Goal: Task Accomplishment & Management: Use online tool/utility

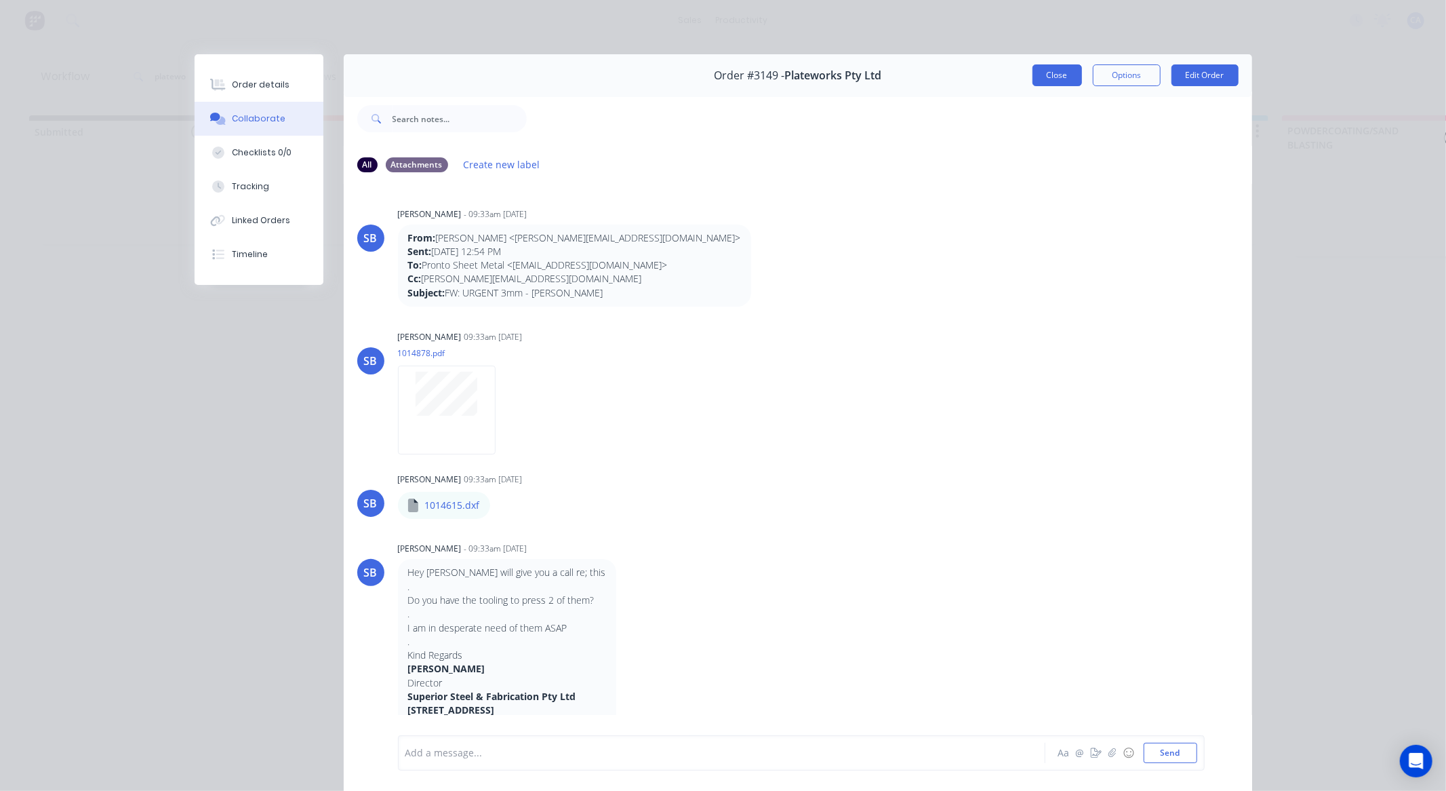
click at [1070, 83] on button "Close" at bounding box center [1057, 75] width 49 height 22
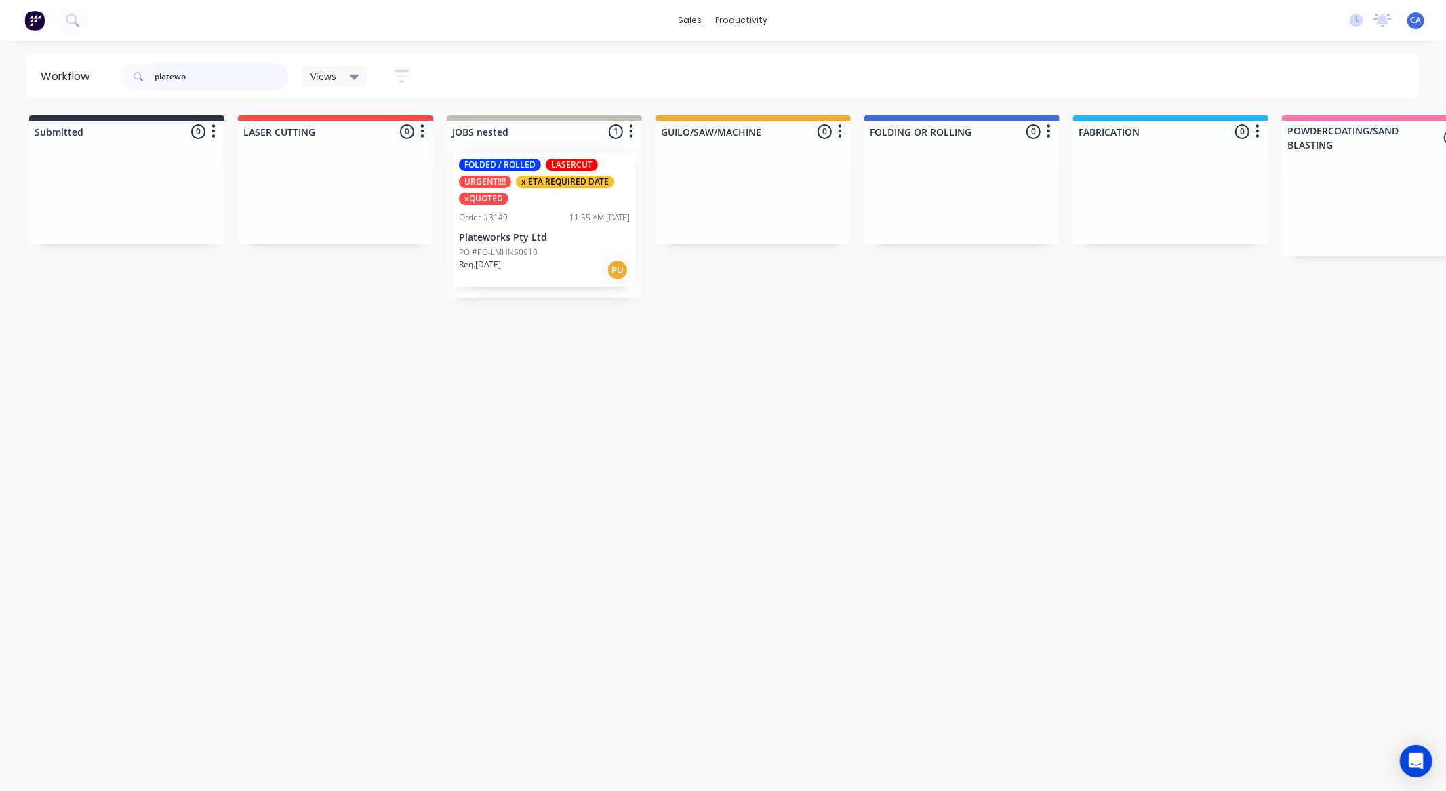
click at [0, 90] on div "Workflow platewo Views Save new view None (Default) edit Show/Hide statuses Sho…" at bounding box center [723, 76] width 1446 height 44
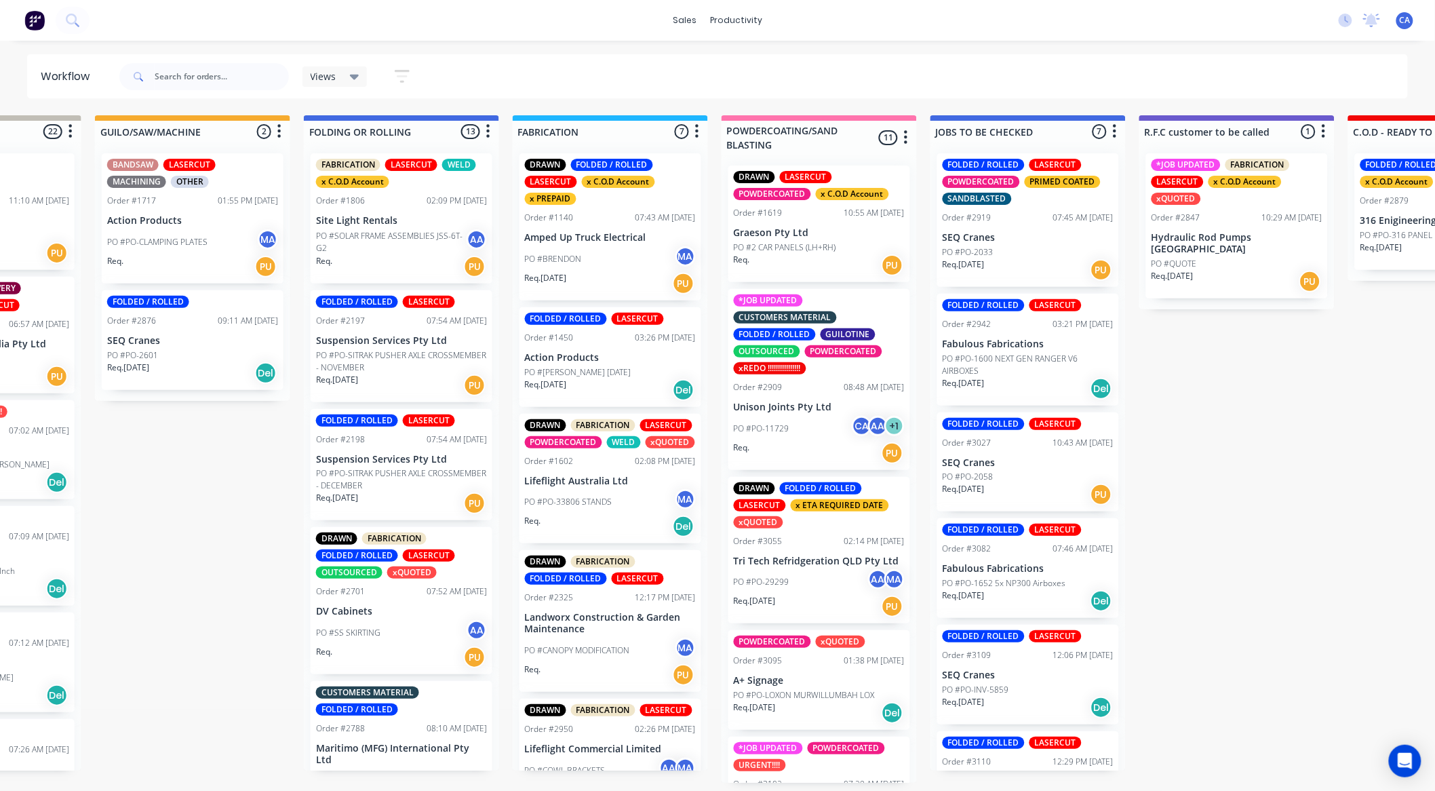
scroll to position [3, 866]
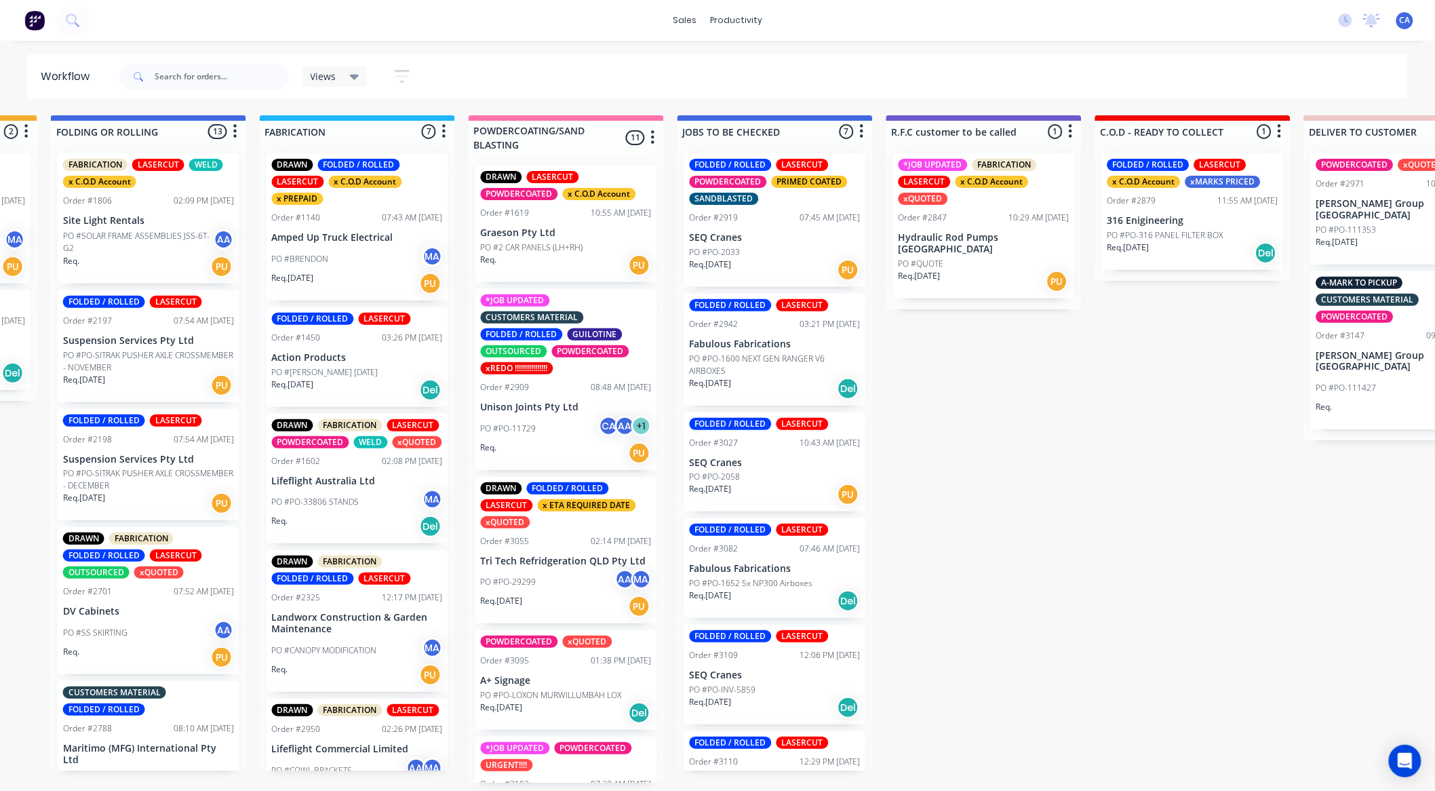
drag, startPoint x: 680, startPoint y: 368, endPoint x: 765, endPoint y: 381, distance: 85.7
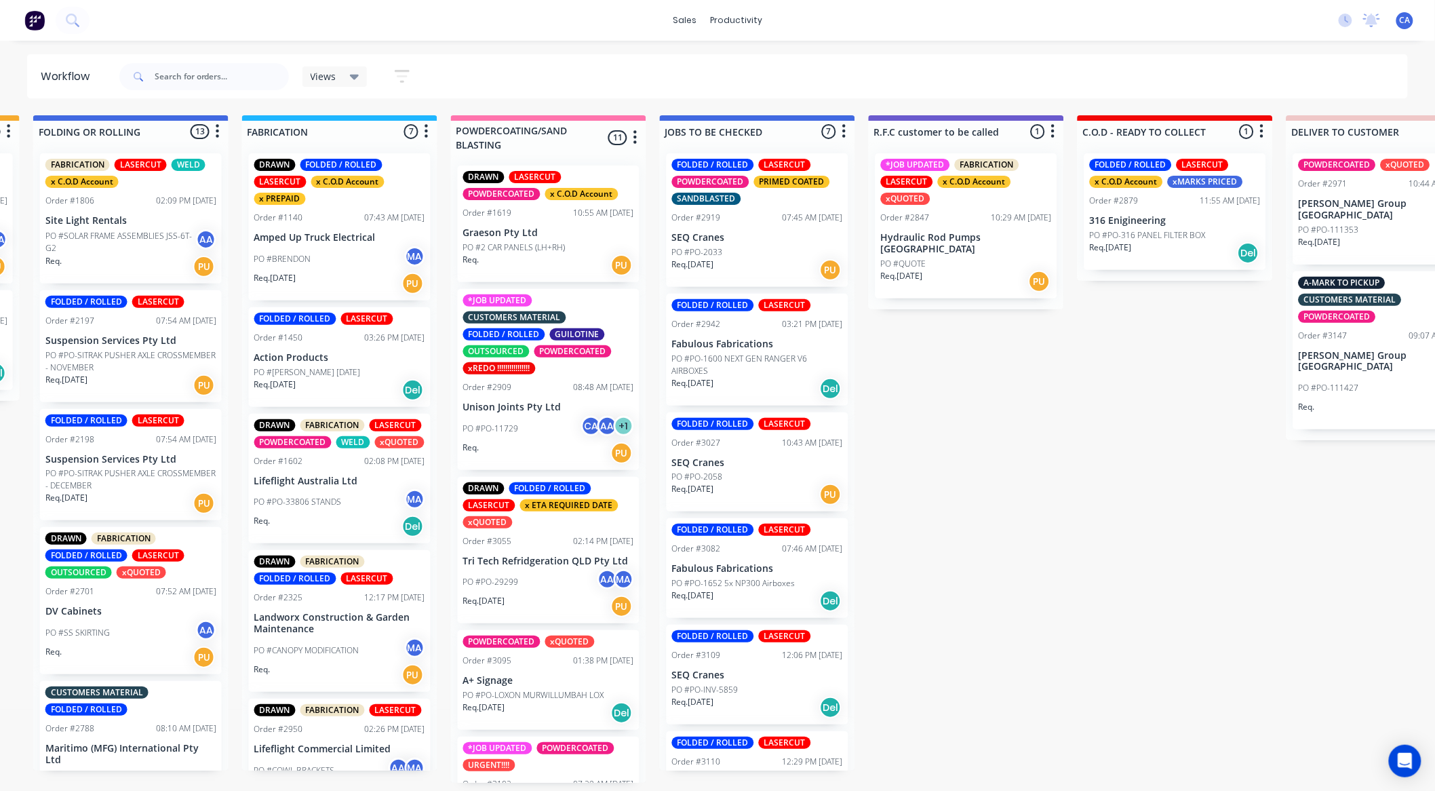
drag, startPoint x: 785, startPoint y: 400, endPoint x: 723, endPoint y: 393, distance: 62.1
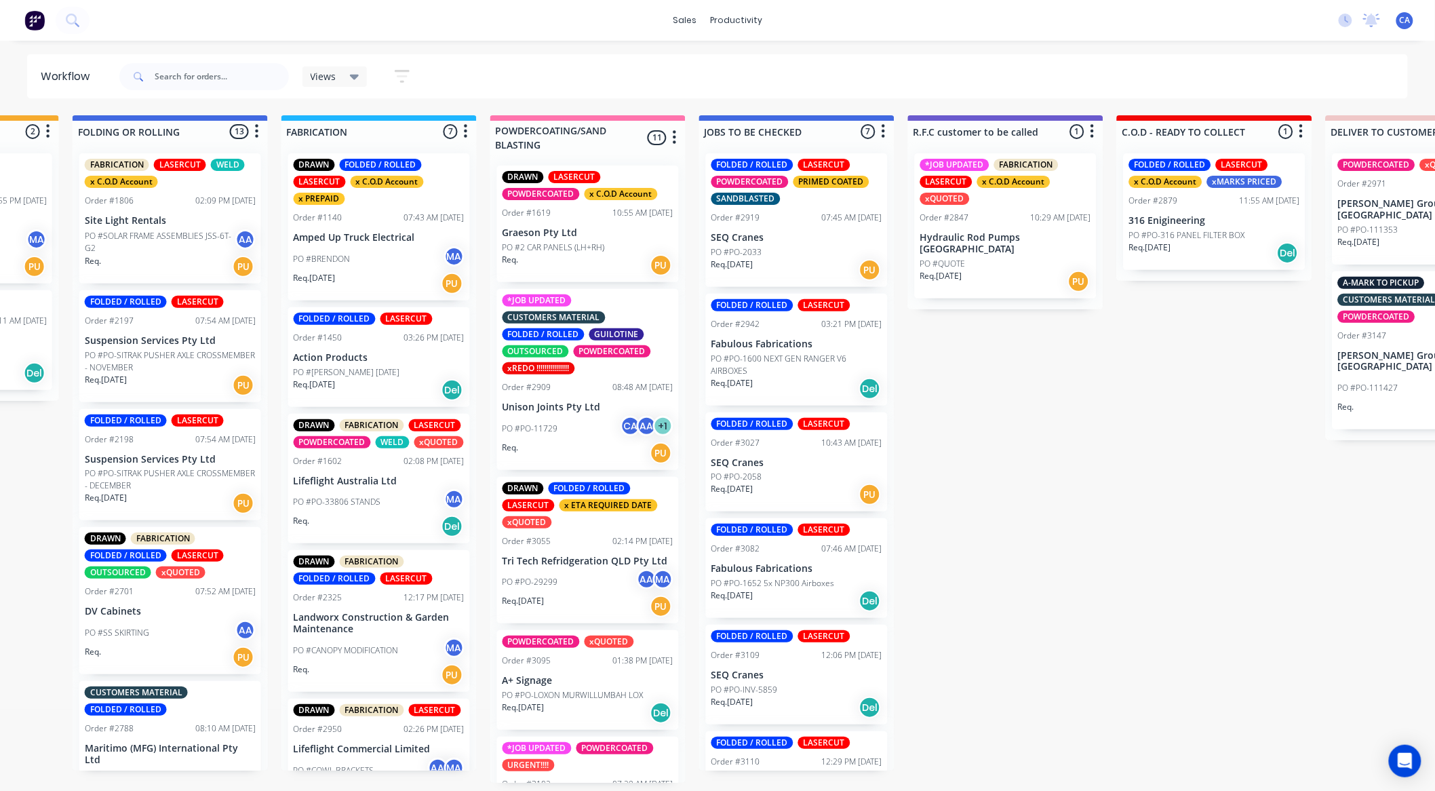
scroll to position [0, 792]
click at [790, 247] on div "PO #PO-2033" at bounding box center [796, 252] width 171 height 12
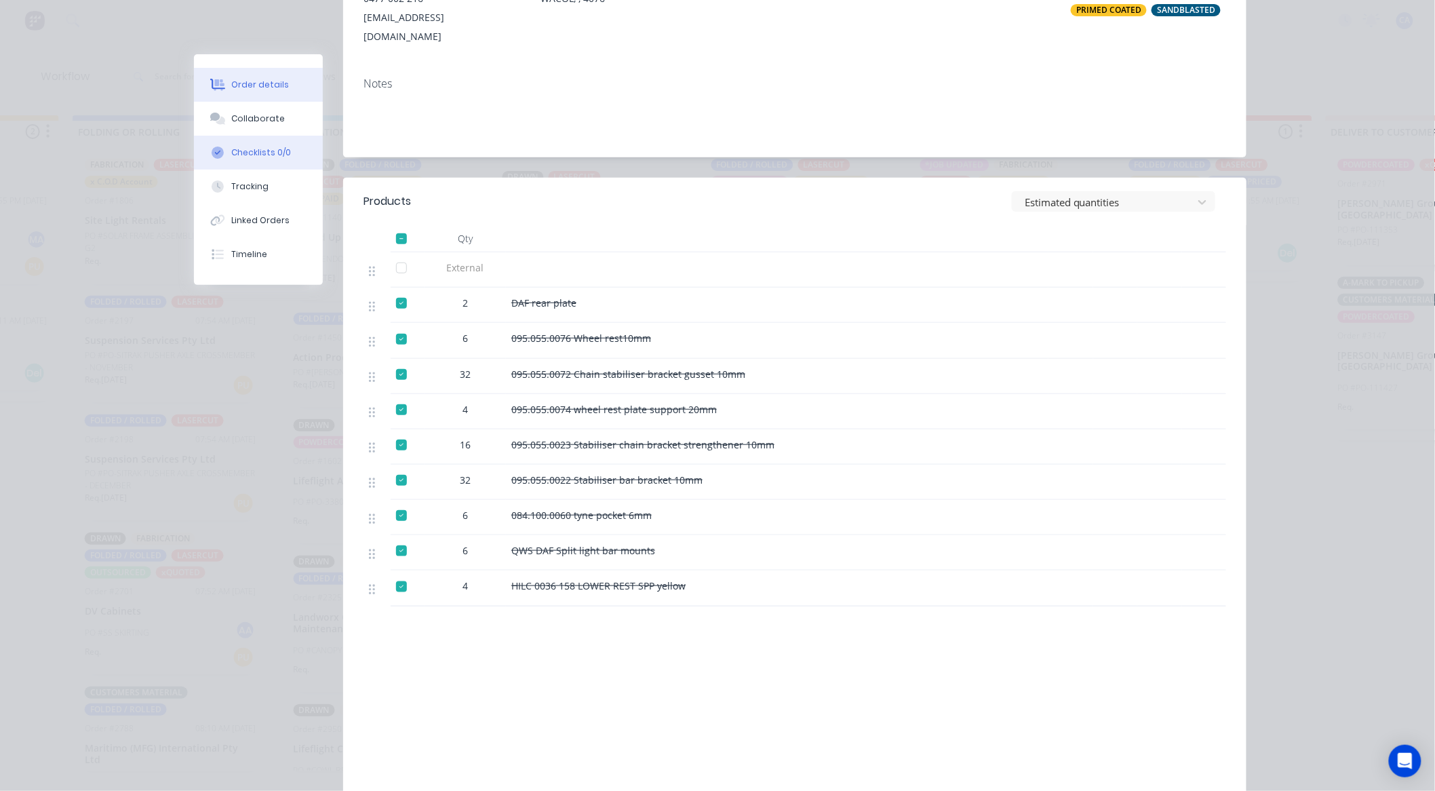
scroll to position [226, 0]
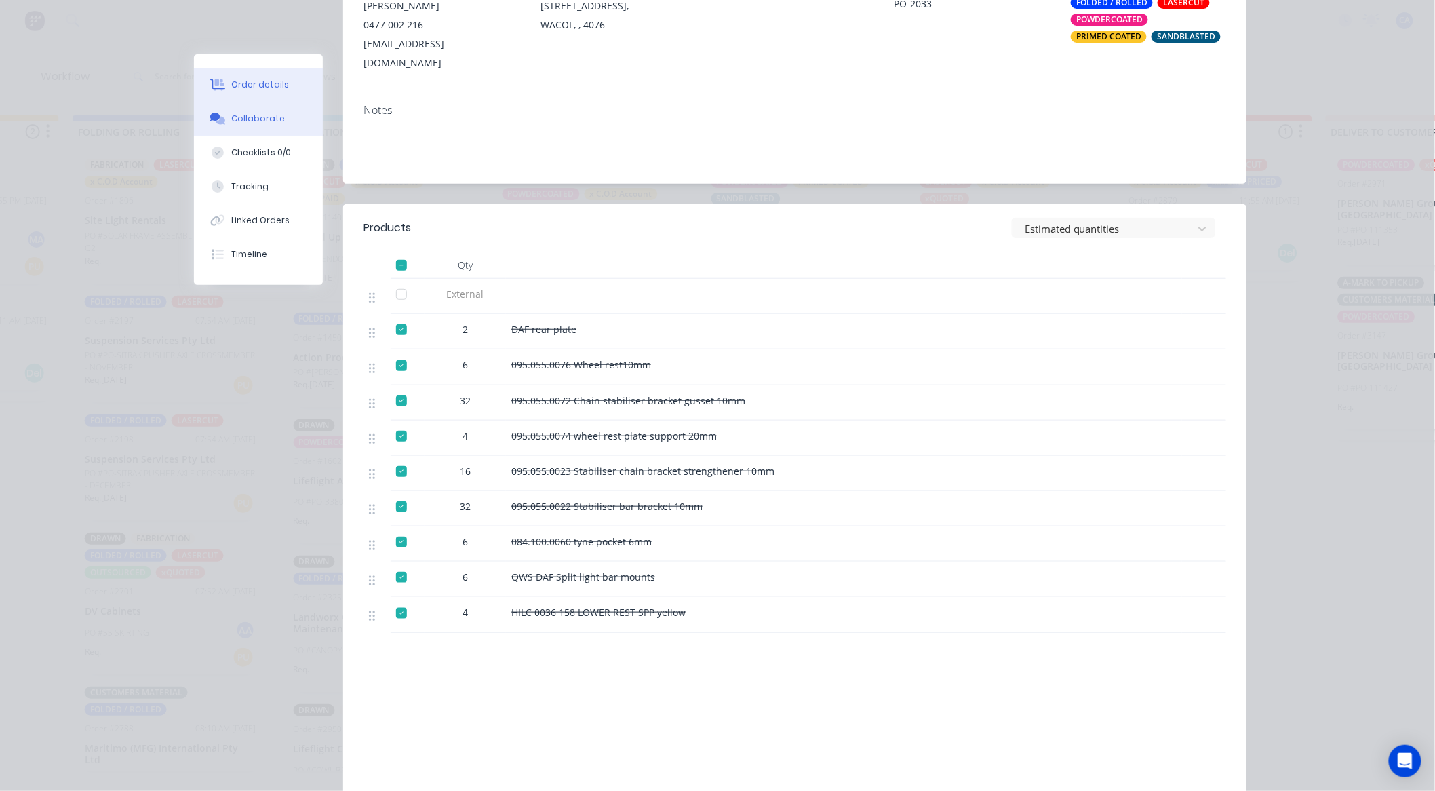
click at [253, 119] on div "Collaborate" at bounding box center [259, 119] width 54 height 12
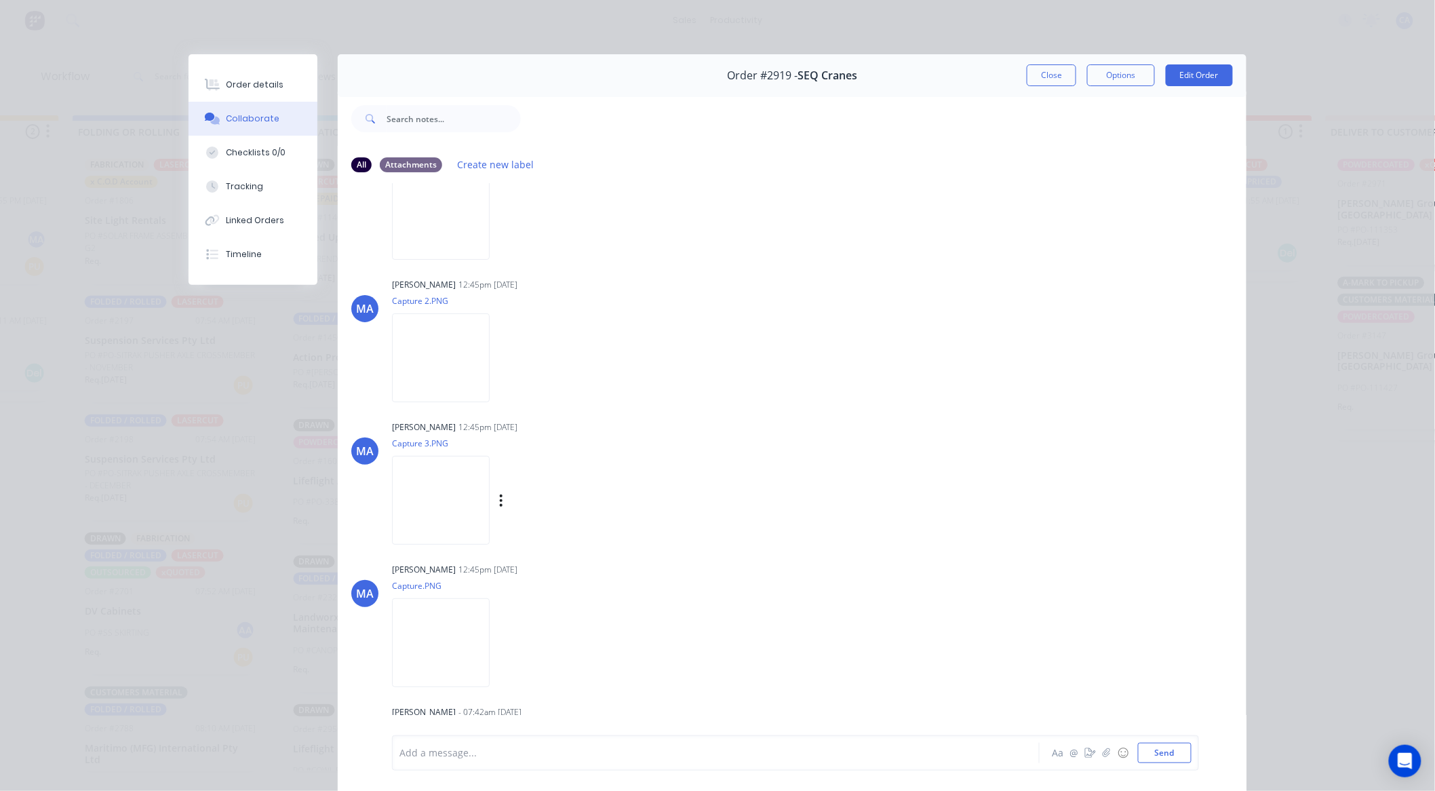
scroll to position [2262, 0]
click at [1045, 72] on button "Close" at bounding box center [1050, 75] width 49 height 22
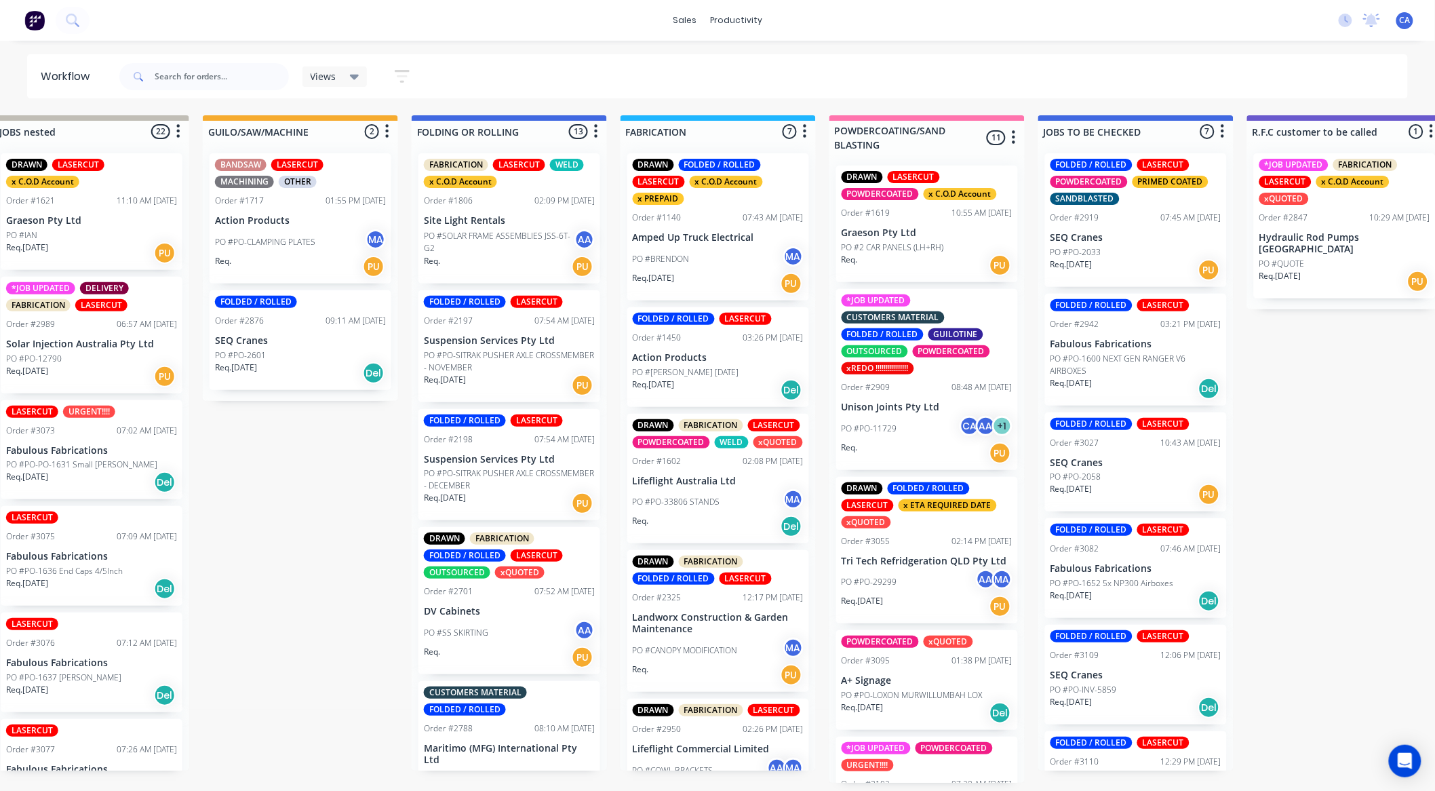
scroll to position [3, 407]
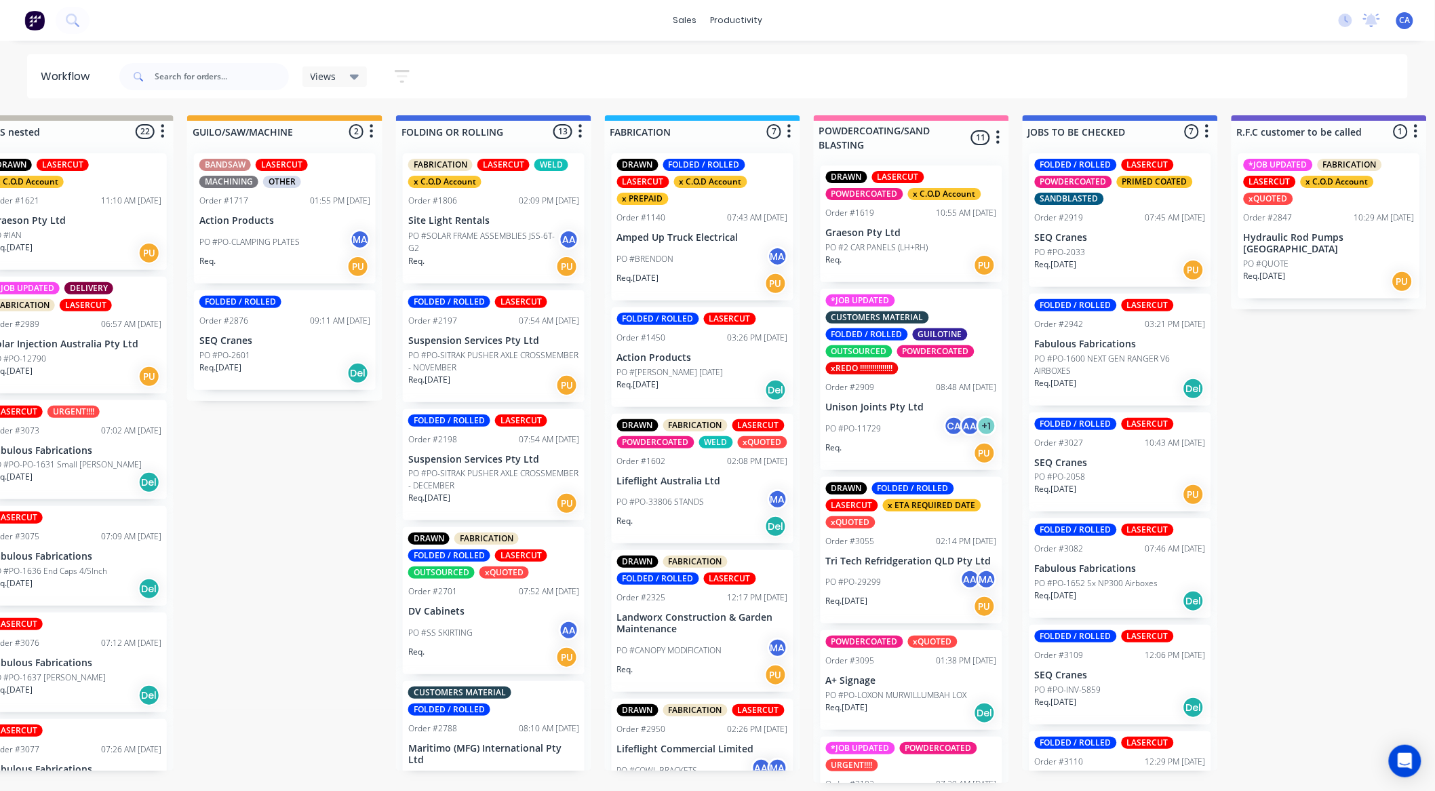
drag, startPoint x: 628, startPoint y: 529, endPoint x: 658, endPoint y: 532, distance: 30.0
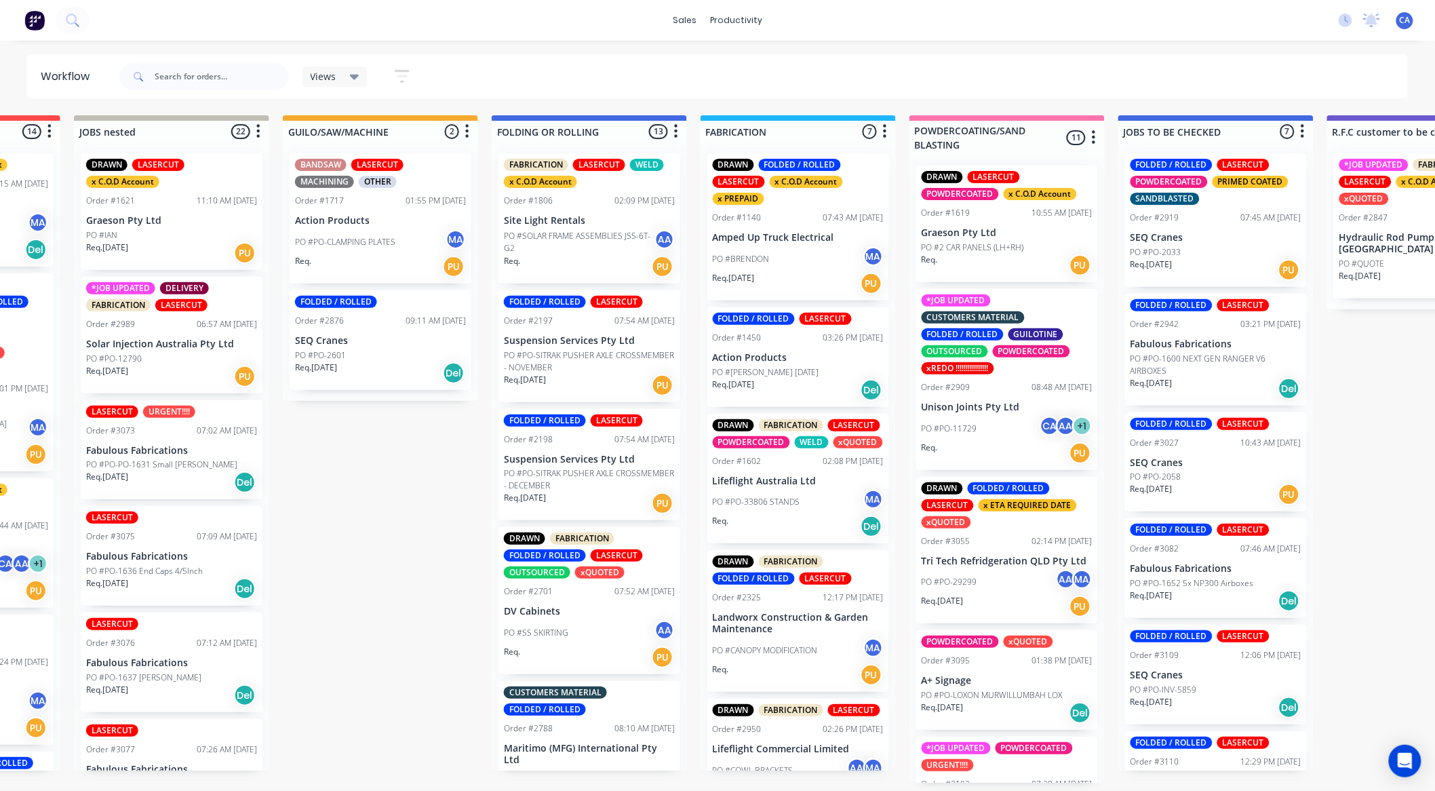
drag, startPoint x: 538, startPoint y: 523, endPoint x: 444, endPoint y: 502, distance: 95.9
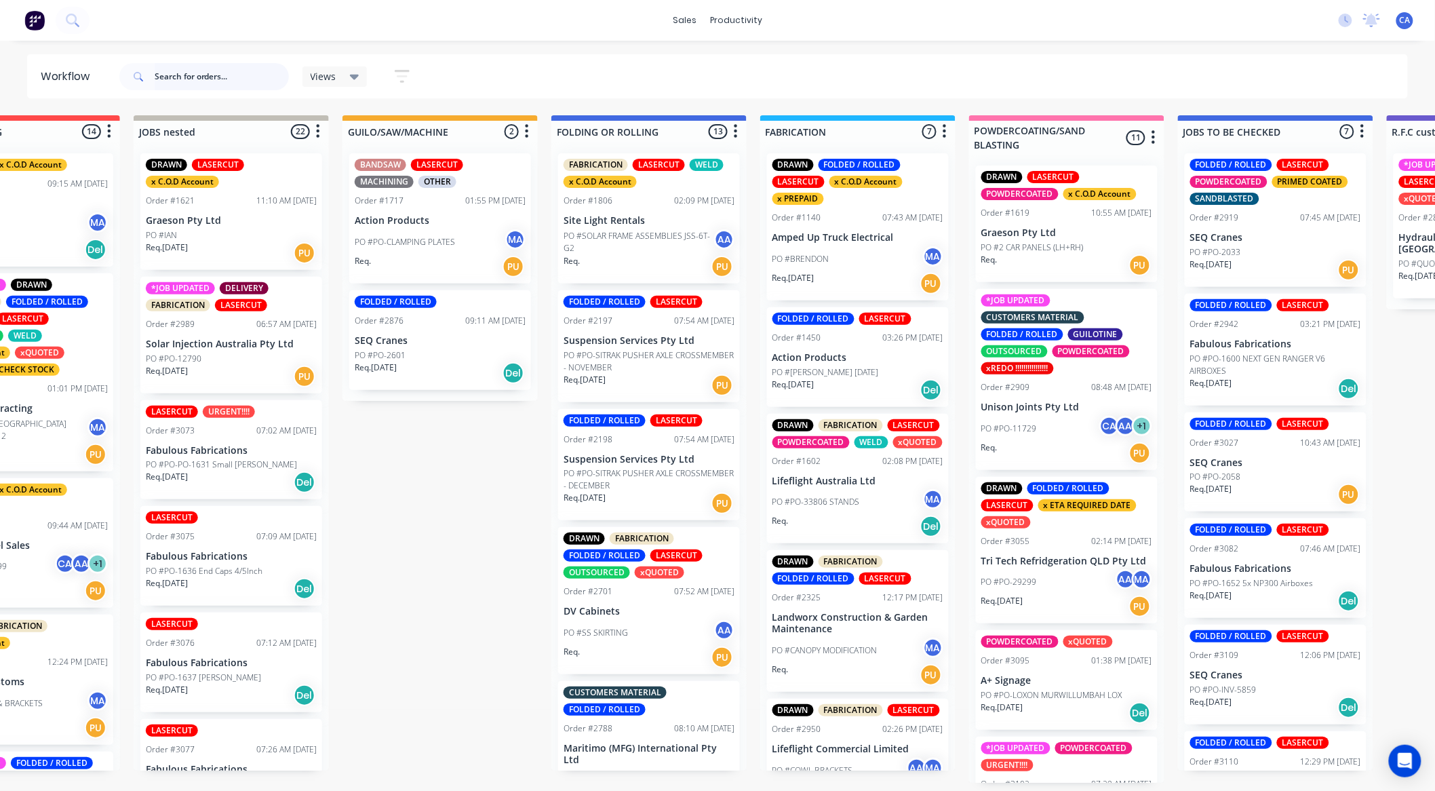
click at [281, 86] on input "text" at bounding box center [222, 76] width 134 height 27
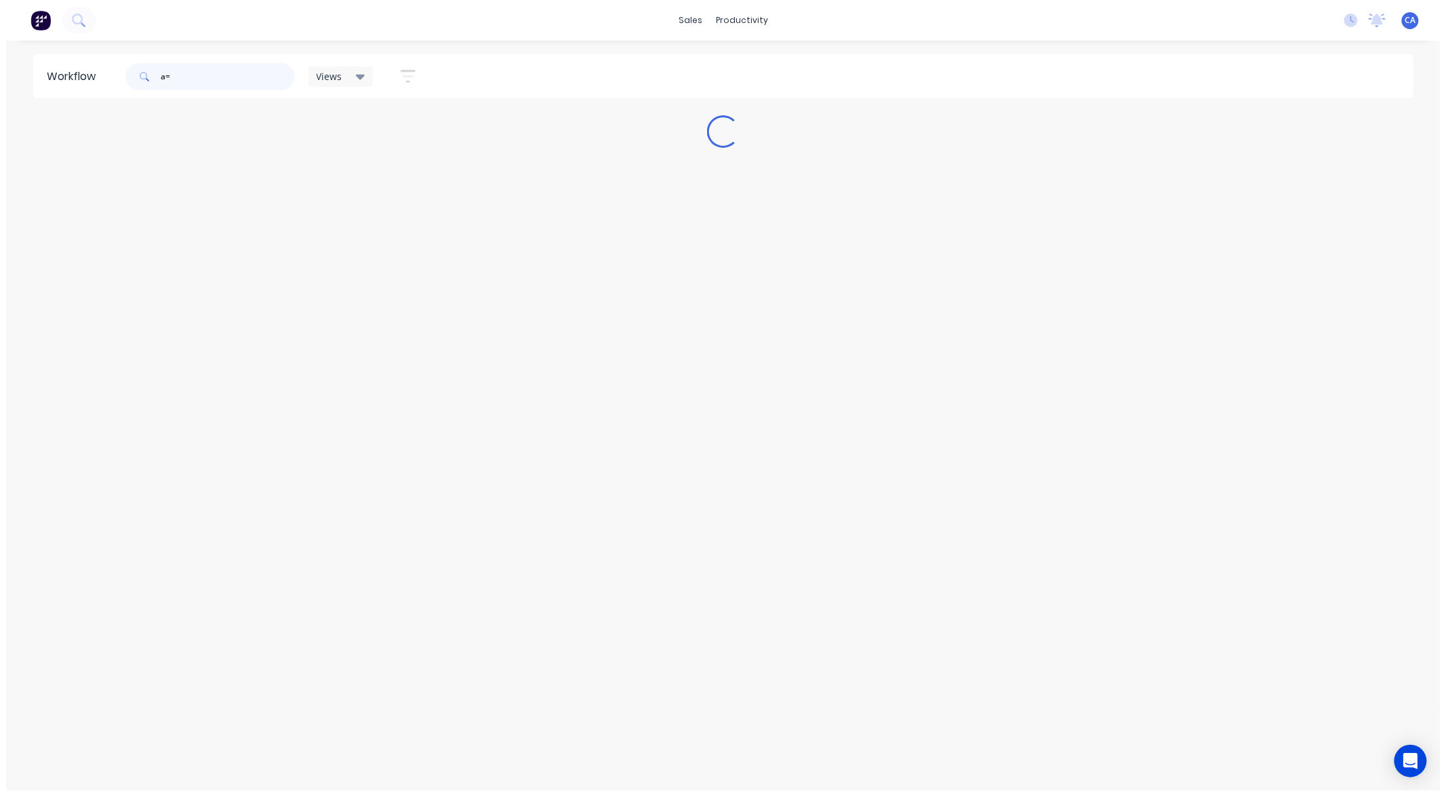
scroll to position [0, 0]
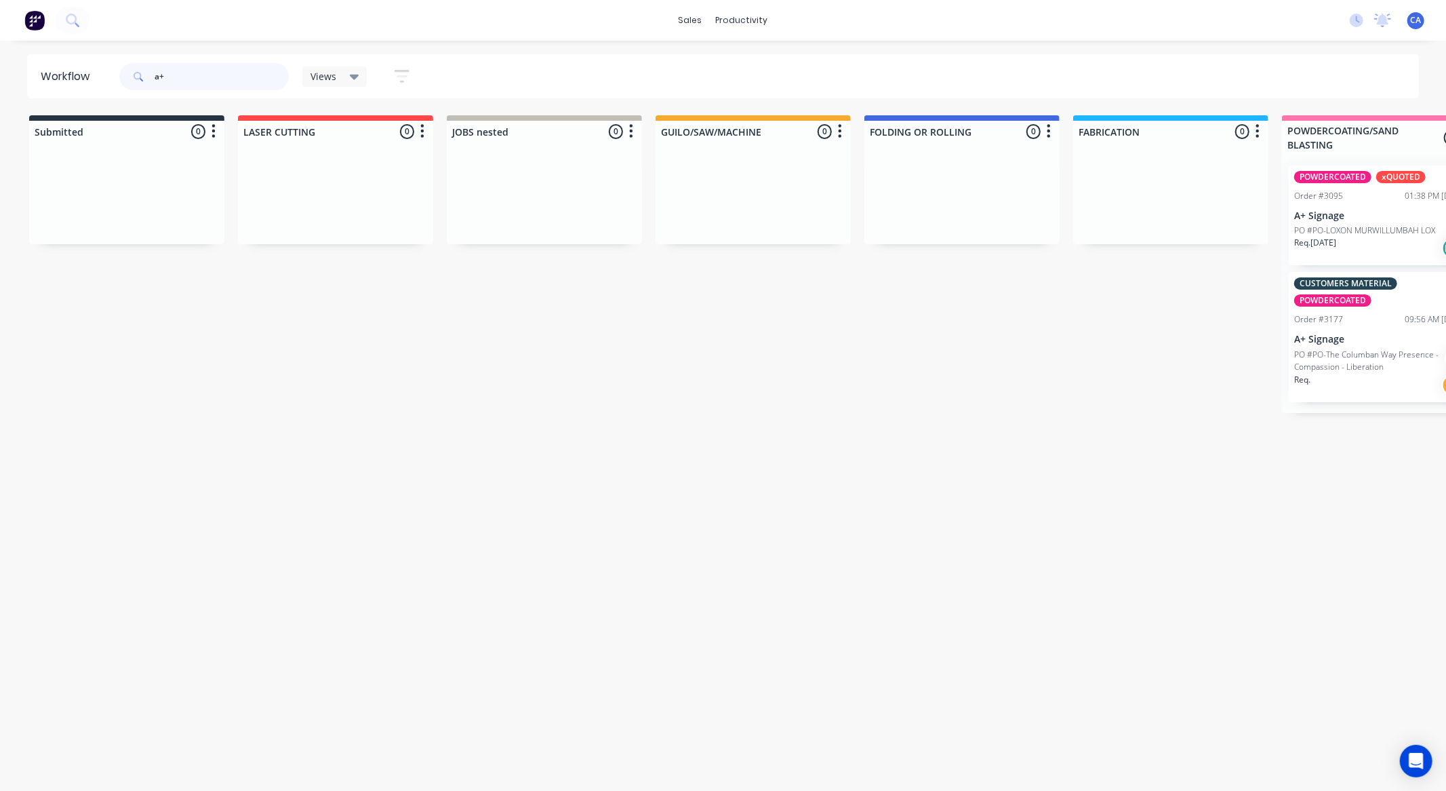
type input "a+"
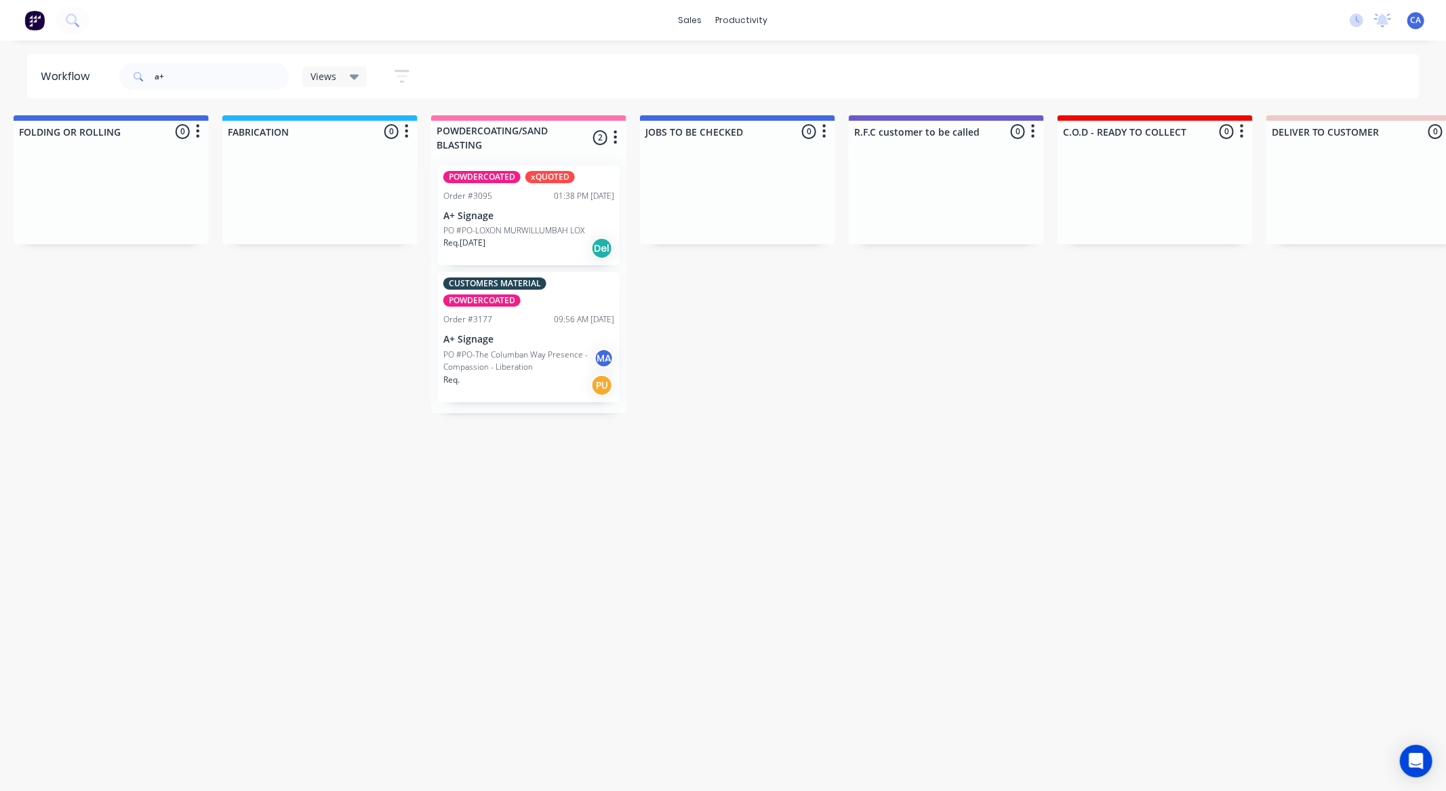
drag, startPoint x: 650, startPoint y: 560, endPoint x: 703, endPoint y: 557, distance: 53.7
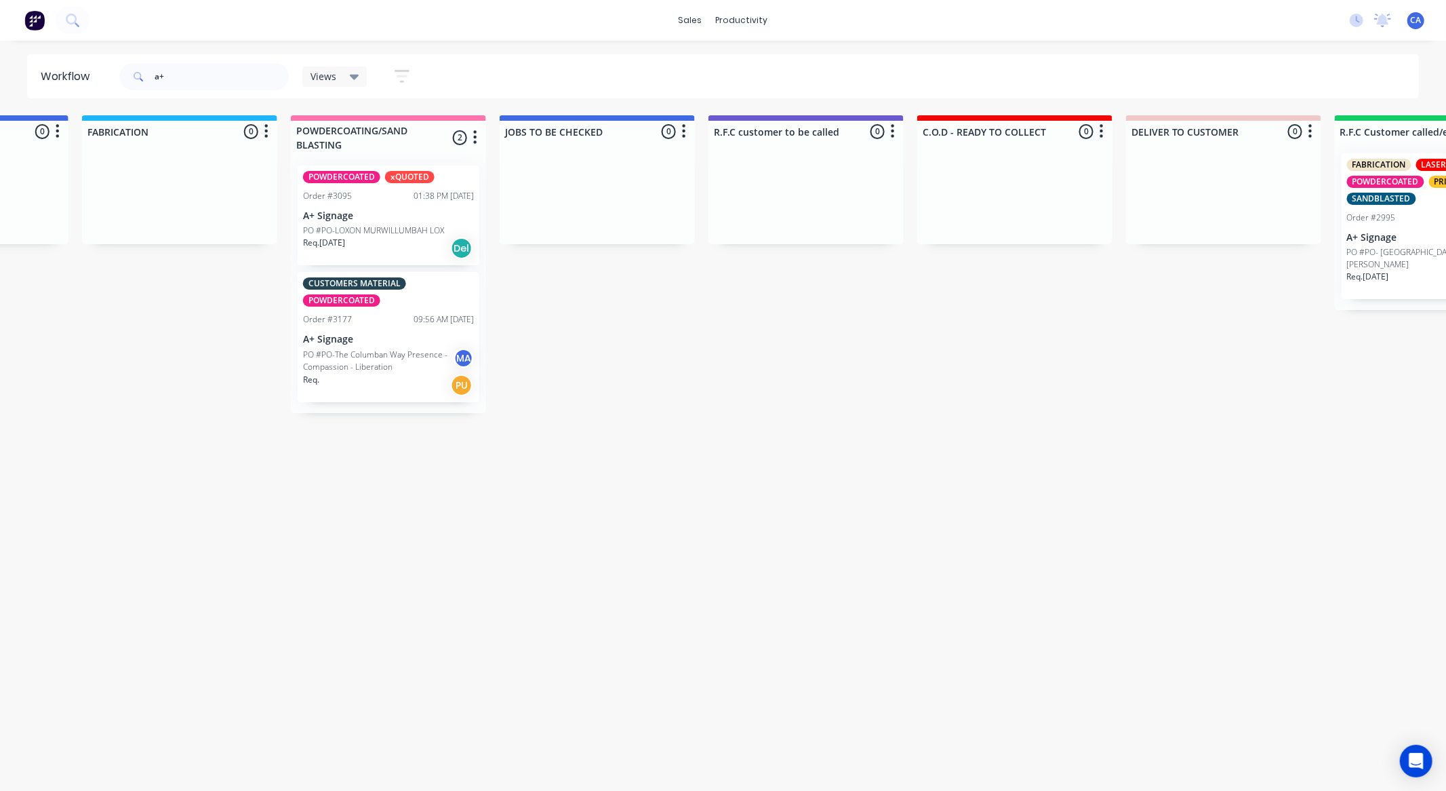
click at [397, 220] on p "A+ Signage" at bounding box center [388, 216] width 171 height 12
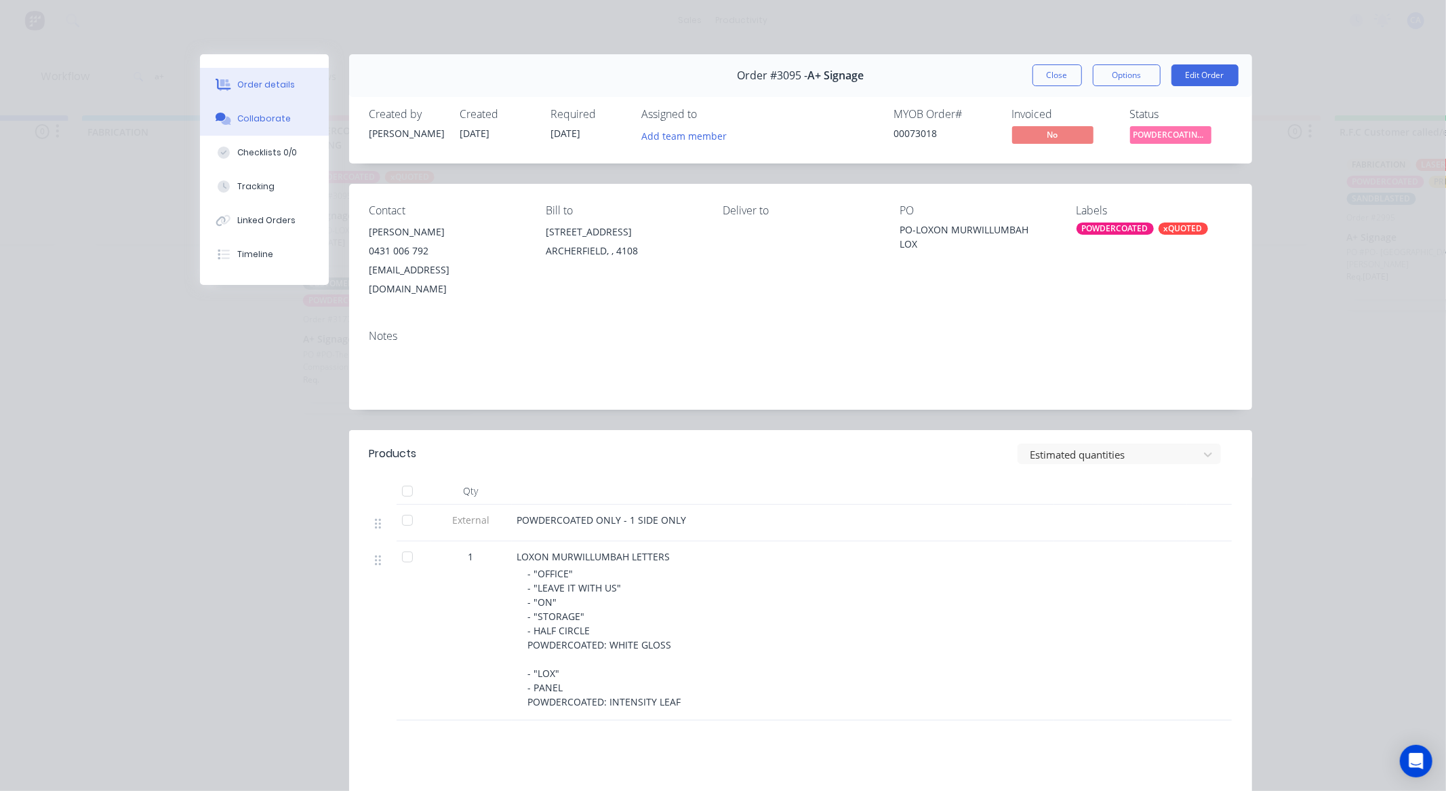
click at [261, 124] on div "Collaborate" at bounding box center [264, 119] width 54 height 12
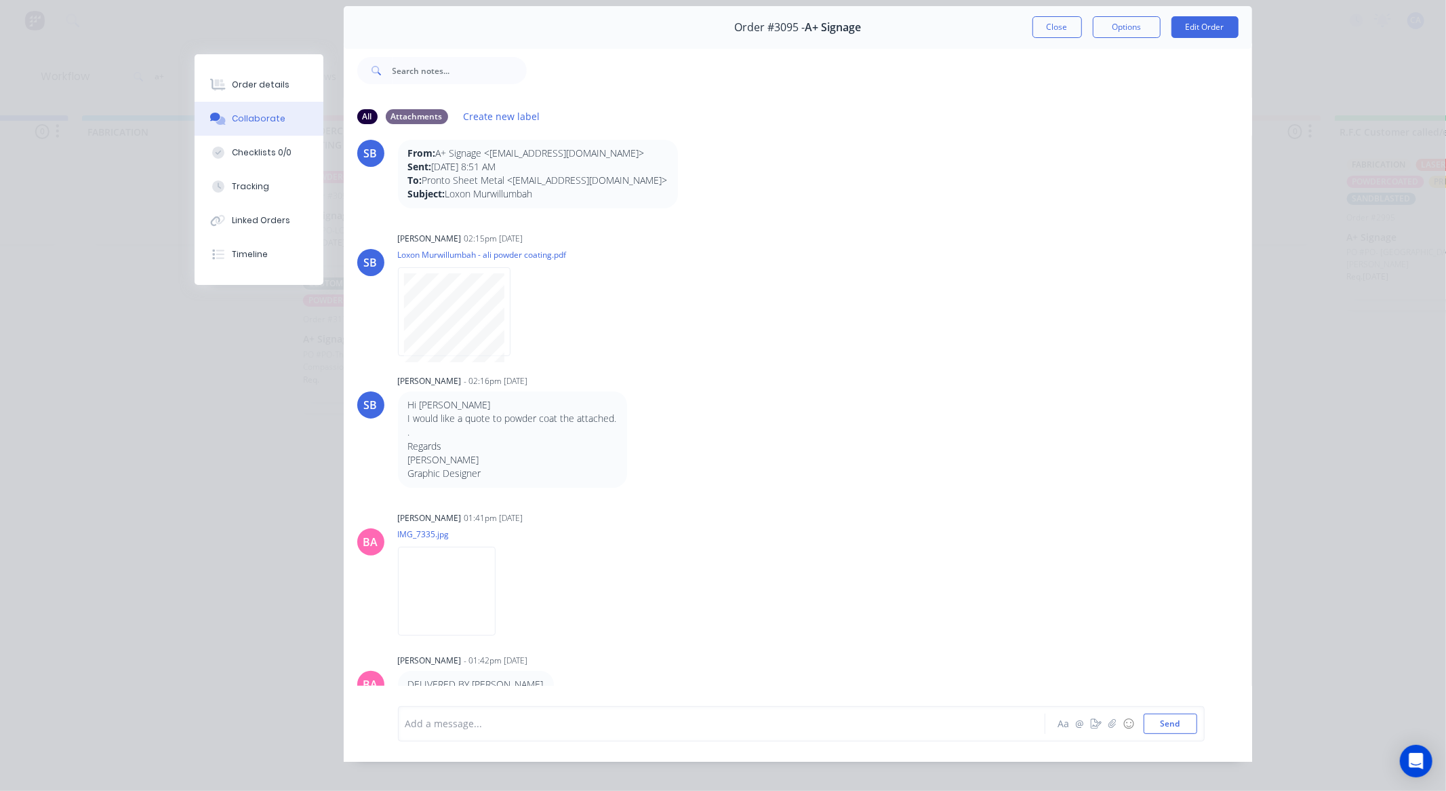
scroll to position [73, 0]
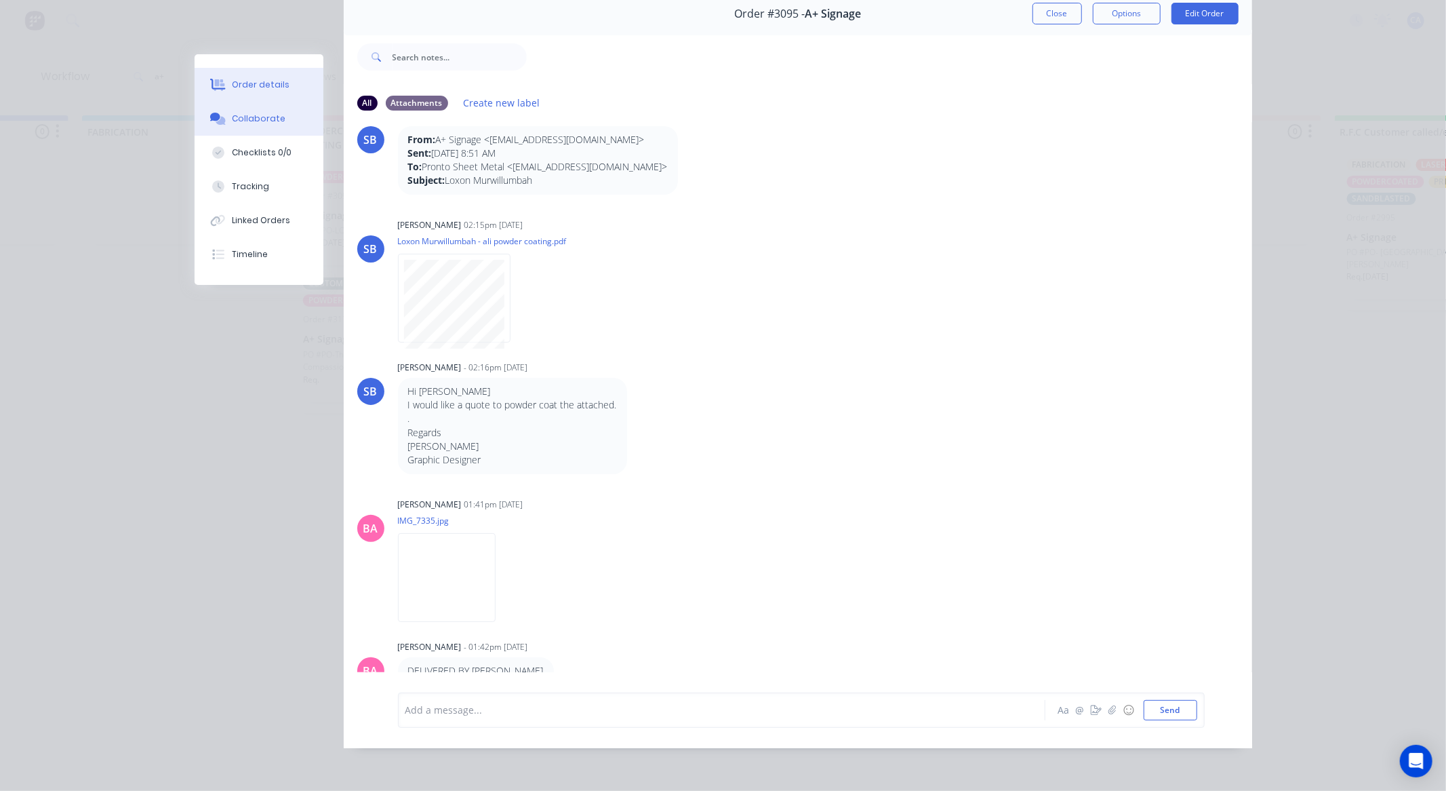
click at [272, 76] on button "Order details" at bounding box center [259, 85] width 129 height 34
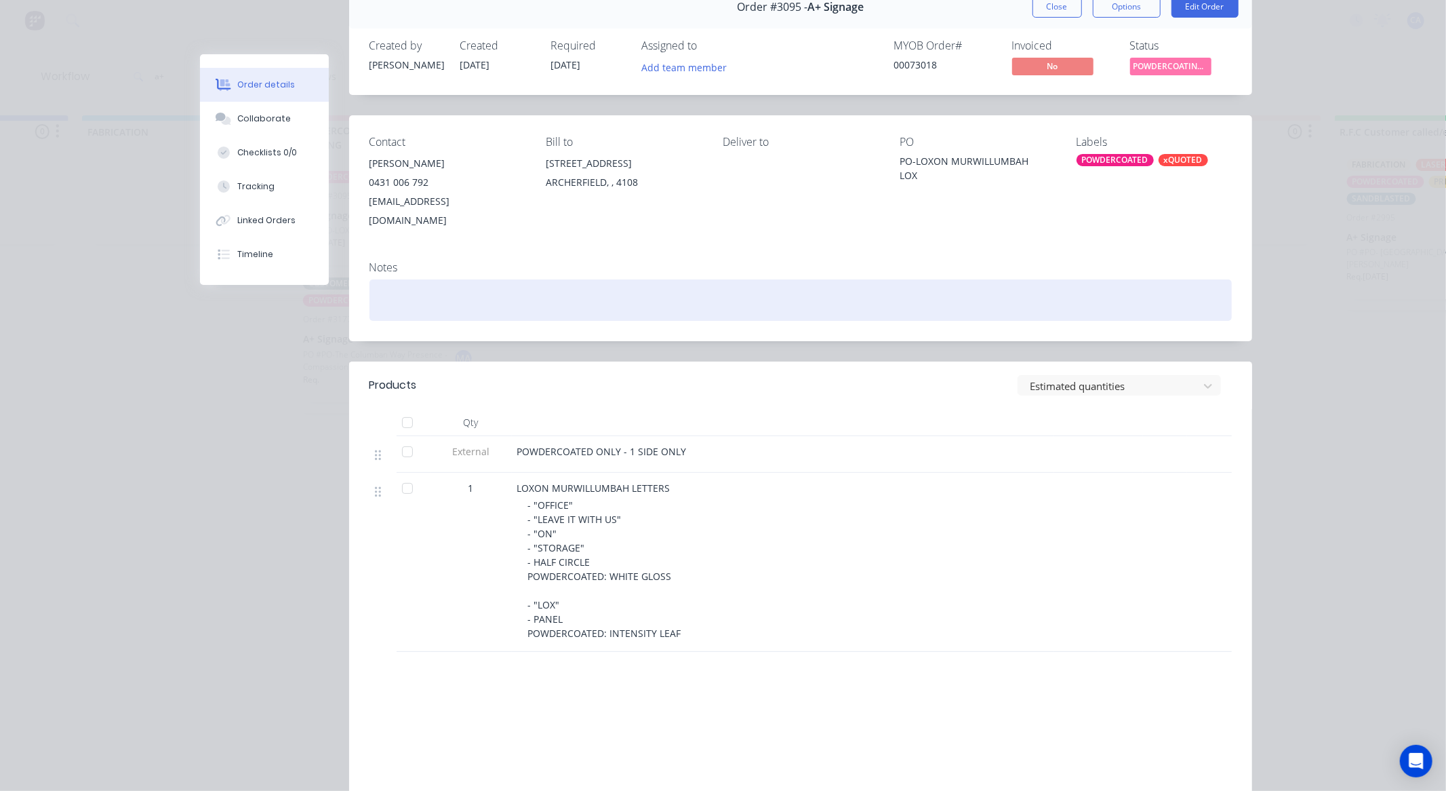
scroll to position [0, 0]
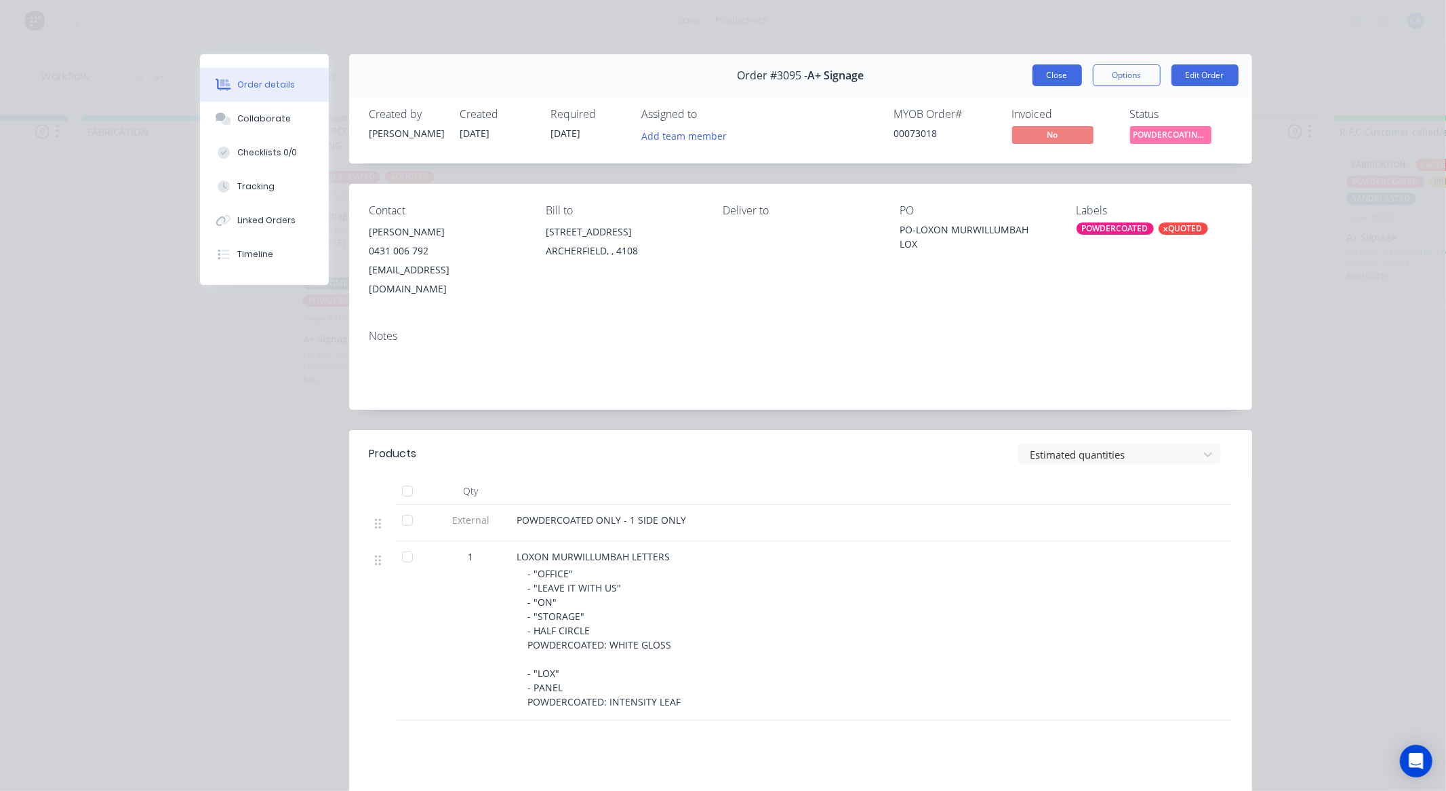
click at [1039, 77] on button "Close" at bounding box center [1057, 75] width 49 height 22
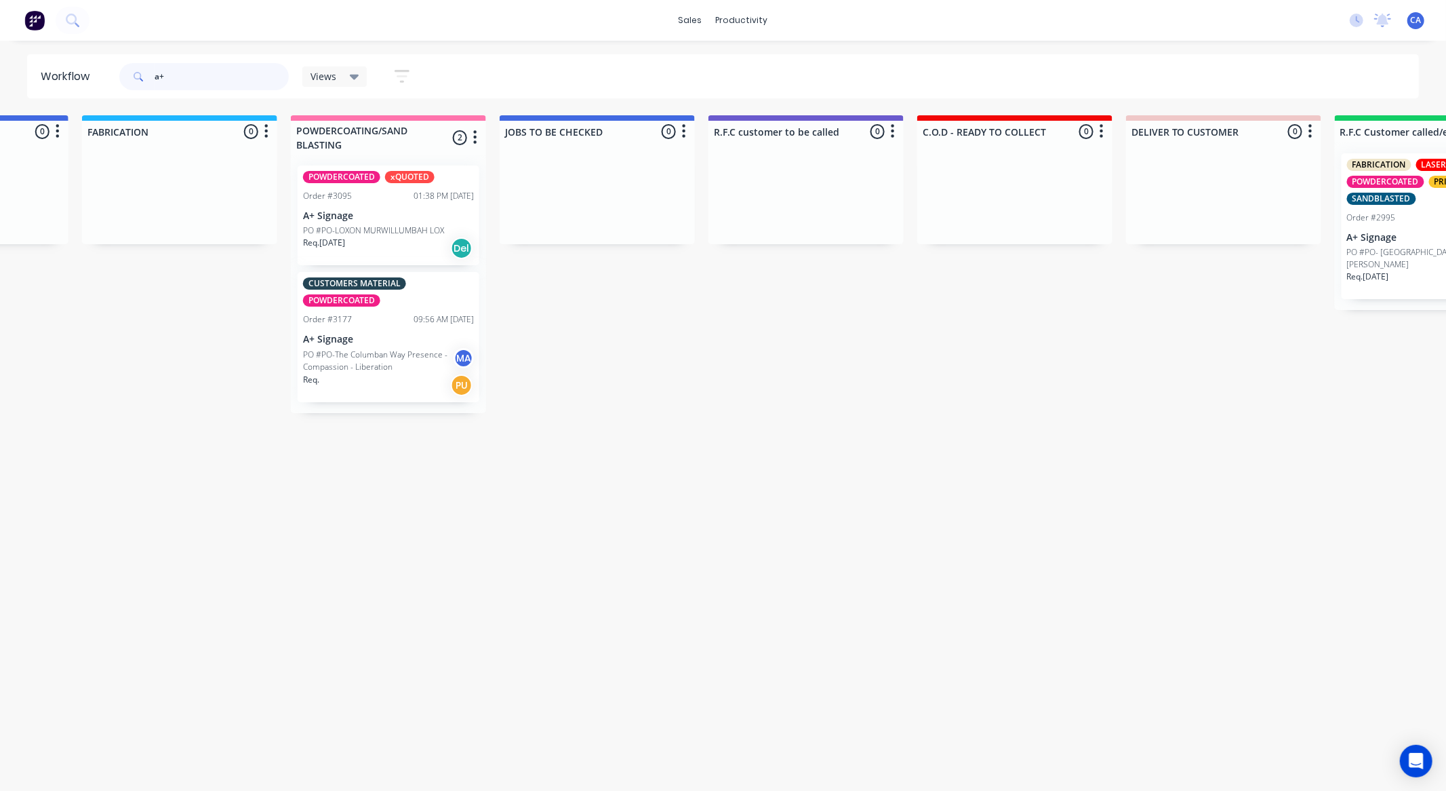
drag, startPoint x: 234, startPoint y: 69, endPoint x: 142, endPoint y: 83, distance: 92.6
click at [146, 81] on div "a+" at bounding box center [203, 76] width 169 height 27
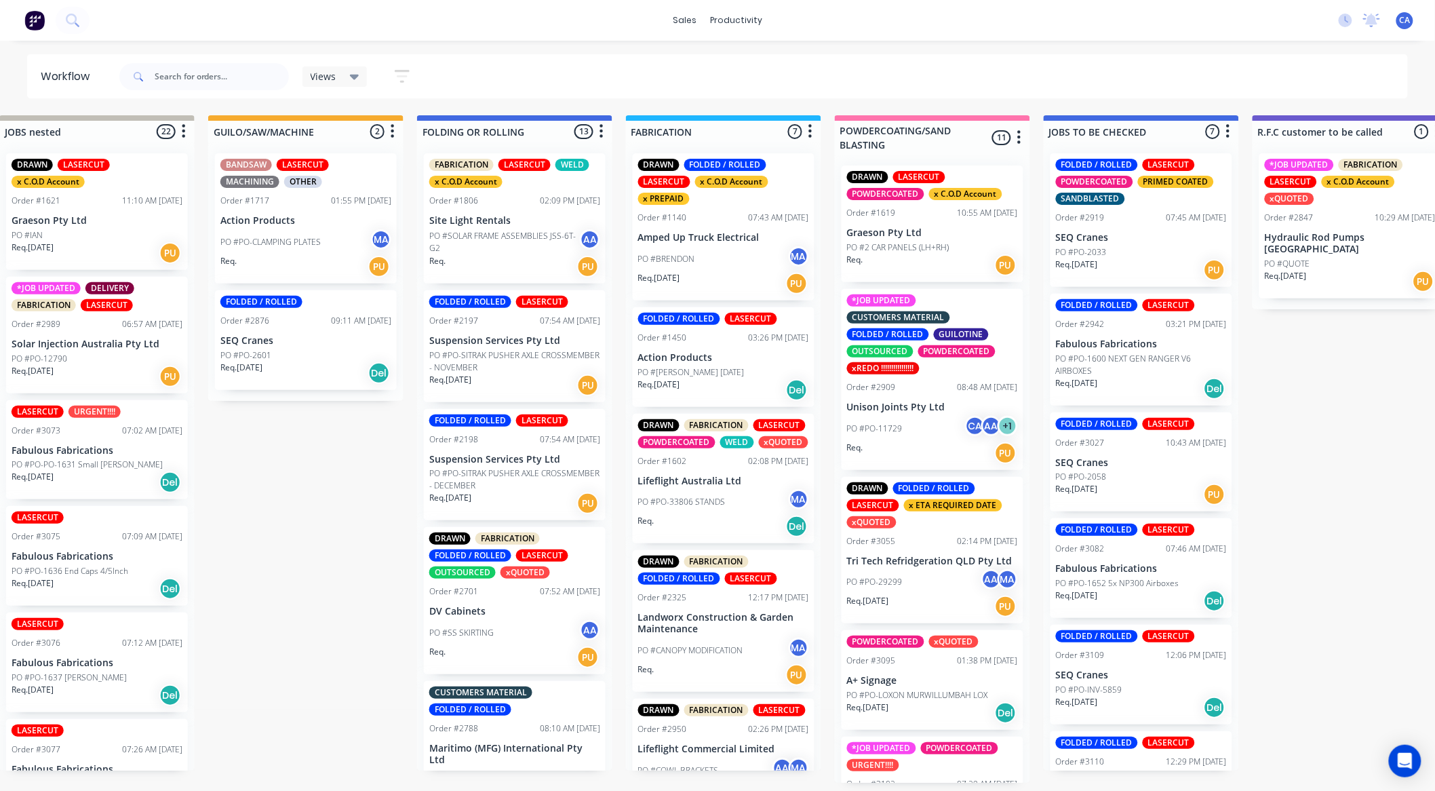
drag, startPoint x: 770, startPoint y: 380, endPoint x: 852, endPoint y: 377, distance: 81.4
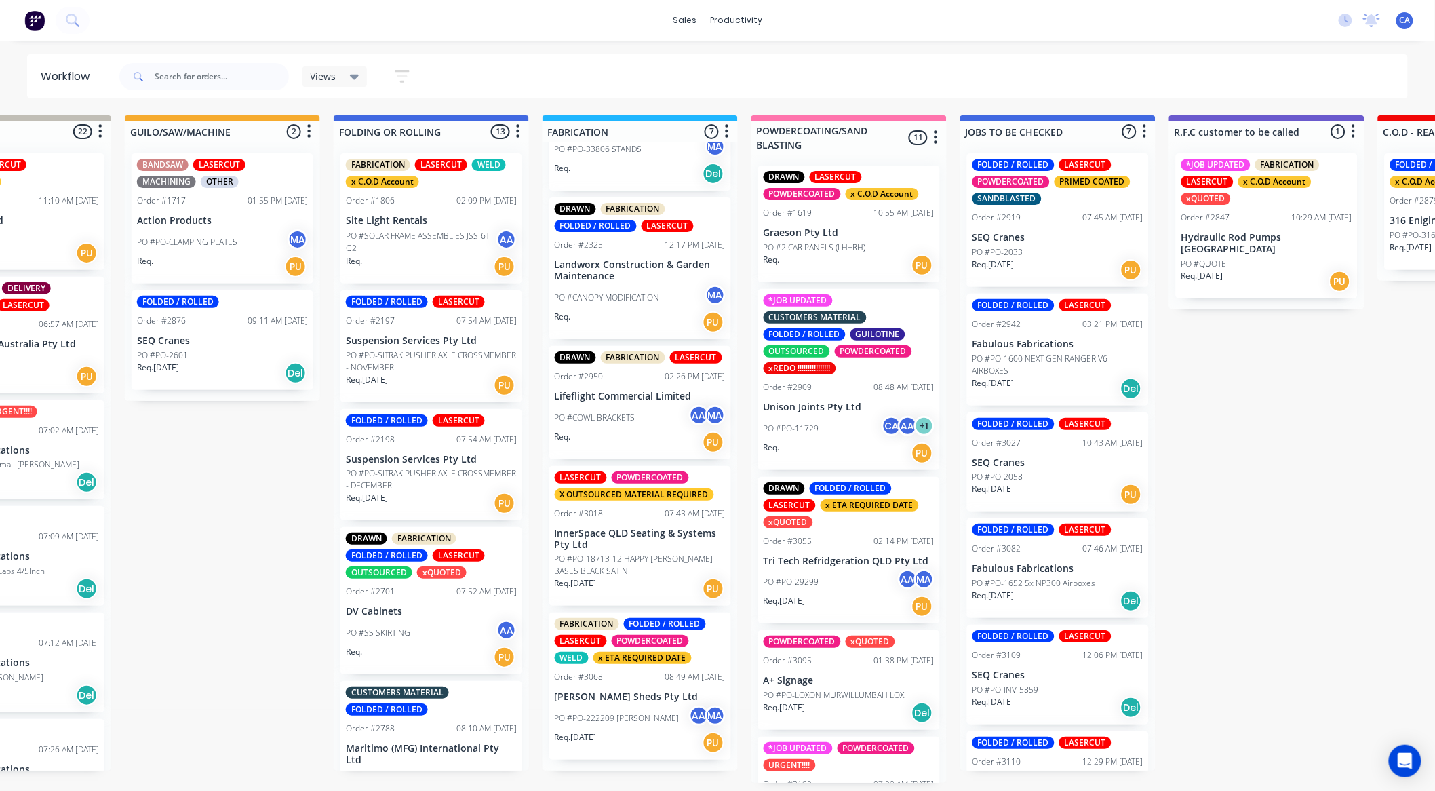
scroll to position [3, 531]
click at [654, 572] on p "PO #PO-18713-12 HAPPY [PERSON_NAME] BASES BLACK SATIN" at bounding box center [640, 565] width 171 height 24
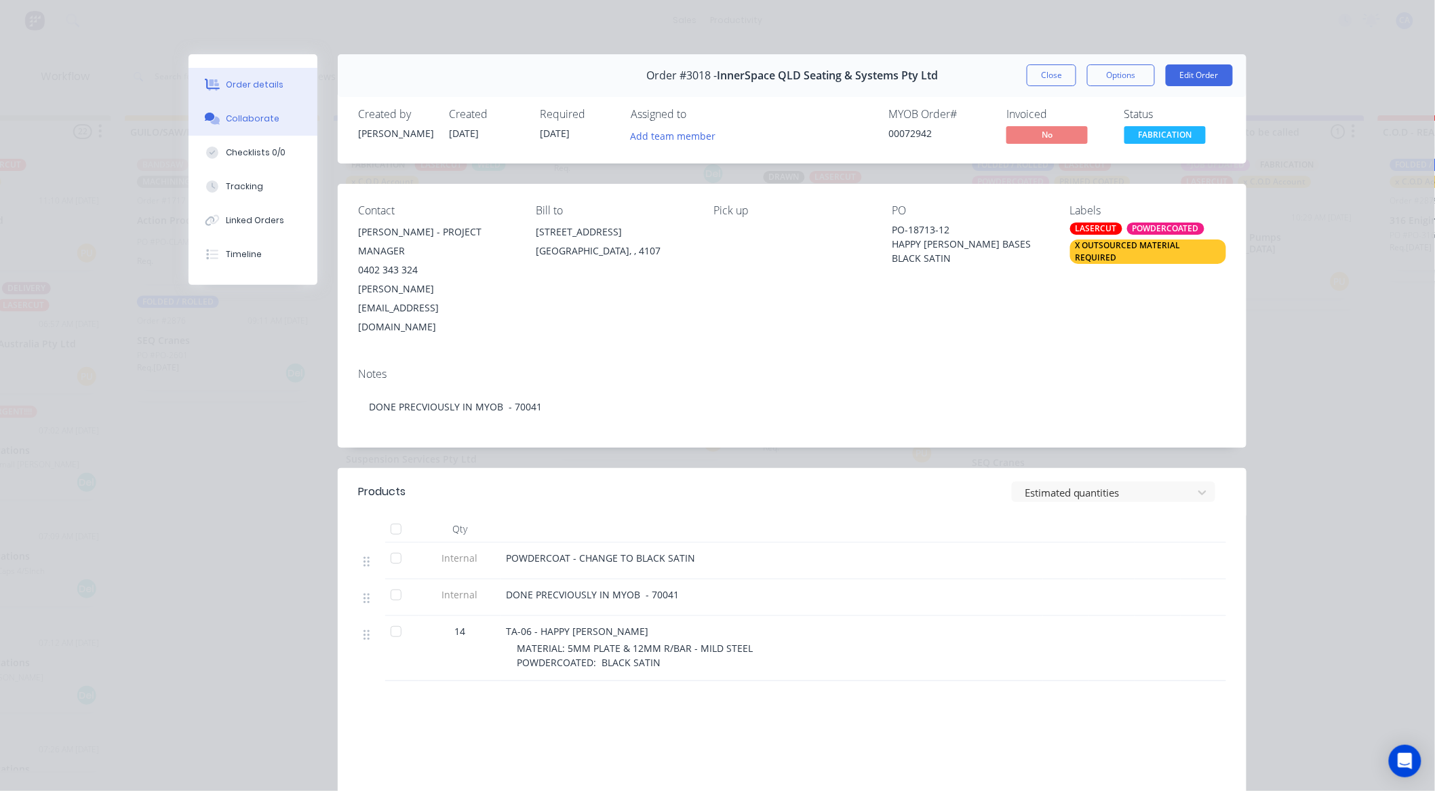
click at [260, 111] on button "Collaborate" at bounding box center [252, 119] width 129 height 34
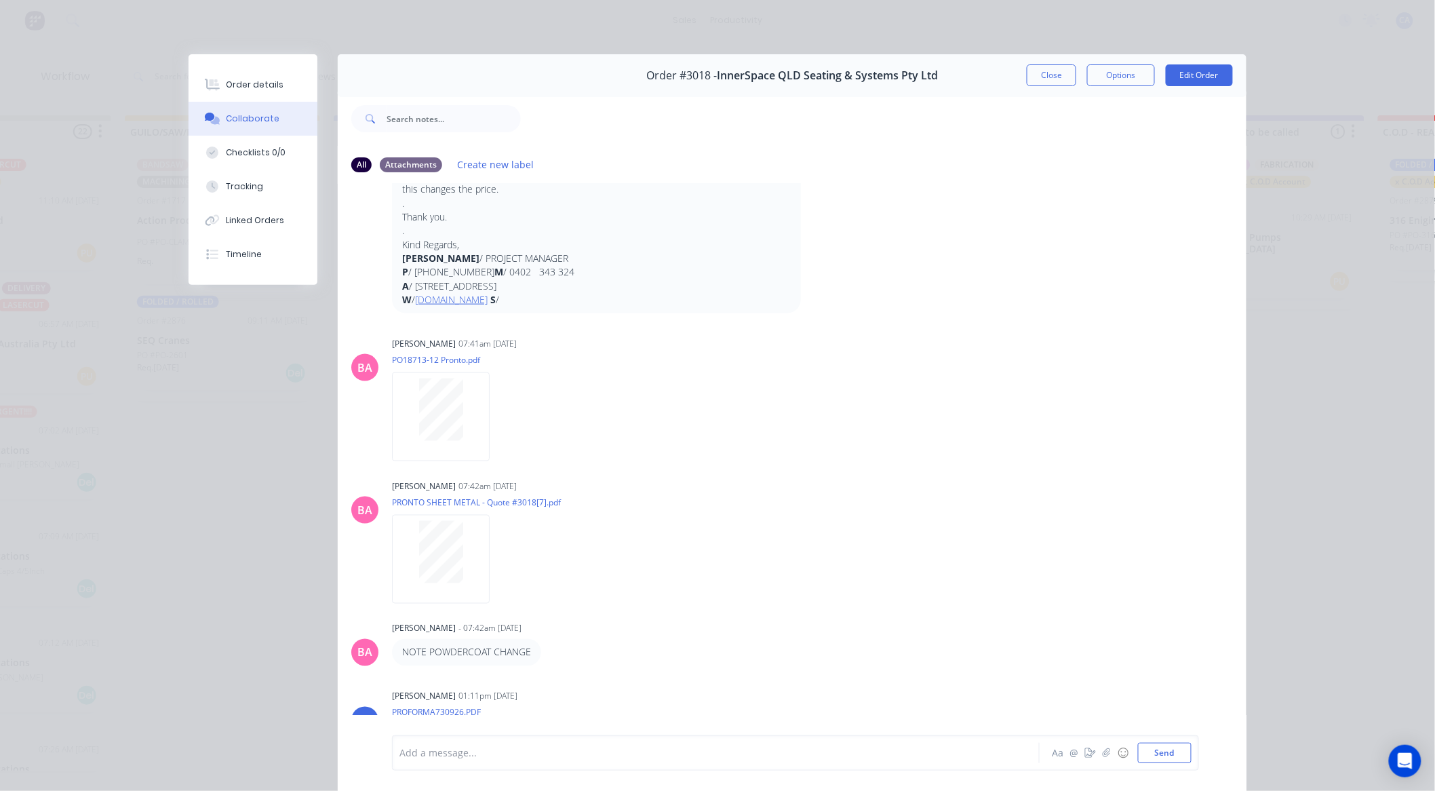
scroll to position [485, 0]
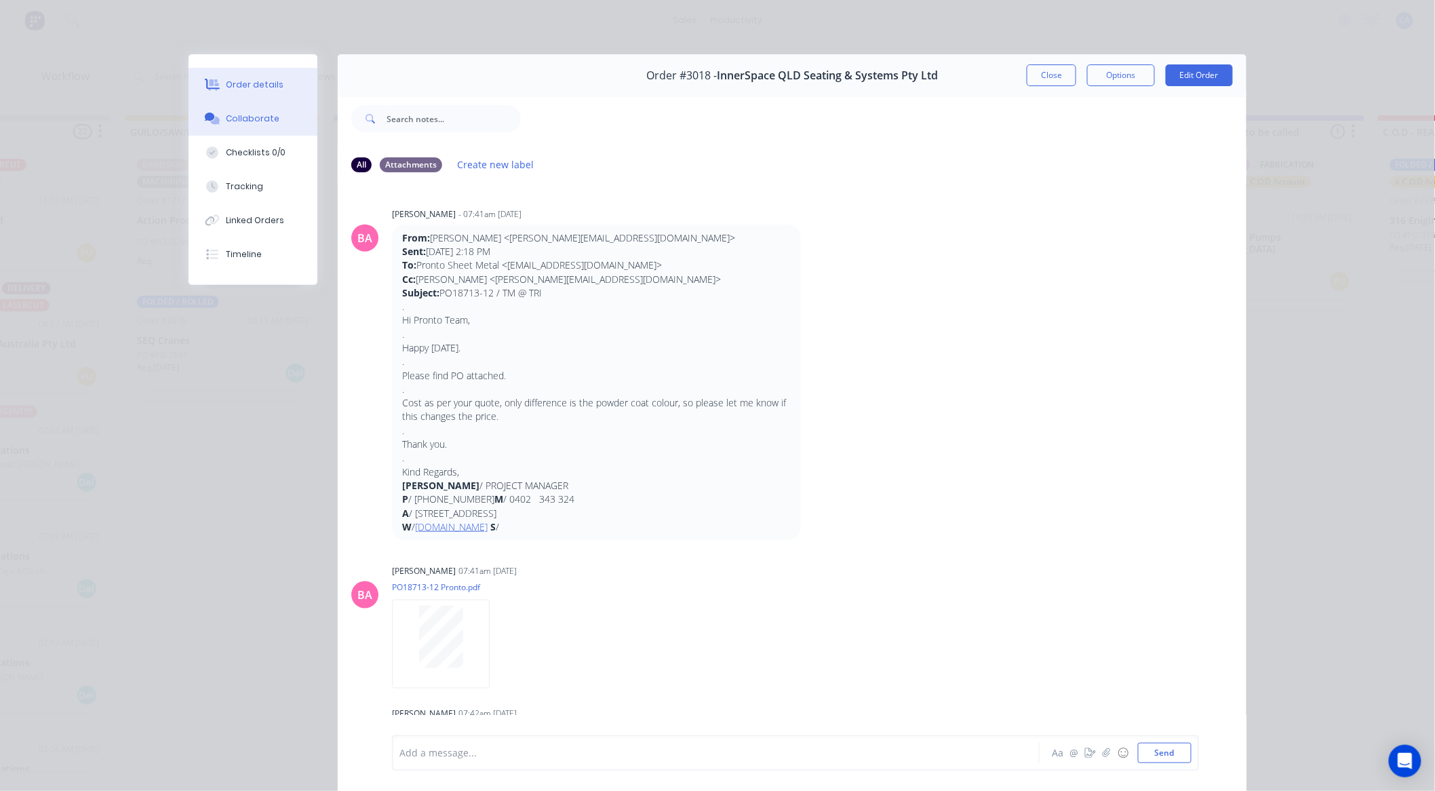
click at [286, 94] on button "Order details" at bounding box center [252, 85] width 129 height 34
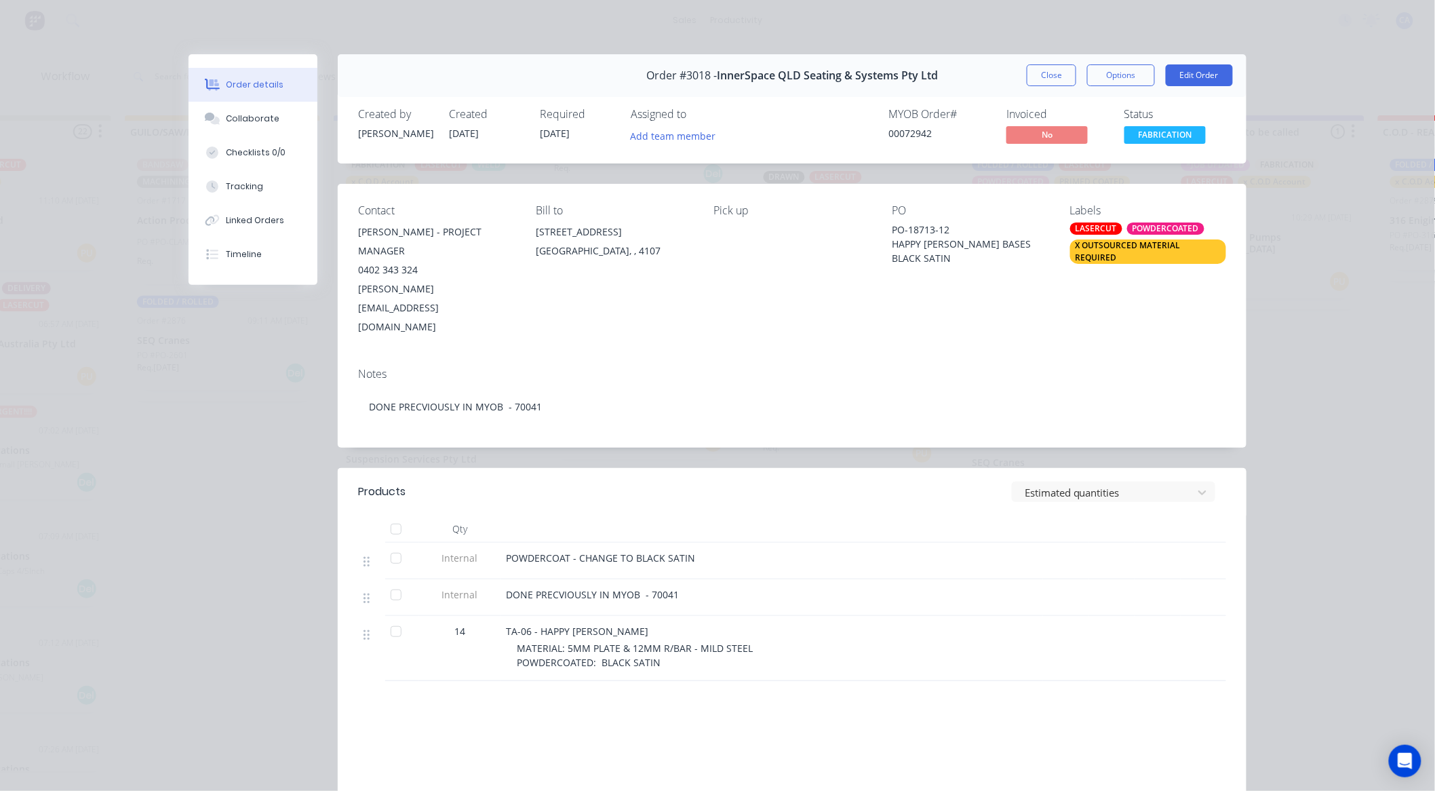
scroll to position [0, 531]
click at [1058, 79] on button "Close" at bounding box center [1050, 75] width 49 height 22
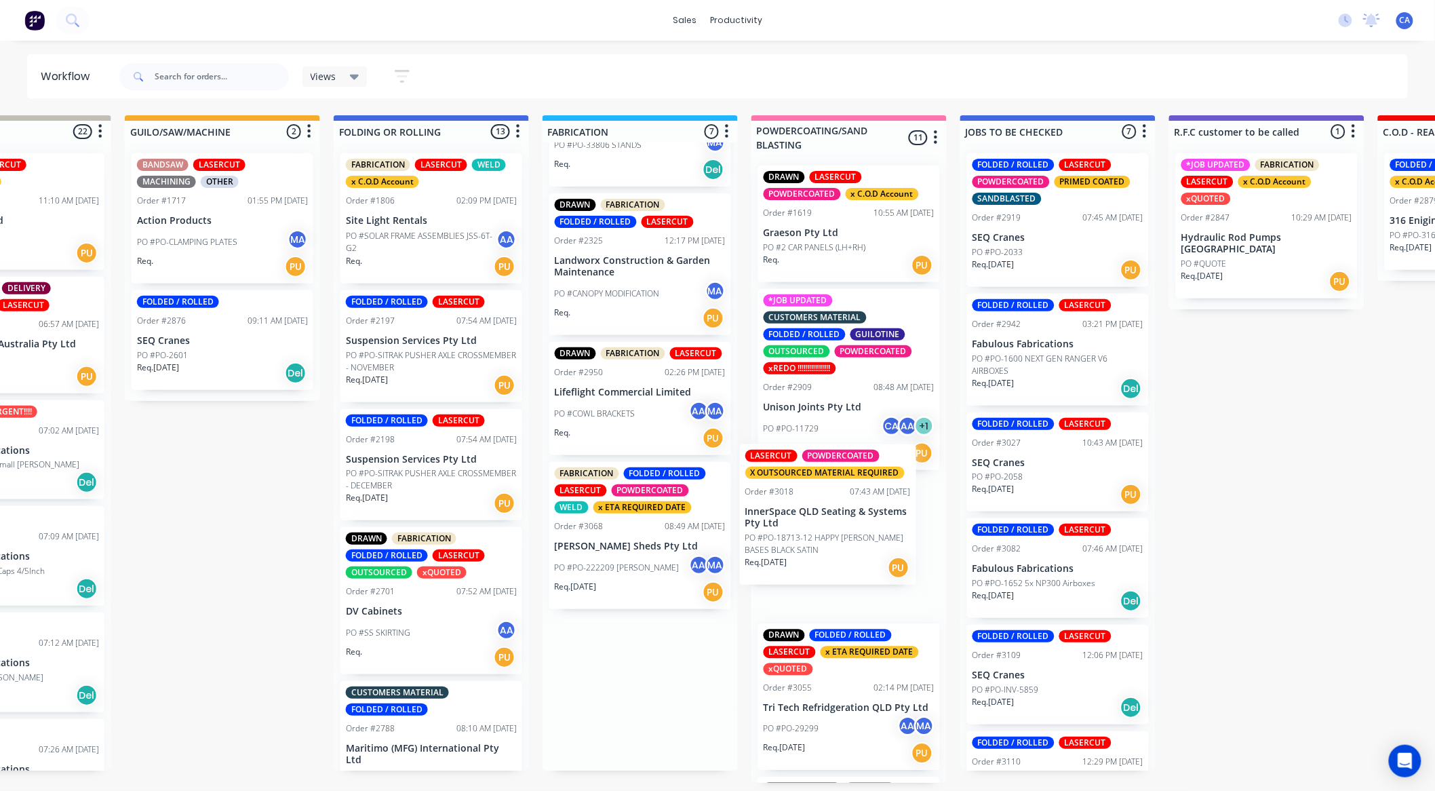
drag, startPoint x: 625, startPoint y: 560, endPoint x: 822, endPoint y: 526, distance: 199.5
click at [822, 526] on div "Submitted 37 Sort By Created date Required date Order number Customer name Most…" at bounding box center [1277, 448] width 3637 height 667
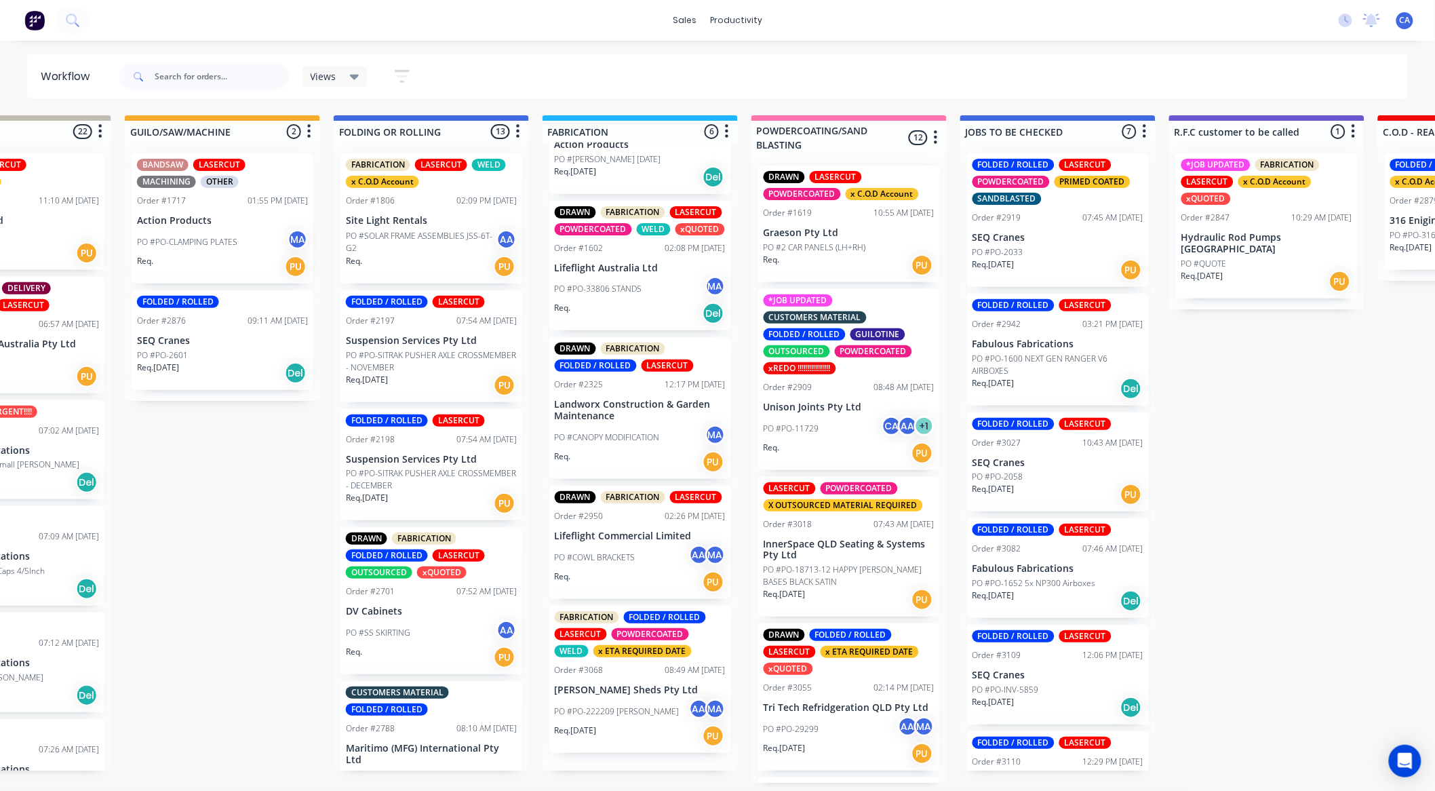
scroll to position [210, 0]
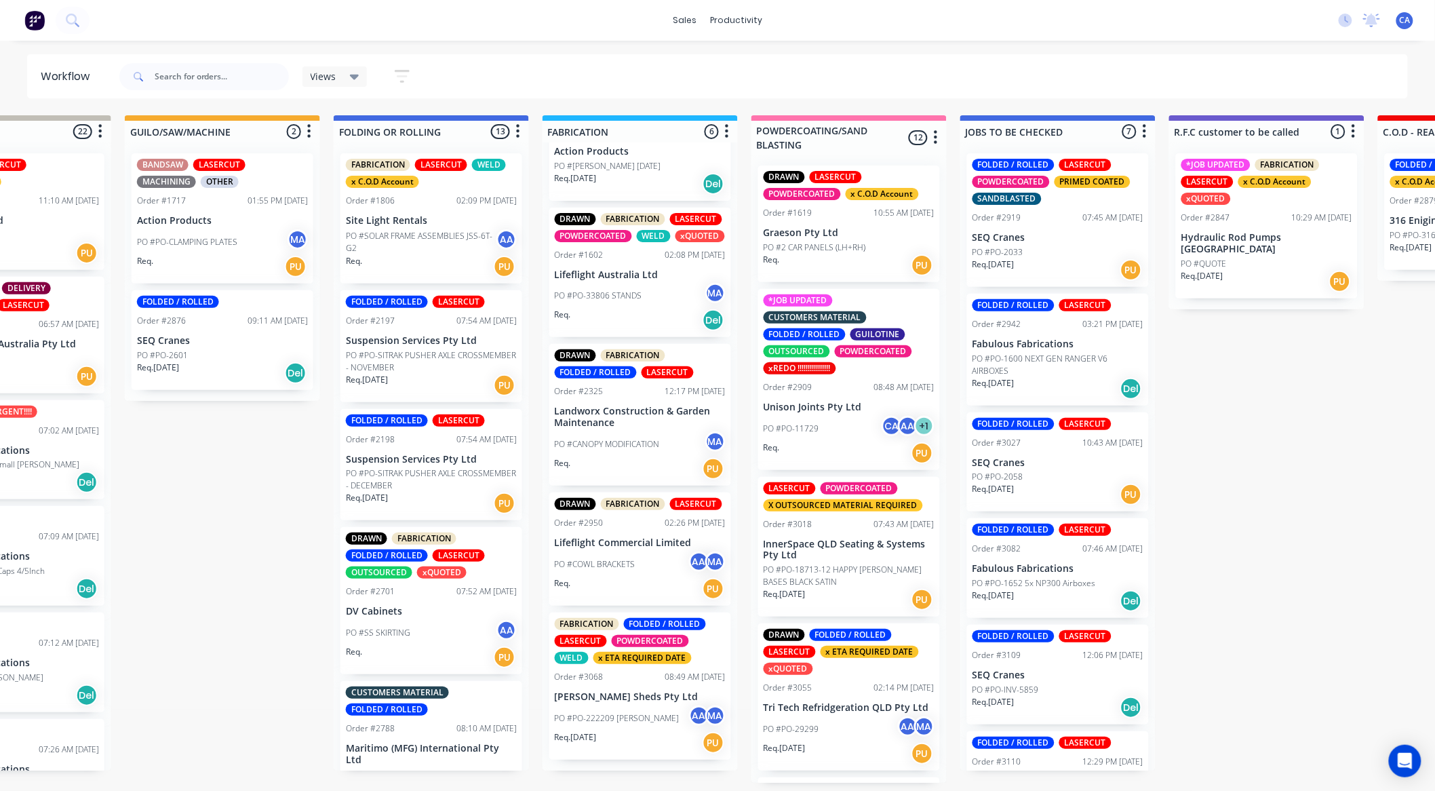
click at [620, 716] on div "PO #PO-222209 BERGER AA MA" at bounding box center [640, 718] width 171 height 26
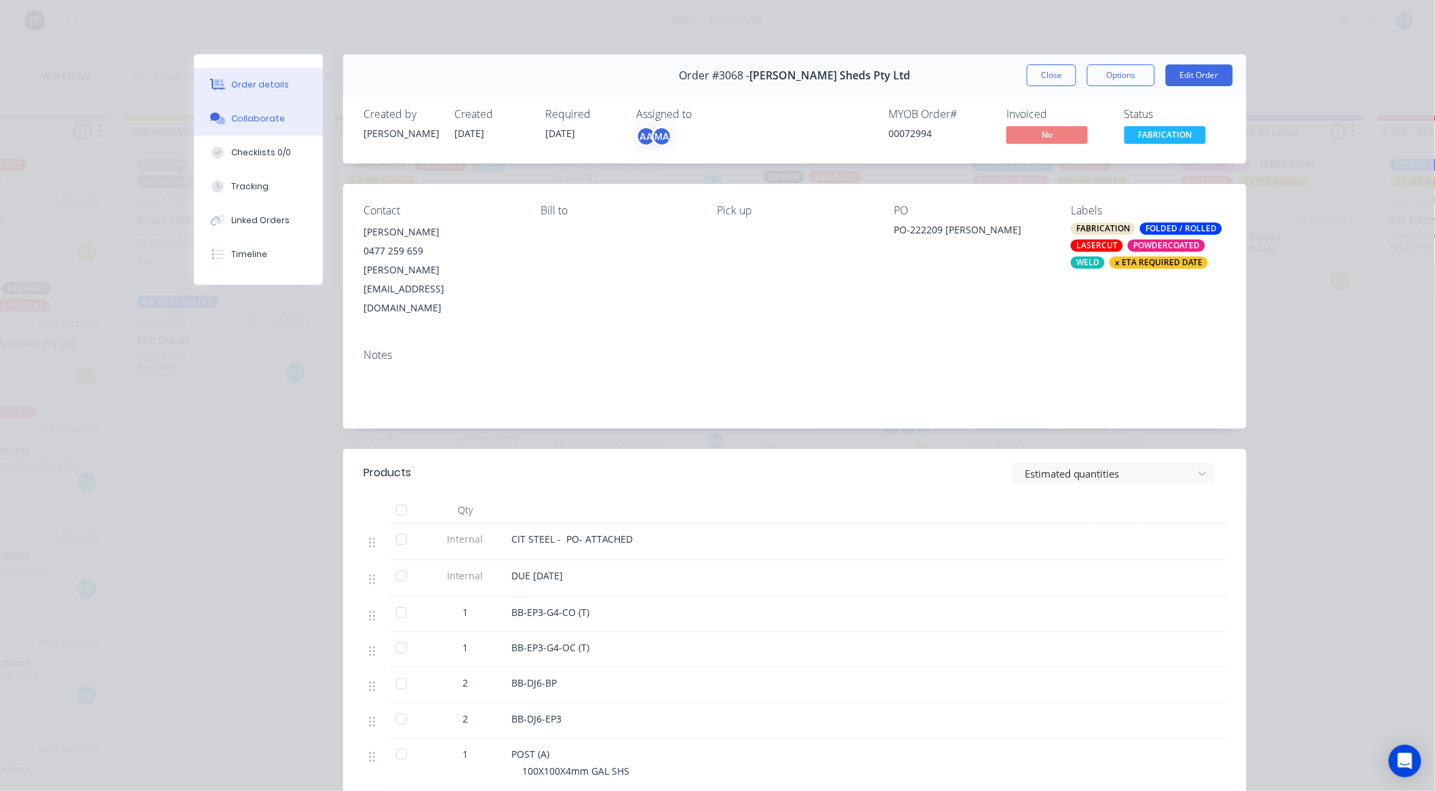
click at [252, 122] on div "Collaborate" at bounding box center [259, 119] width 54 height 12
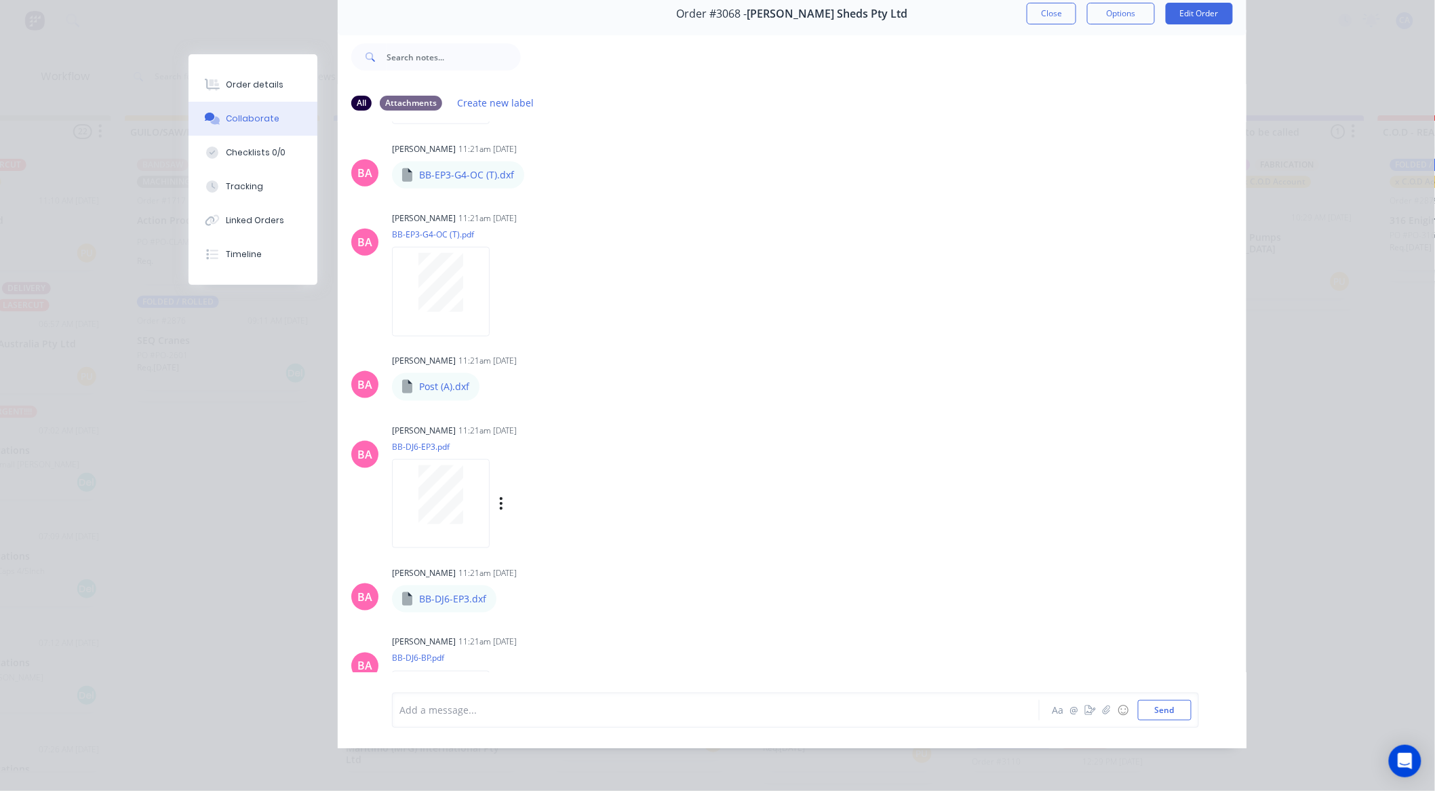
scroll to position [565, 0]
click at [282, 87] on button "Order details" at bounding box center [252, 85] width 129 height 34
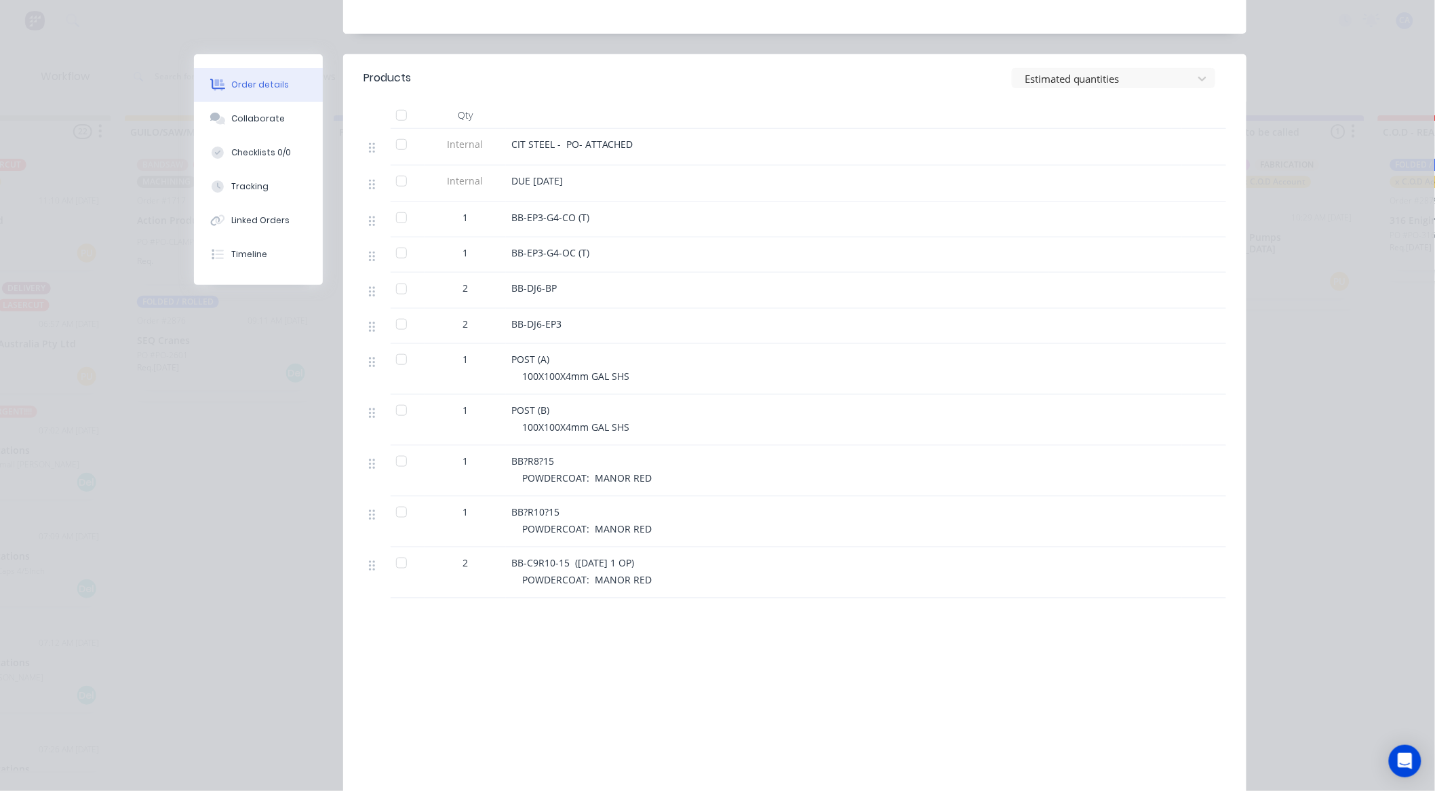
scroll to position [404, 0]
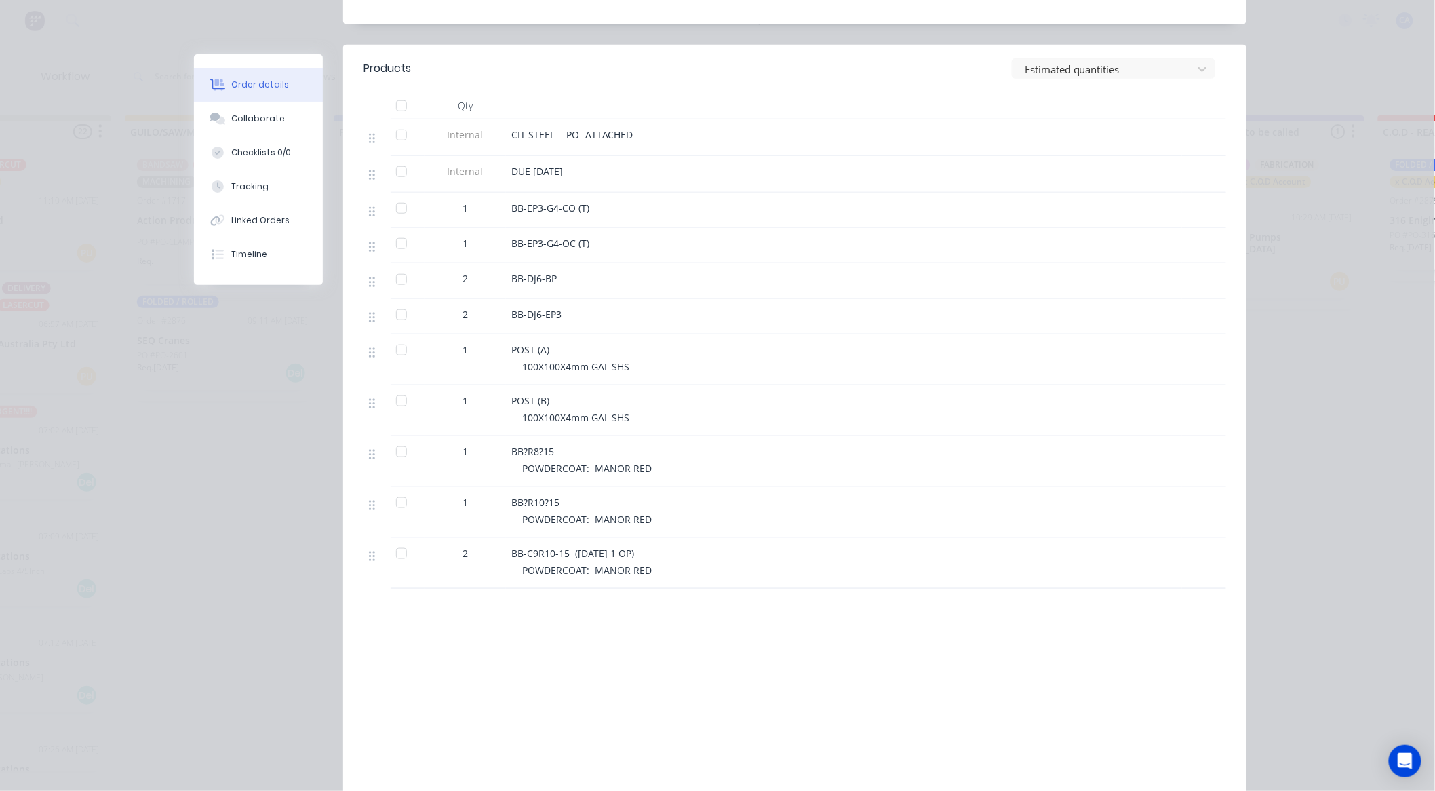
click at [393, 195] on div at bounding box center [401, 208] width 27 height 27
click at [388, 230] on div at bounding box center [401, 243] width 27 height 27
click at [394, 266] on div at bounding box center [401, 279] width 27 height 27
click at [396, 336] on div at bounding box center [401, 349] width 27 height 27
click at [391, 387] on div at bounding box center [401, 400] width 27 height 27
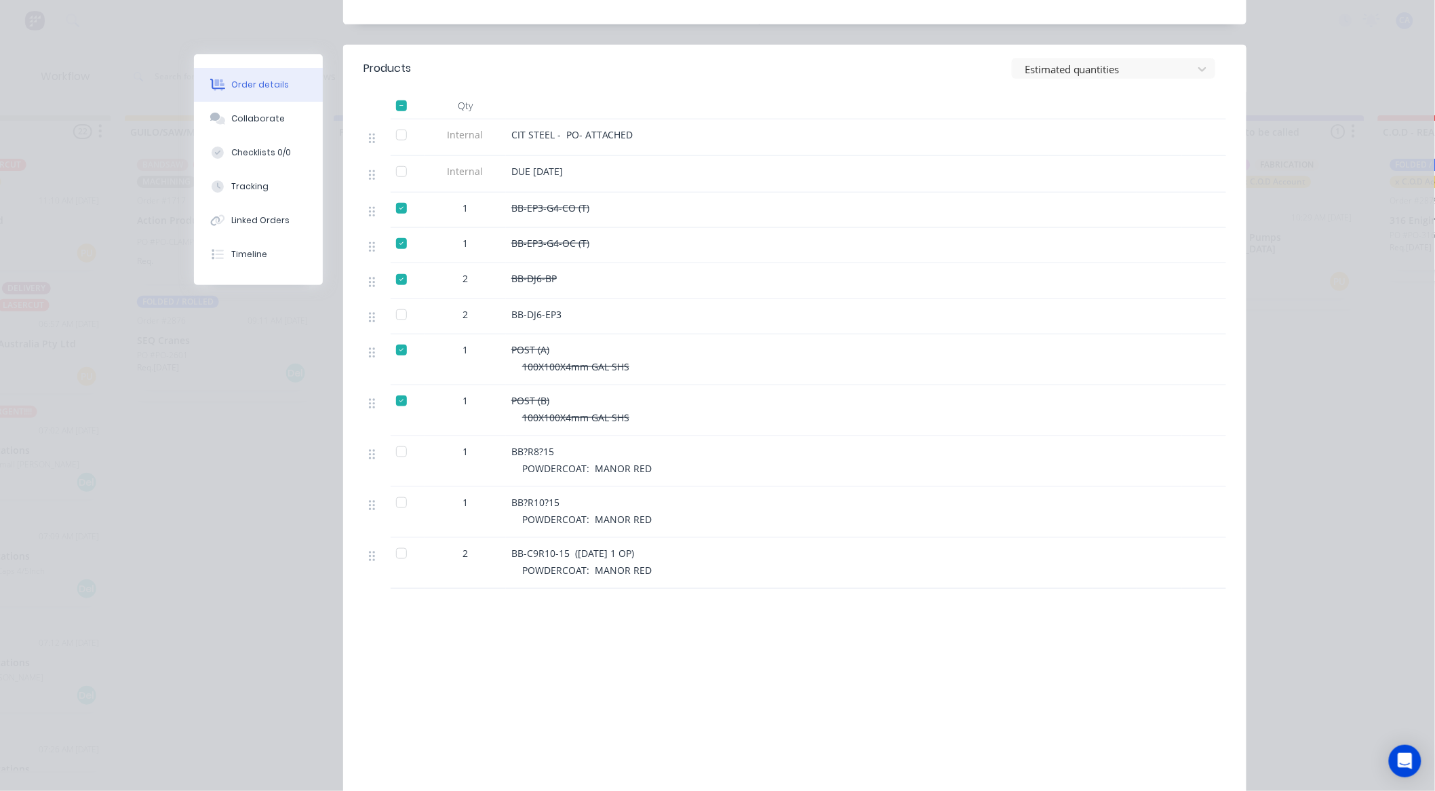
click at [402, 438] on div at bounding box center [401, 451] width 27 height 27
click at [404, 489] on div at bounding box center [401, 502] width 27 height 27
drag, startPoint x: 403, startPoint y: 507, endPoint x: 411, endPoint y: 525, distance: 20.0
click at [402, 540] on div at bounding box center [401, 553] width 27 height 27
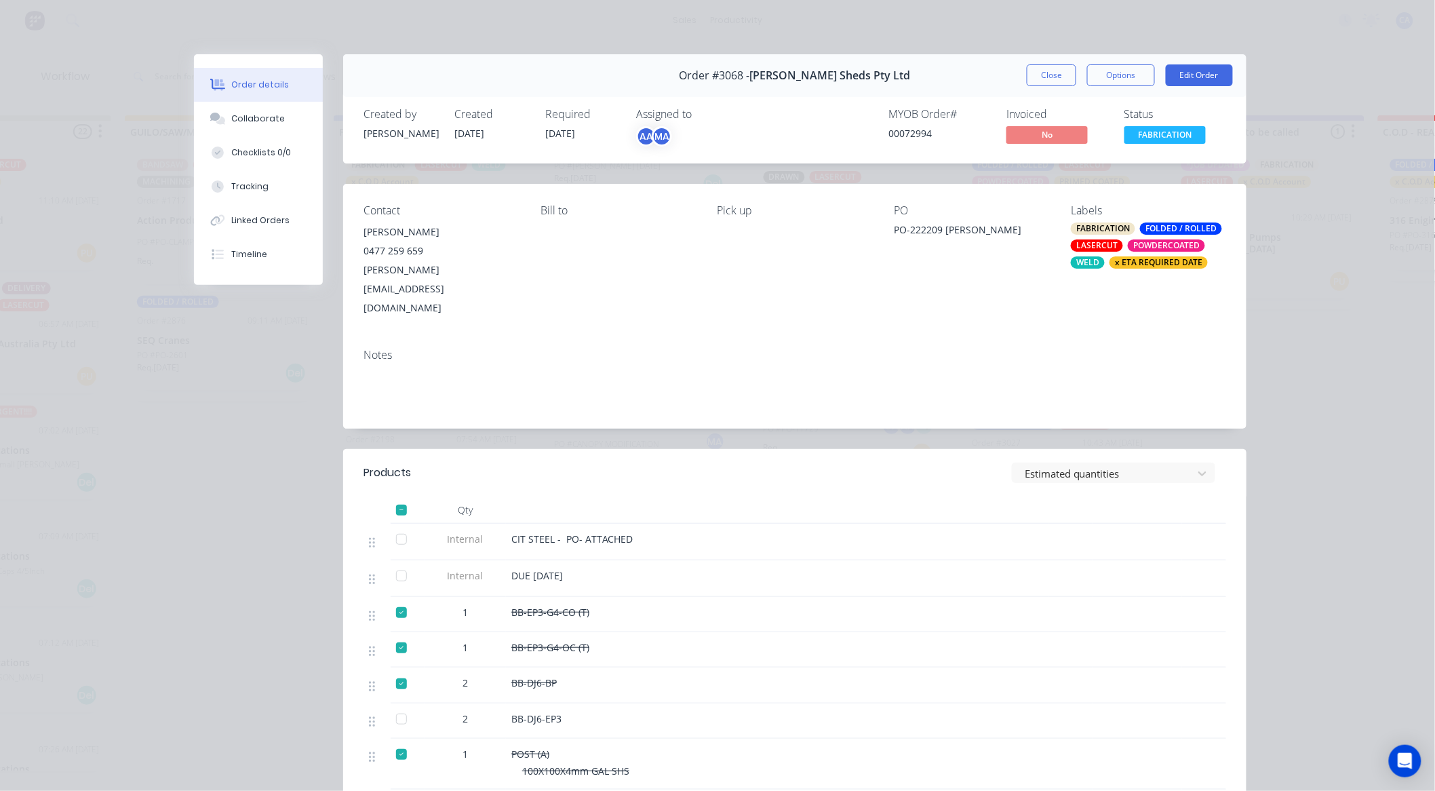
scroll to position [0, 531]
click at [1032, 83] on button "Close" at bounding box center [1050, 75] width 49 height 22
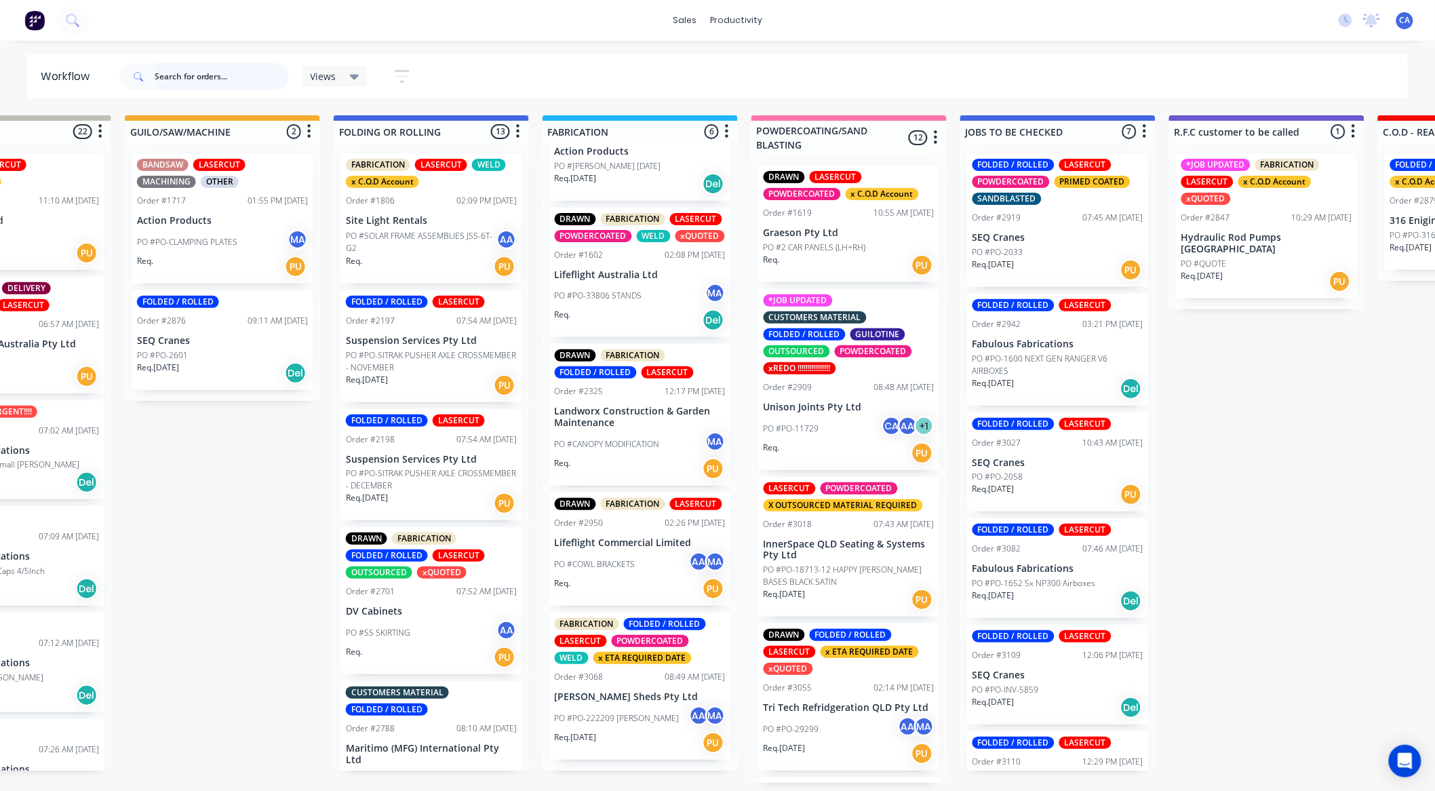
drag, startPoint x: 188, startPoint y: 79, endPoint x: 186, endPoint y: 72, distance: 6.9
click at [188, 77] on input "text" at bounding box center [222, 76] width 134 height 27
type input "platew"
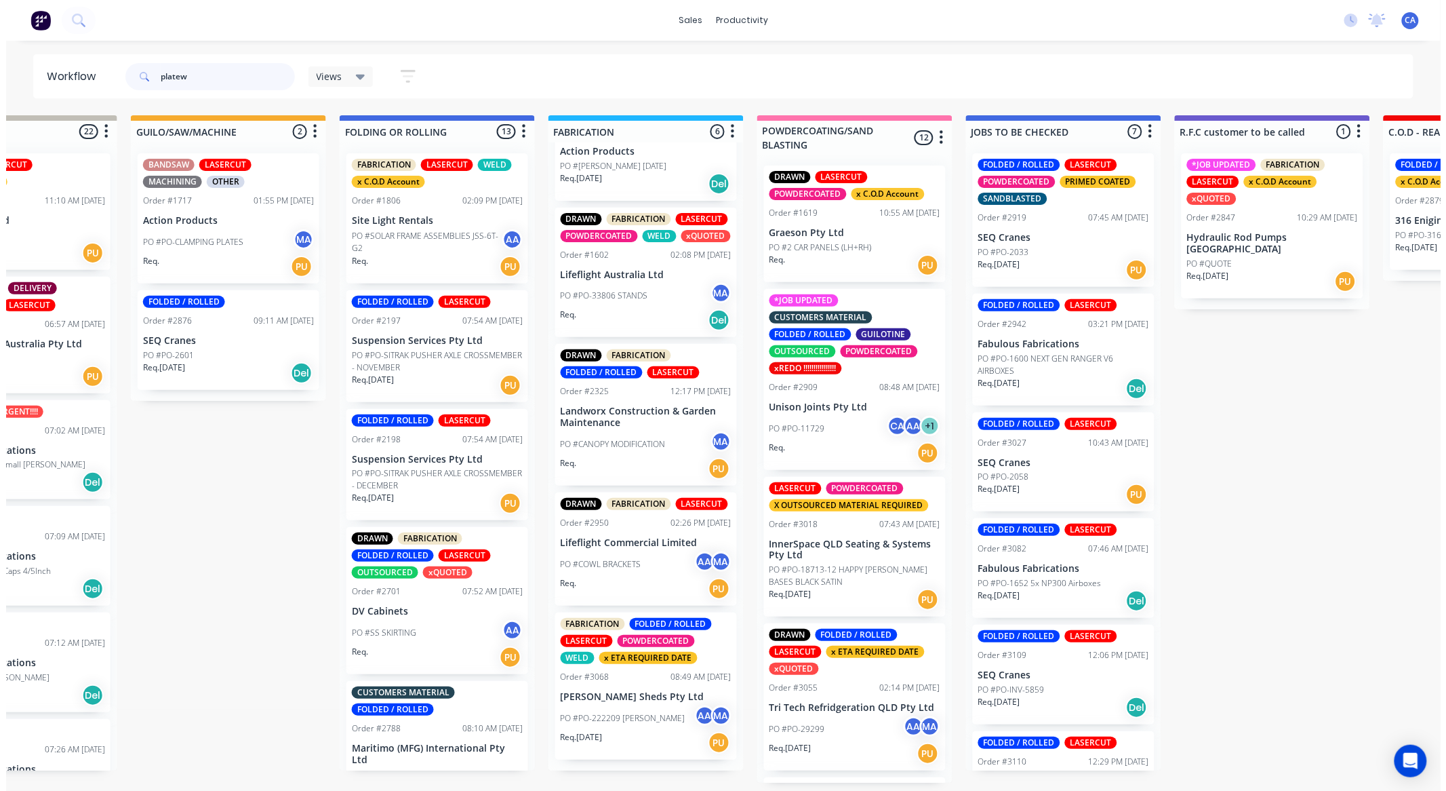
scroll to position [0, 0]
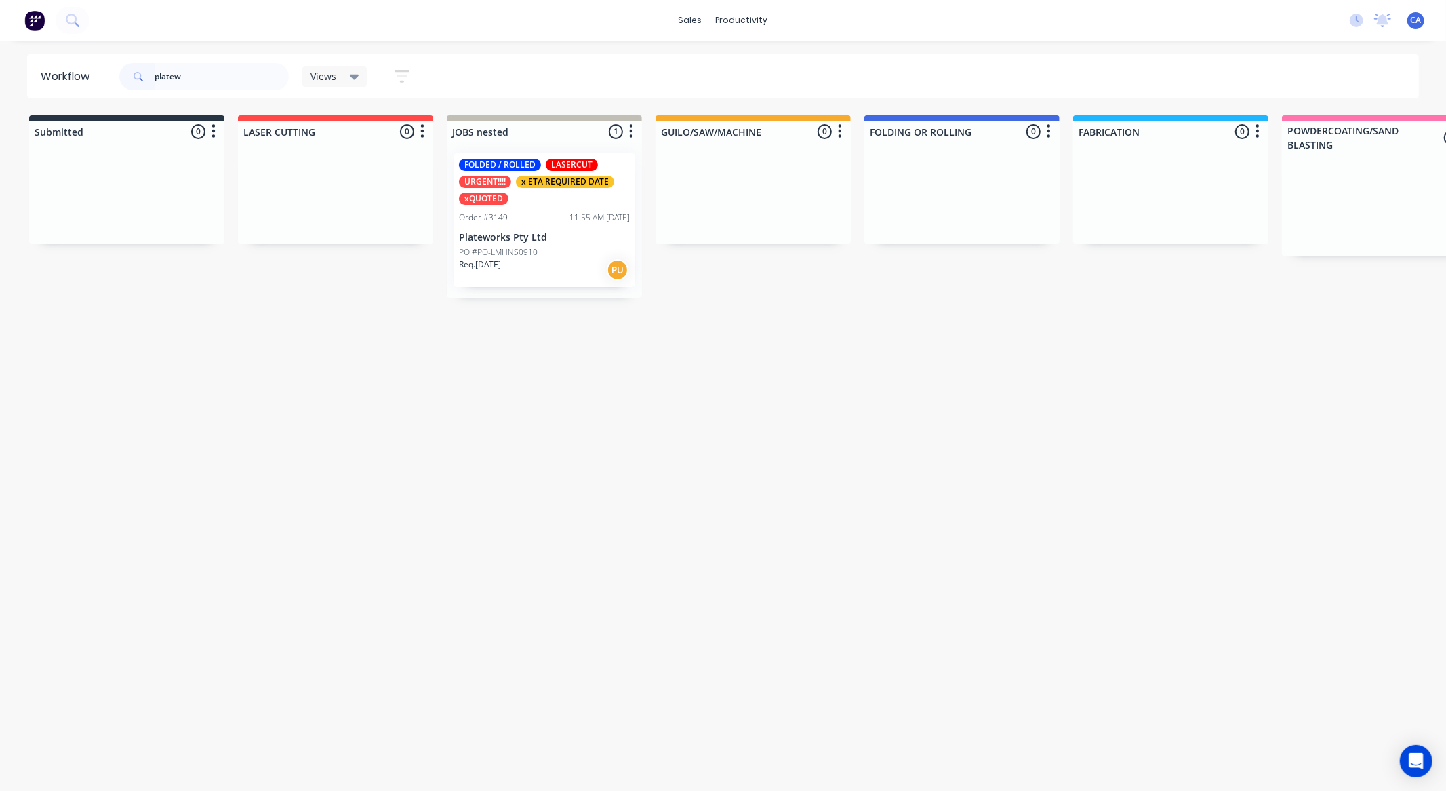
click at [559, 244] on div "FOLDED / ROLLED LASERCUT URGENT!!!! x ETA REQUIRED DATE xQUOTED Order #3149 11:…" at bounding box center [545, 220] width 182 height 134
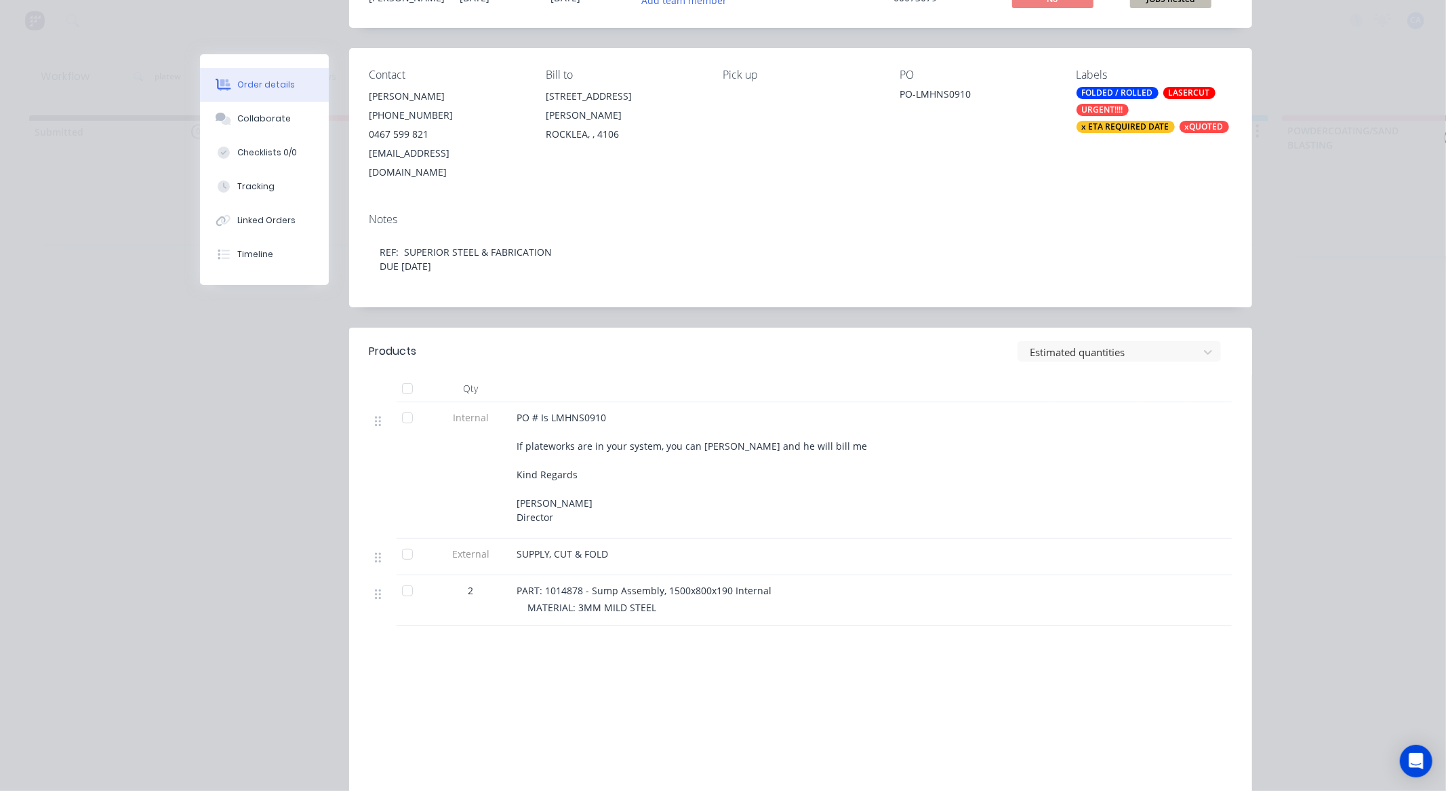
scroll to position [226, 0]
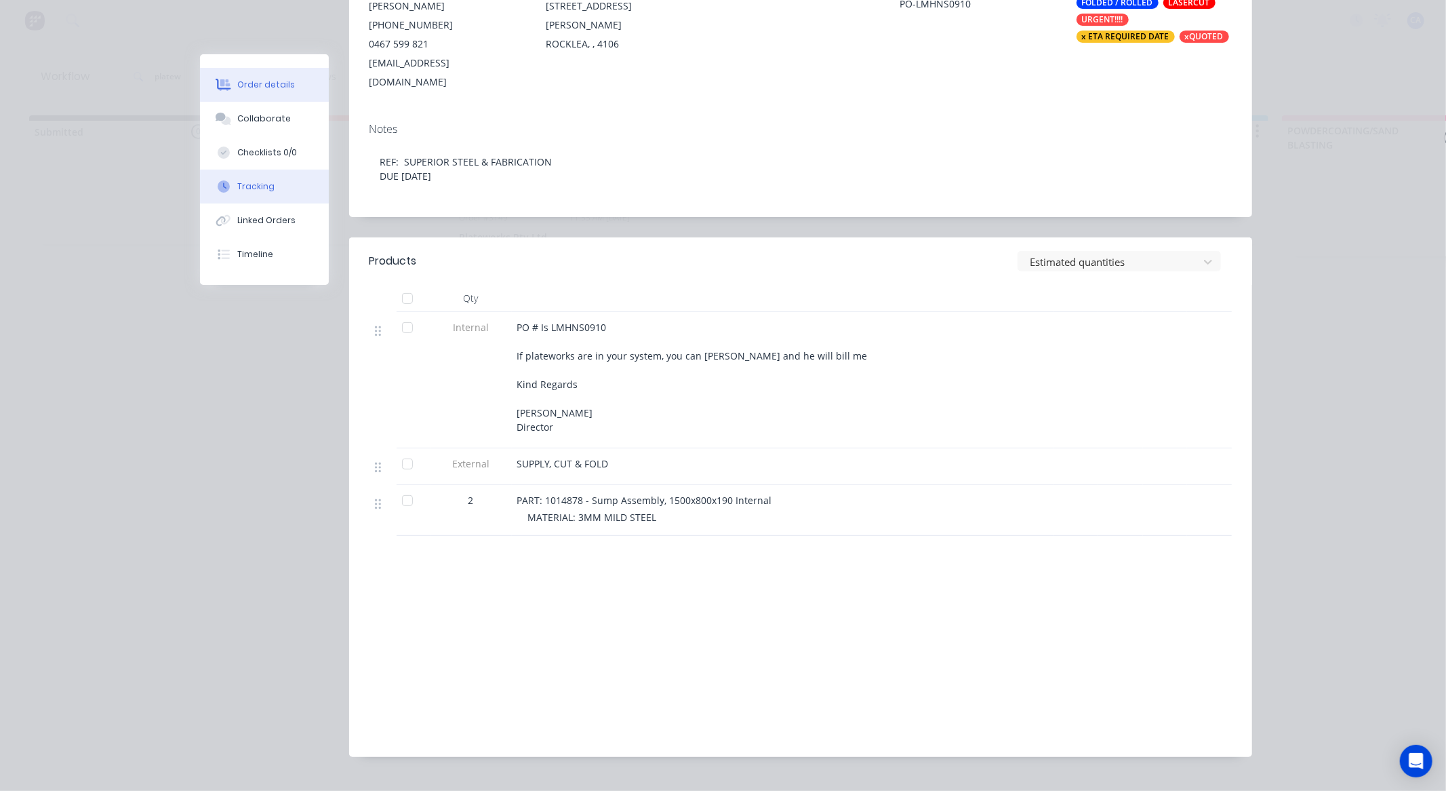
click at [287, 181] on button "Tracking" at bounding box center [264, 186] width 129 height 34
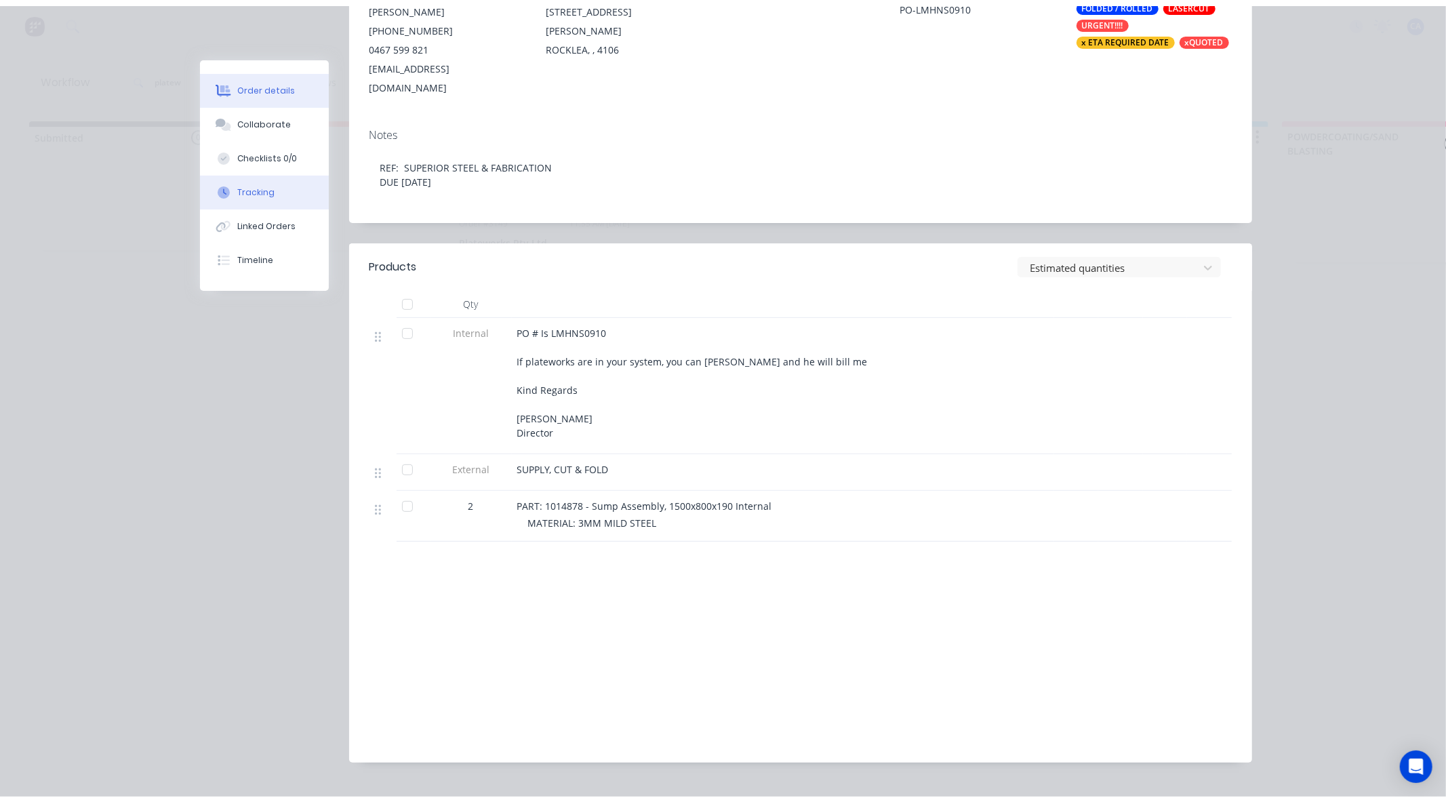
scroll to position [0, 0]
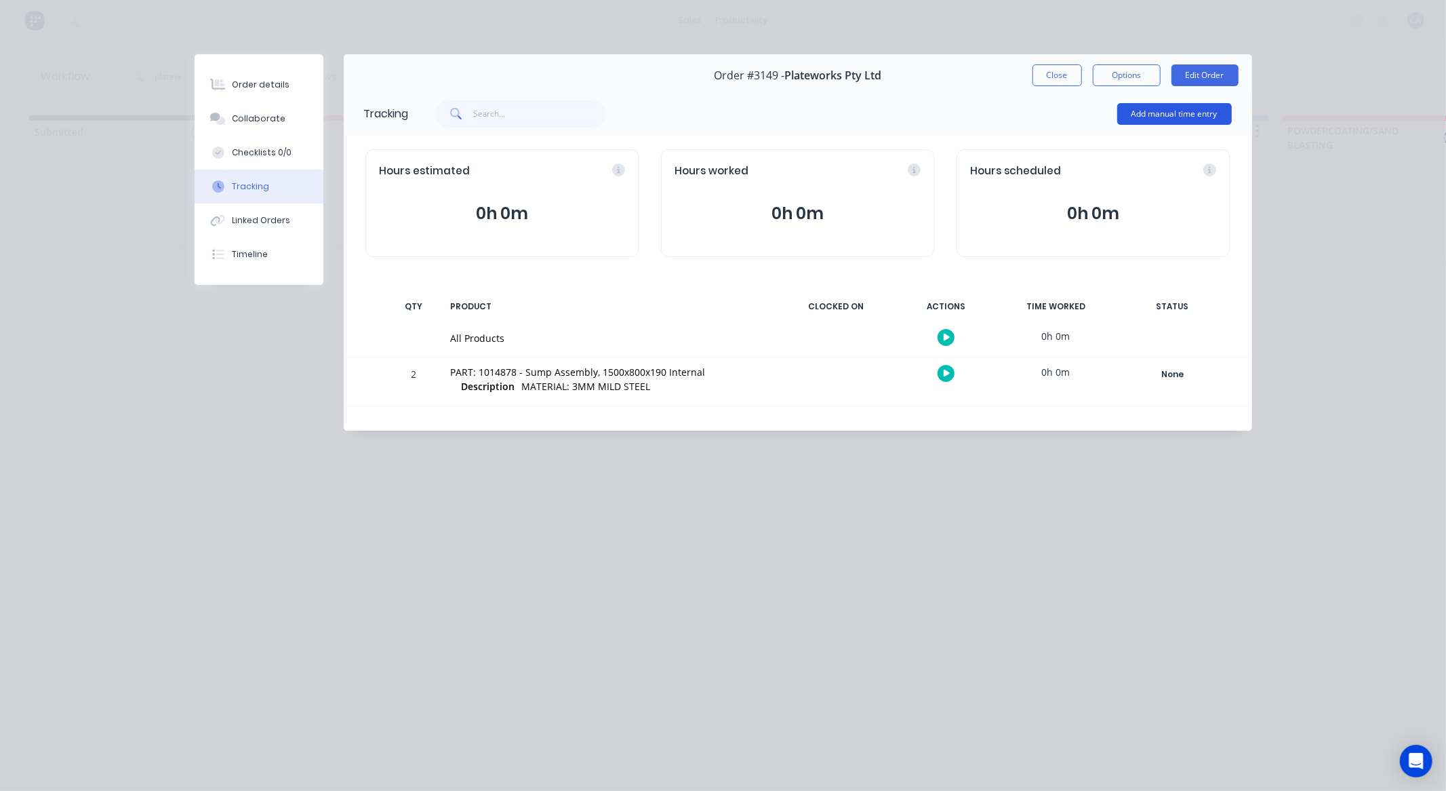
click at [1174, 111] on button "Add manual time entry" at bounding box center [1174, 114] width 115 height 22
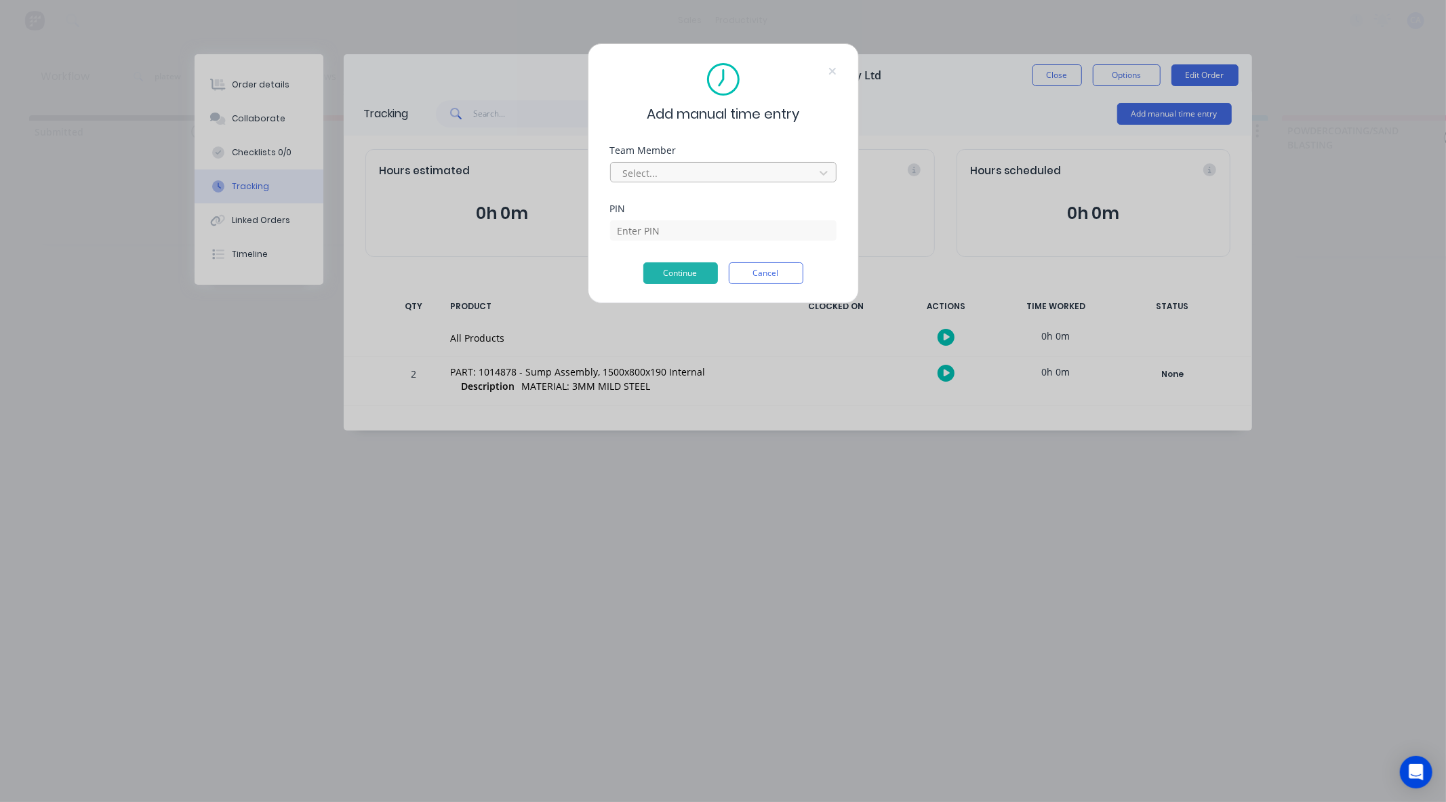
click at [754, 173] on div at bounding box center [715, 173] width 186 height 17
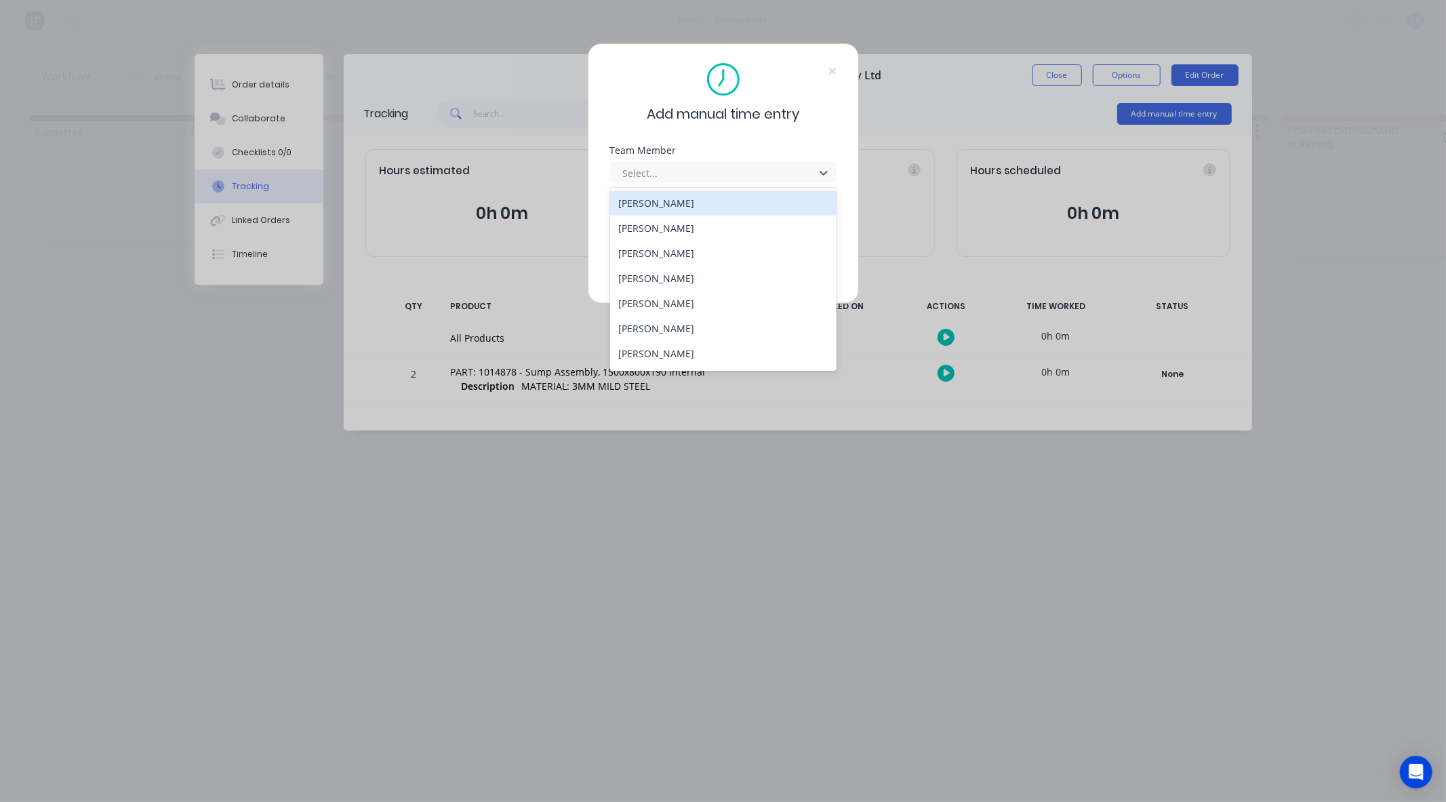
scroll to position [73, 0]
click at [748, 306] on div "Mathew Knight" at bounding box center [723, 306] width 226 height 25
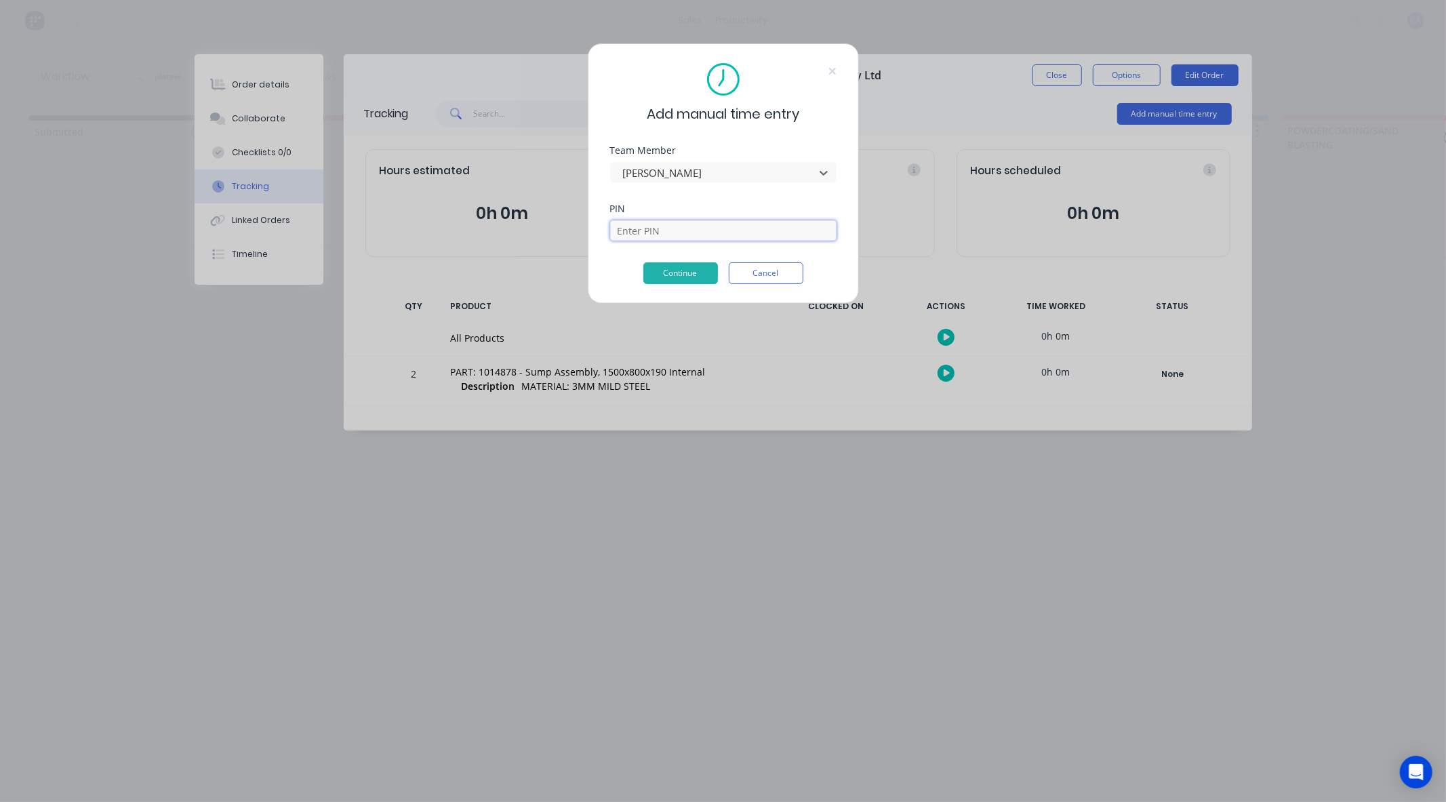
click at [692, 233] on input at bounding box center [723, 230] width 226 height 20
type input "0000"
click at [676, 270] on button "Continue" at bounding box center [680, 273] width 75 height 22
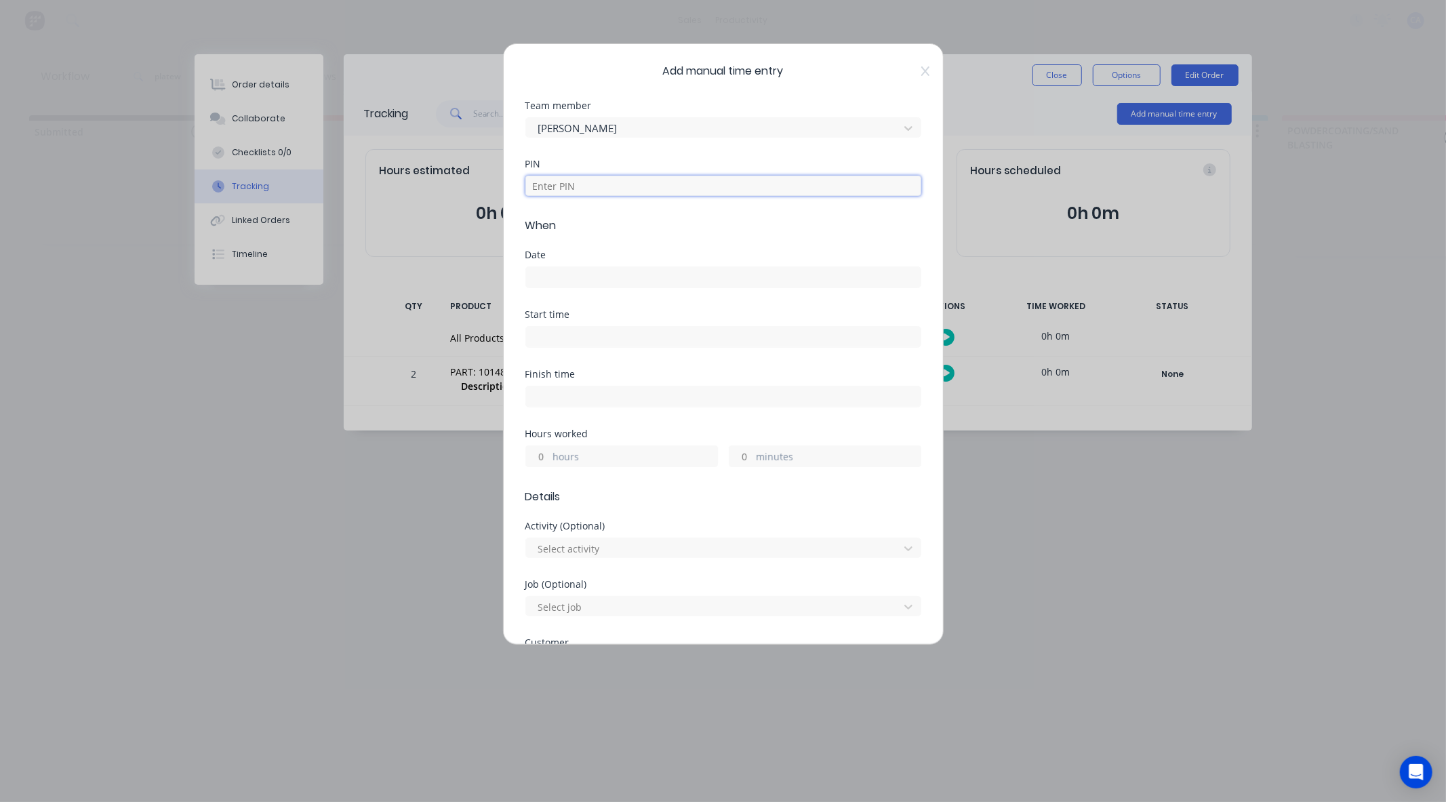
click at [591, 184] on input at bounding box center [723, 186] width 396 height 20
type input "0000"
click at [551, 259] on div "Date" at bounding box center [723, 254] width 396 height 9
click at [565, 272] on input at bounding box center [723, 277] width 395 height 20
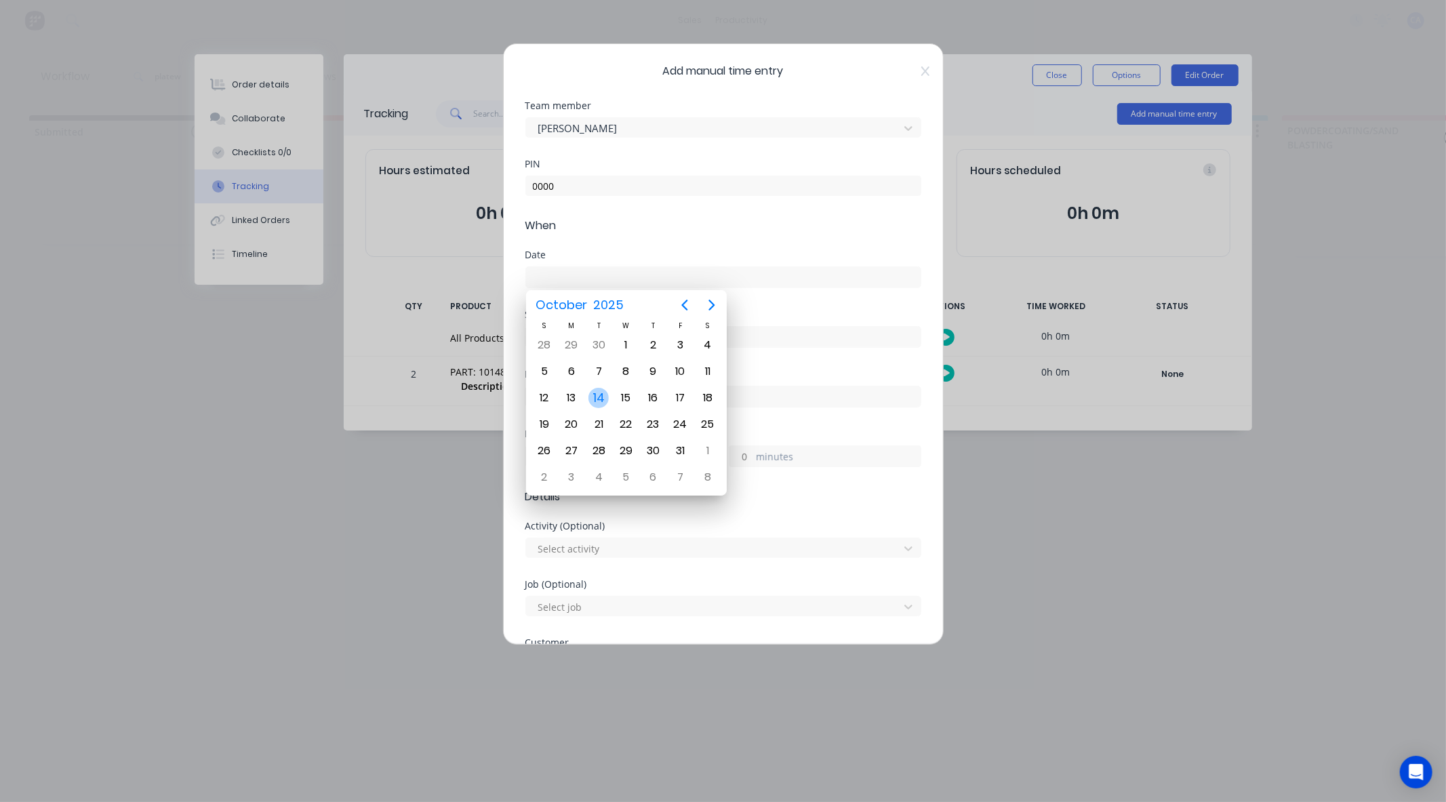
click at [601, 398] on div "14" at bounding box center [598, 398] width 20 height 20
type input "14/10/2025"
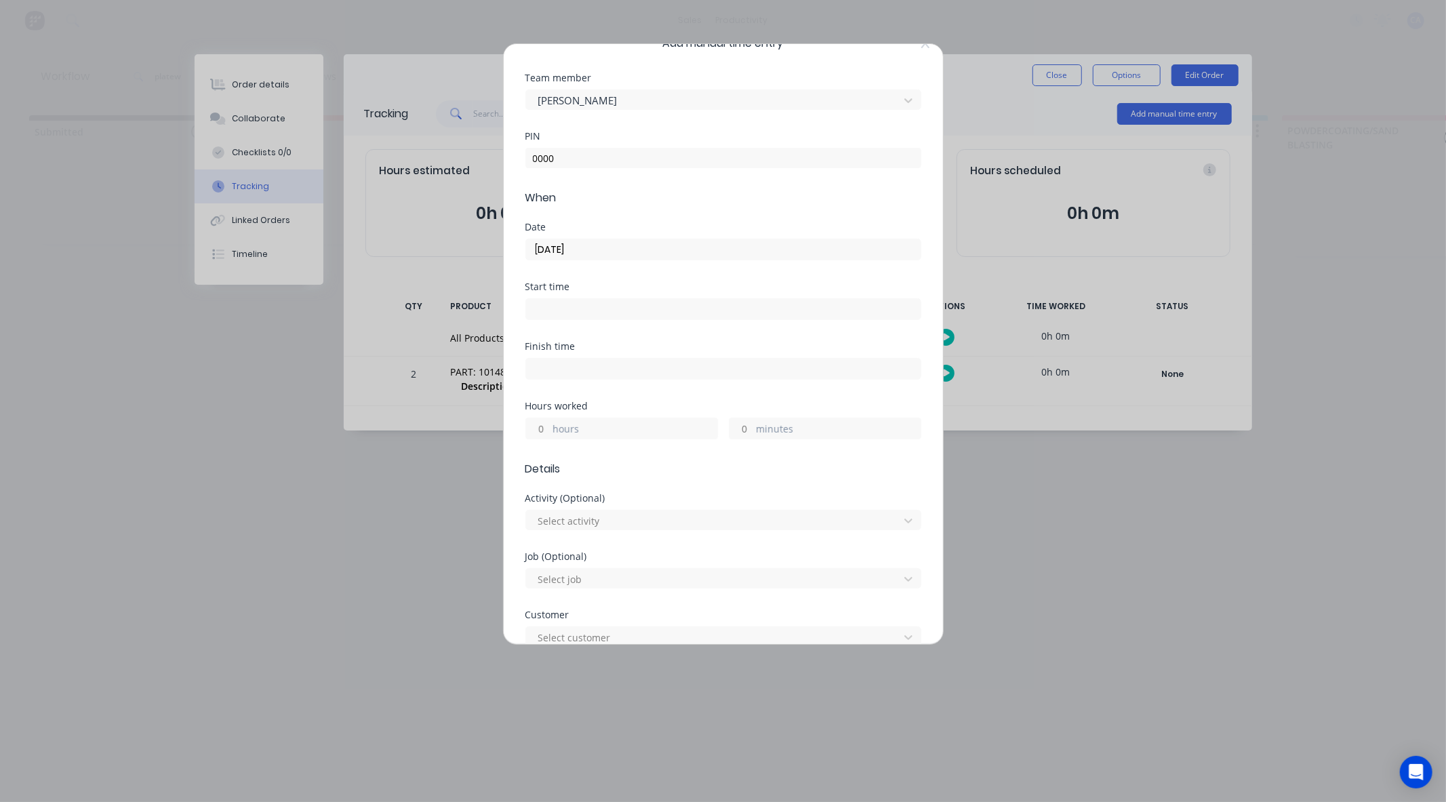
scroll to position [75, 0]
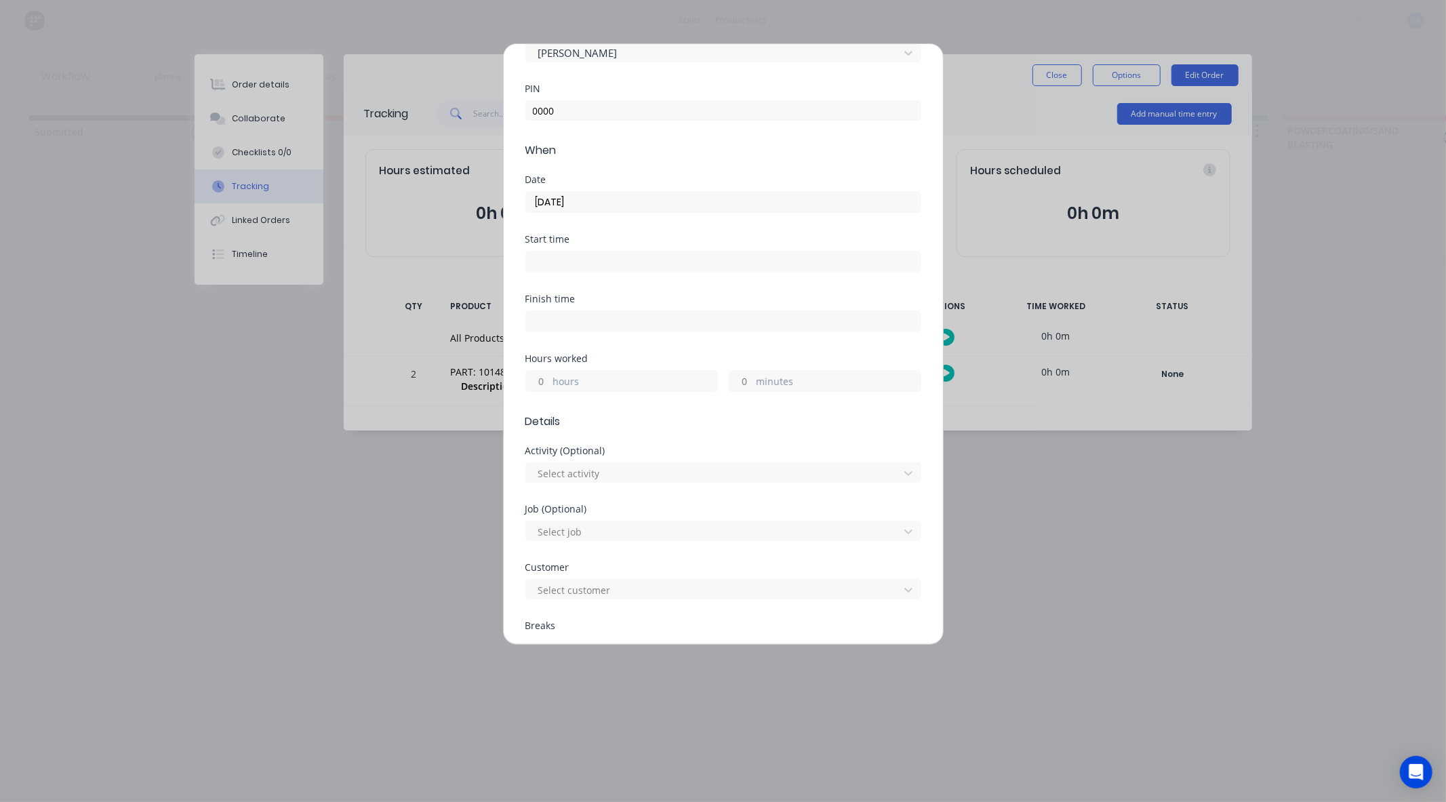
click at [558, 380] on label "hours" at bounding box center [635, 382] width 164 height 17
click at [550, 380] on input "hours" at bounding box center [538, 381] width 24 height 20
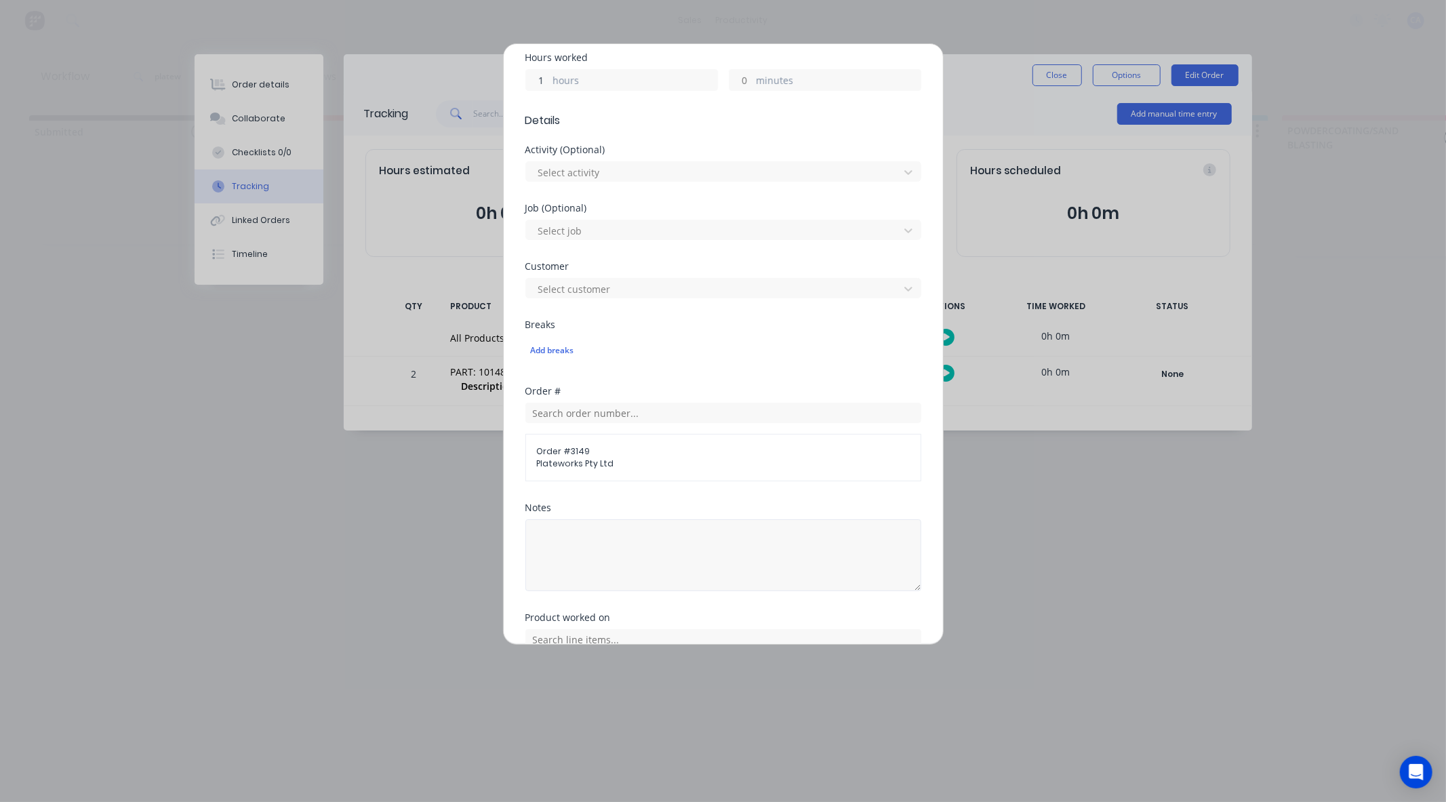
scroll to position [490, 0]
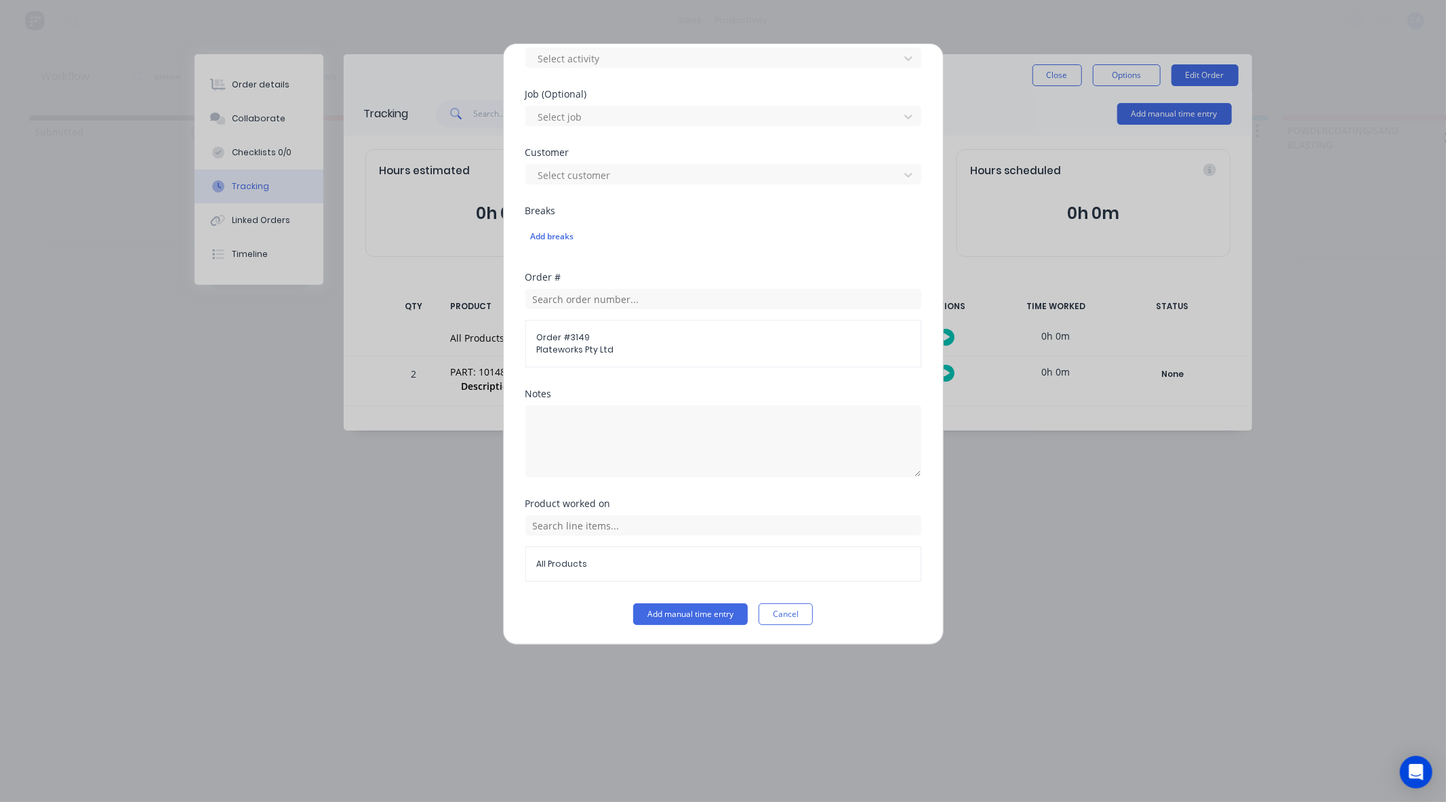
type input "1"
click at [699, 614] on button "Add manual time entry" at bounding box center [690, 614] width 115 height 22
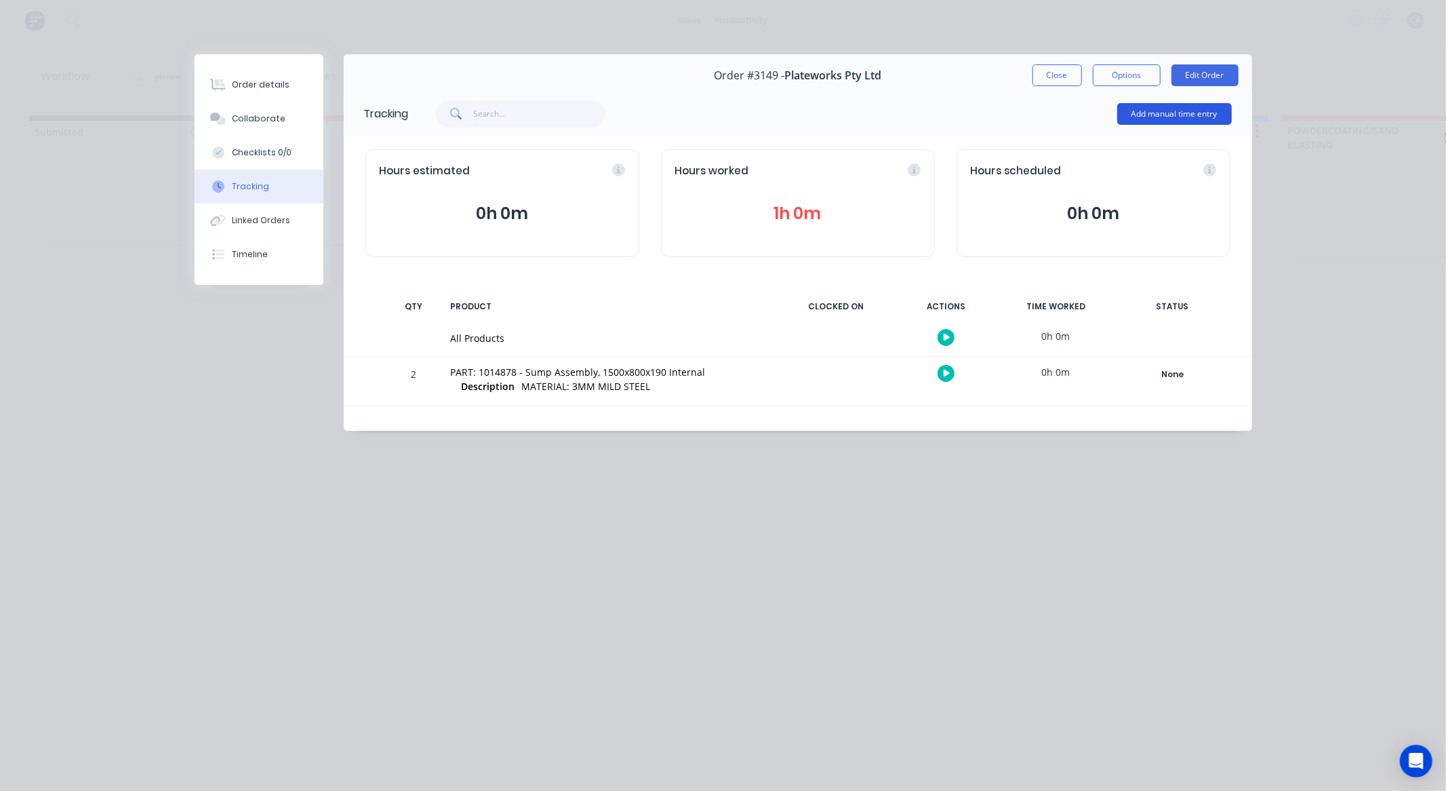
click at [1141, 121] on button "Add manual time entry" at bounding box center [1174, 114] width 115 height 22
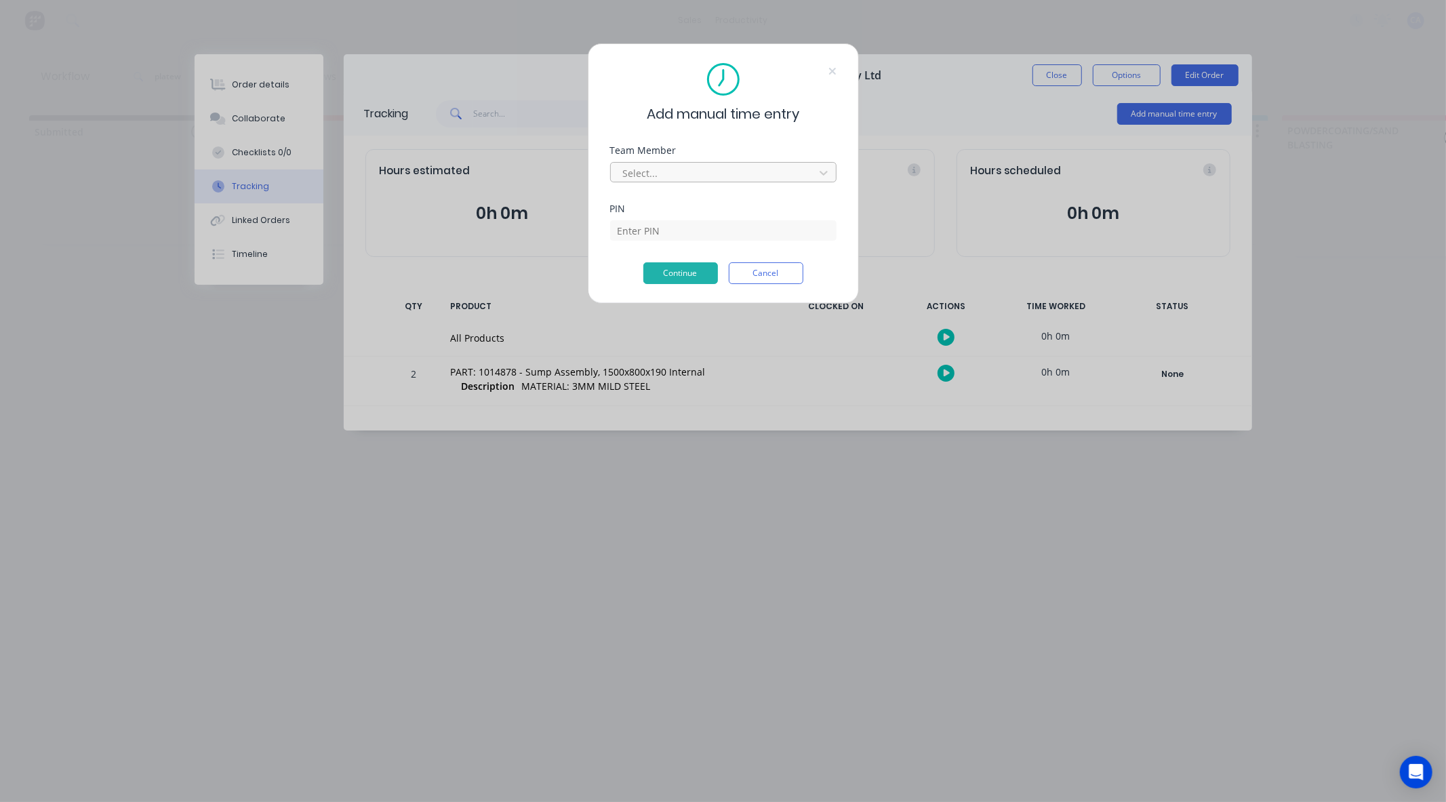
click at [727, 167] on div at bounding box center [715, 173] width 186 height 17
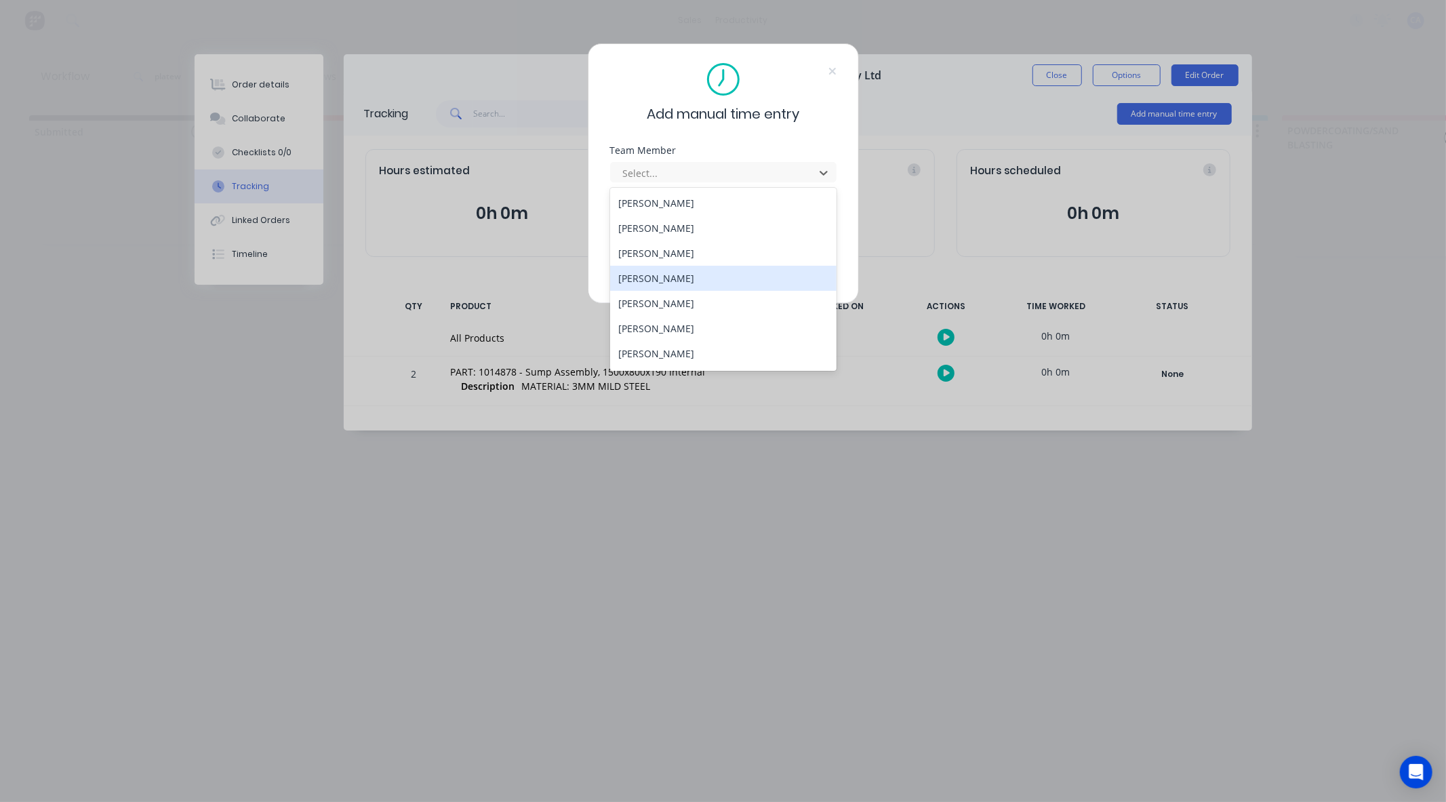
click at [706, 281] on div "[PERSON_NAME]" at bounding box center [723, 278] width 226 height 25
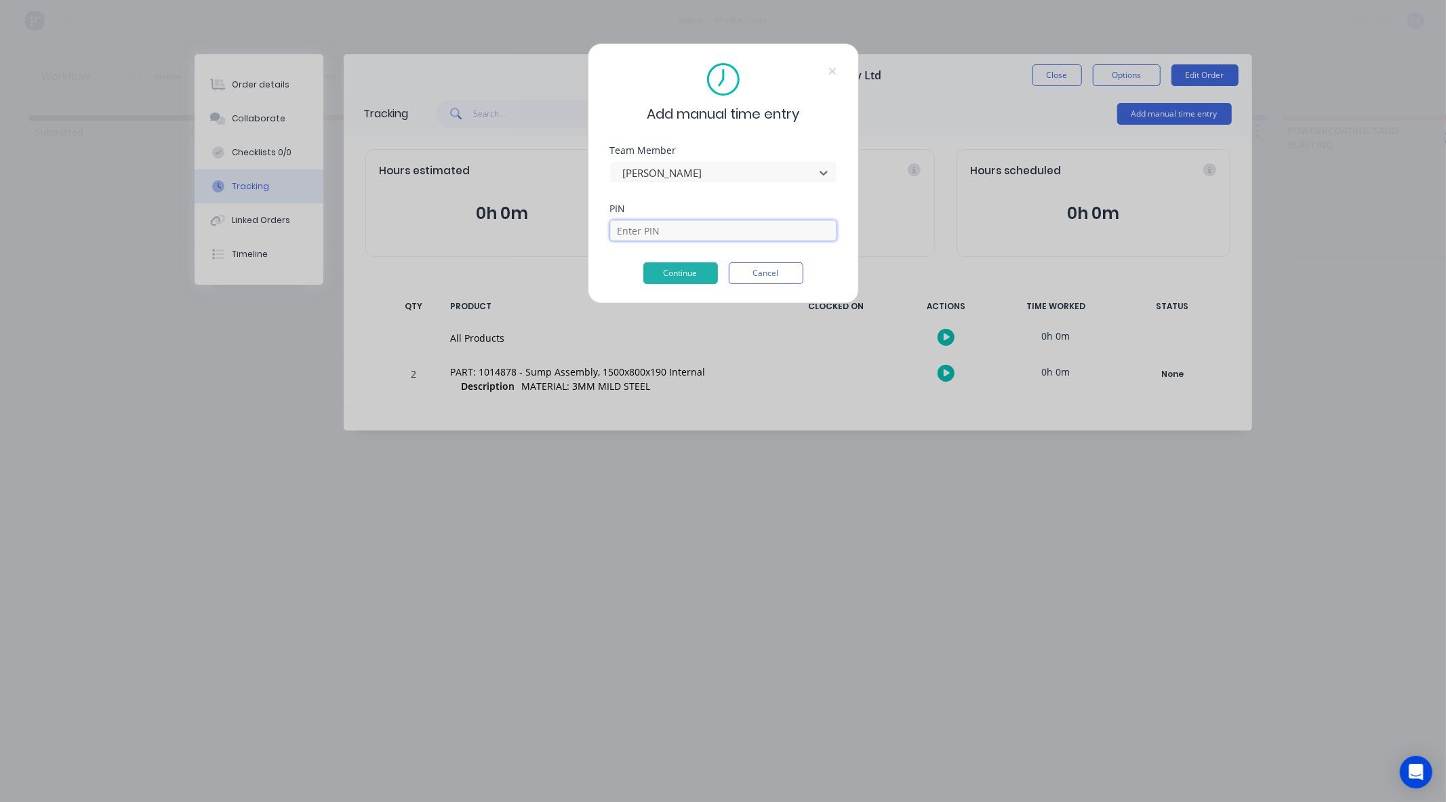
click at [695, 227] on input at bounding box center [723, 230] width 226 height 20
type input "0000"
click at [673, 273] on button "Continue" at bounding box center [680, 273] width 75 height 22
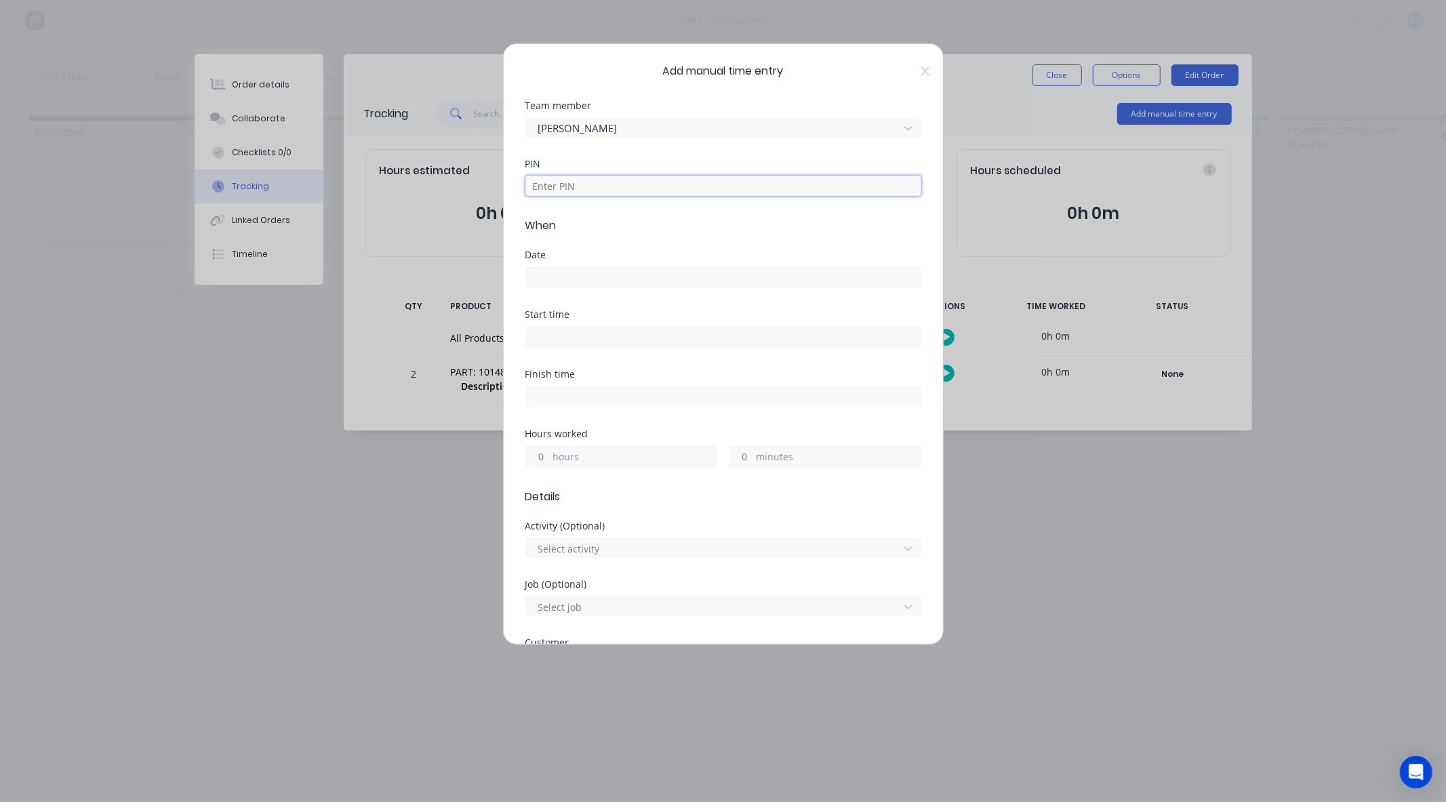
click at [567, 180] on input at bounding box center [723, 186] width 396 height 20
type input "0000"
click at [560, 271] on input at bounding box center [723, 277] width 395 height 20
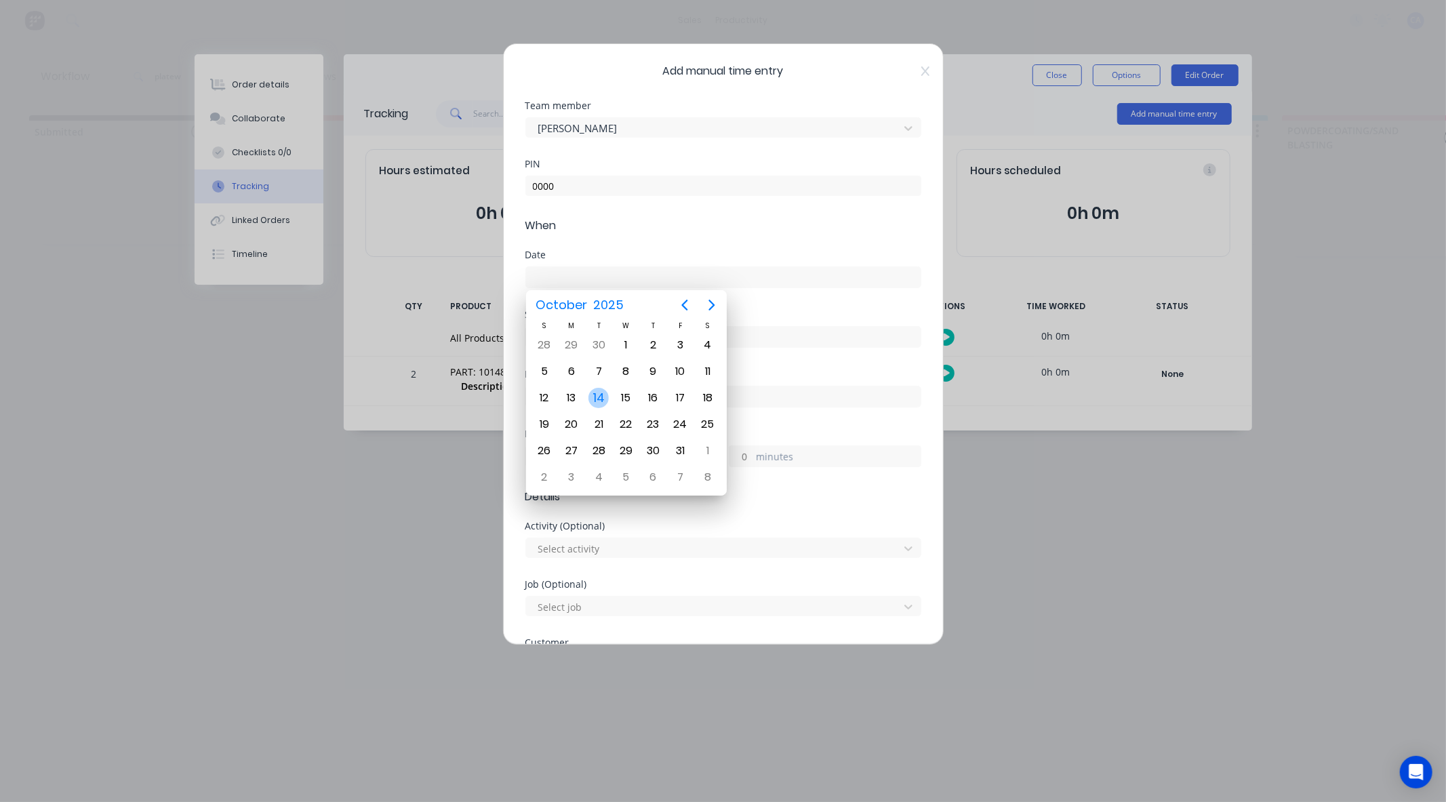
click at [595, 402] on div "14" at bounding box center [598, 398] width 20 height 20
type input "14/10/2025"
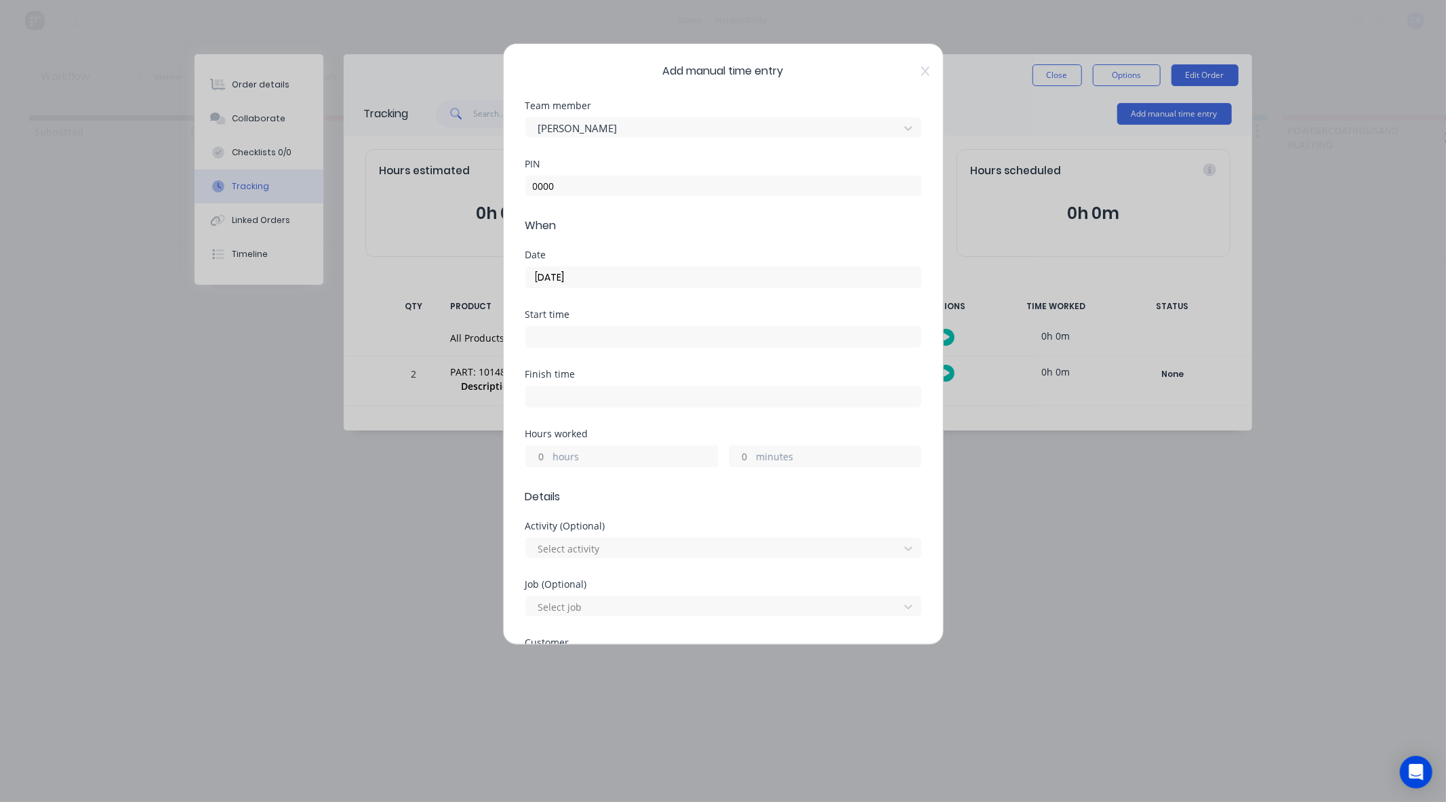
click at [758, 447] on div "minutes" at bounding box center [825, 456] width 193 height 22
click at [748, 459] on div "minutes" at bounding box center [825, 456] width 193 height 22
drag, startPoint x: 737, startPoint y: 458, endPoint x: 755, endPoint y: 458, distance: 18.3
click at [737, 458] on input "minutes" at bounding box center [742, 456] width 24 height 20
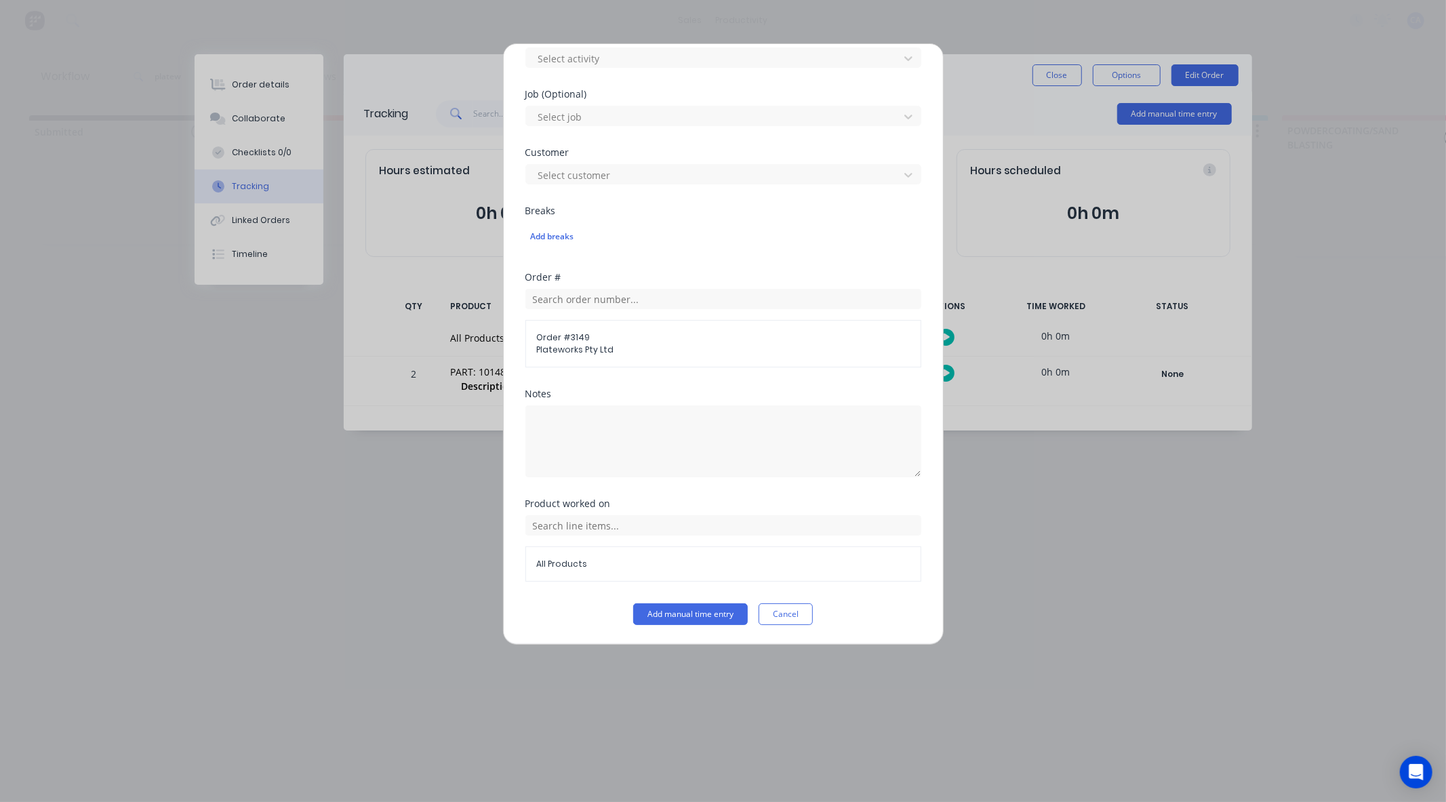
type input "45"
click at [706, 615] on button "Add manual time entry" at bounding box center [690, 614] width 115 height 22
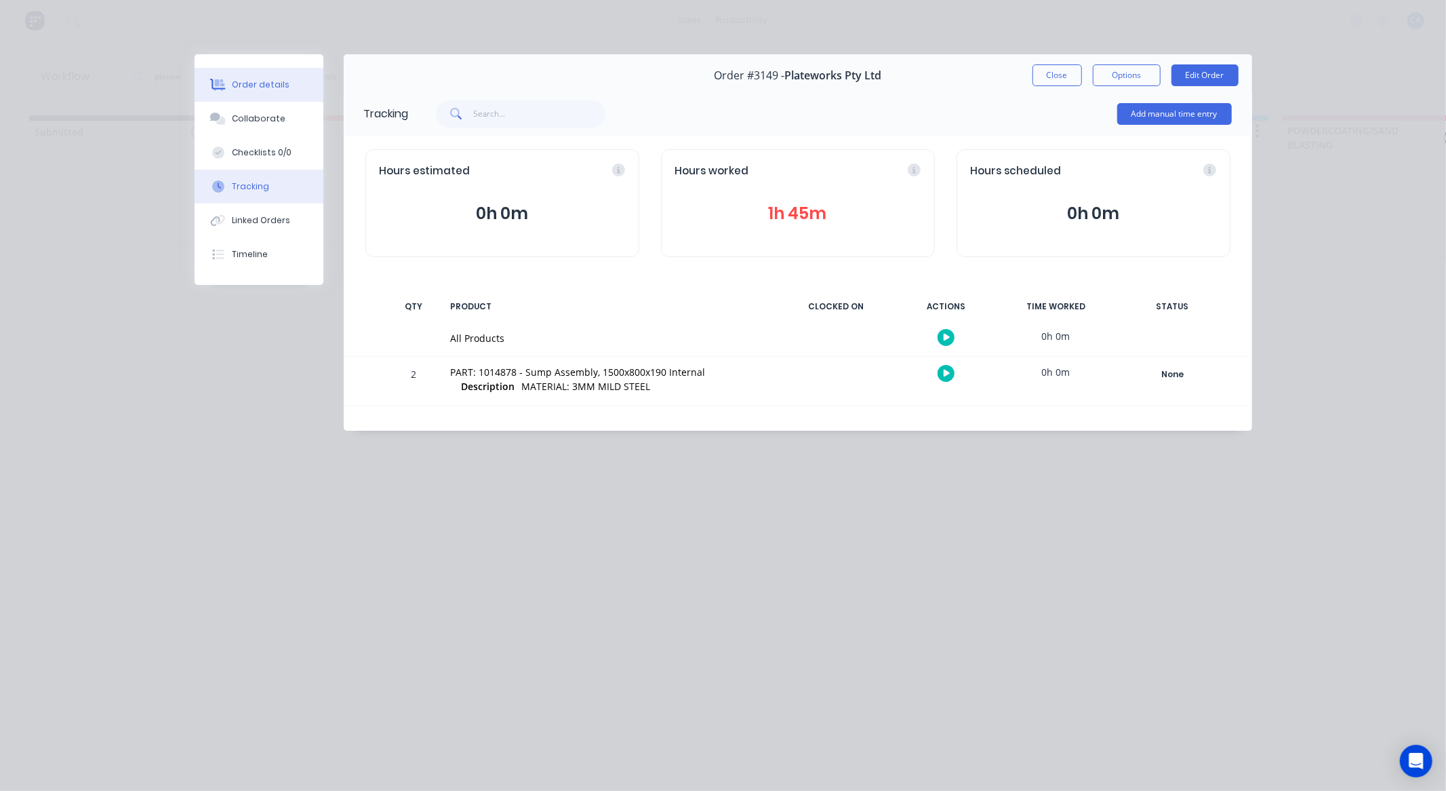
click at [297, 78] on button "Order details" at bounding box center [259, 85] width 129 height 34
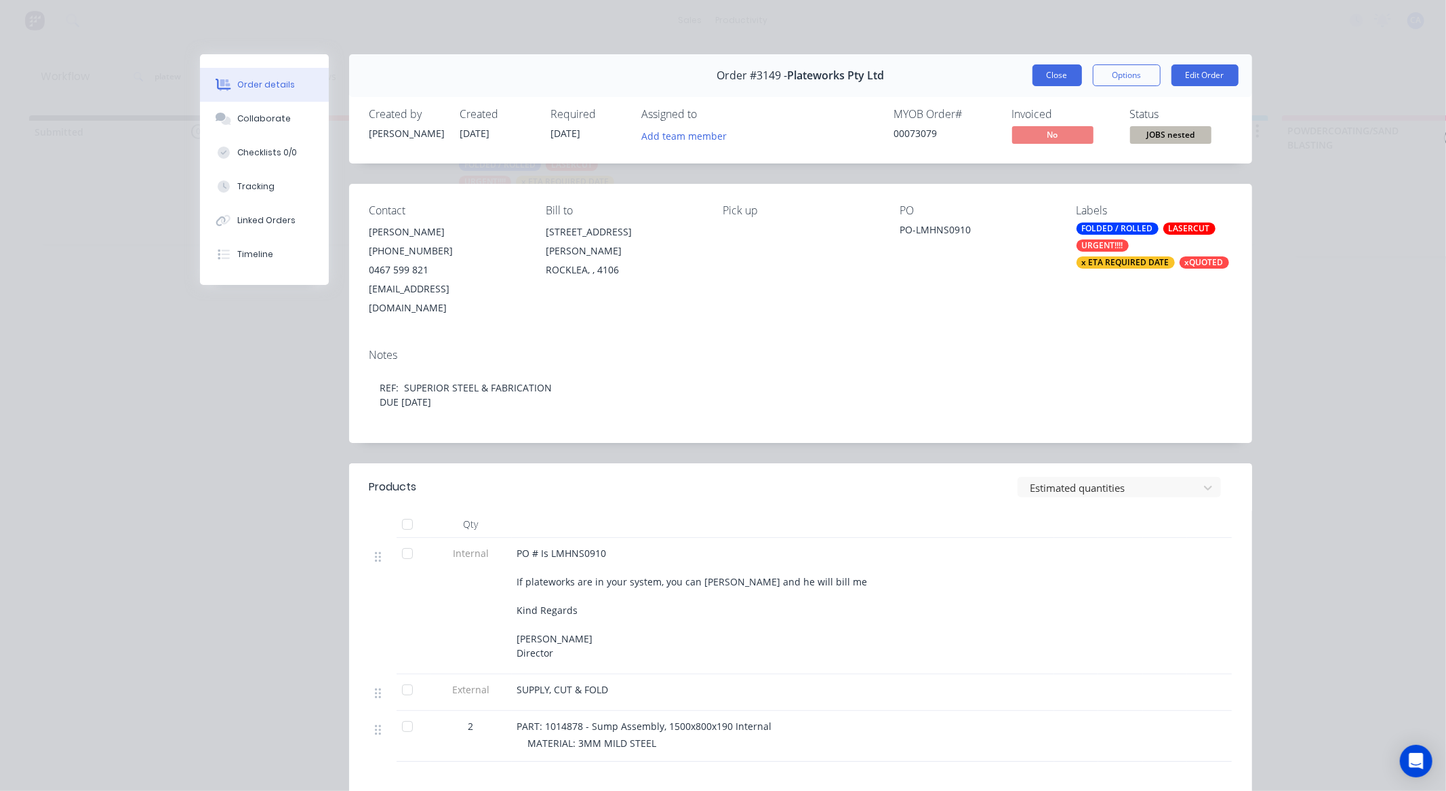
click at [1062, 73] on button "Close" at bounding box center [1057, 75] width 49 height 22
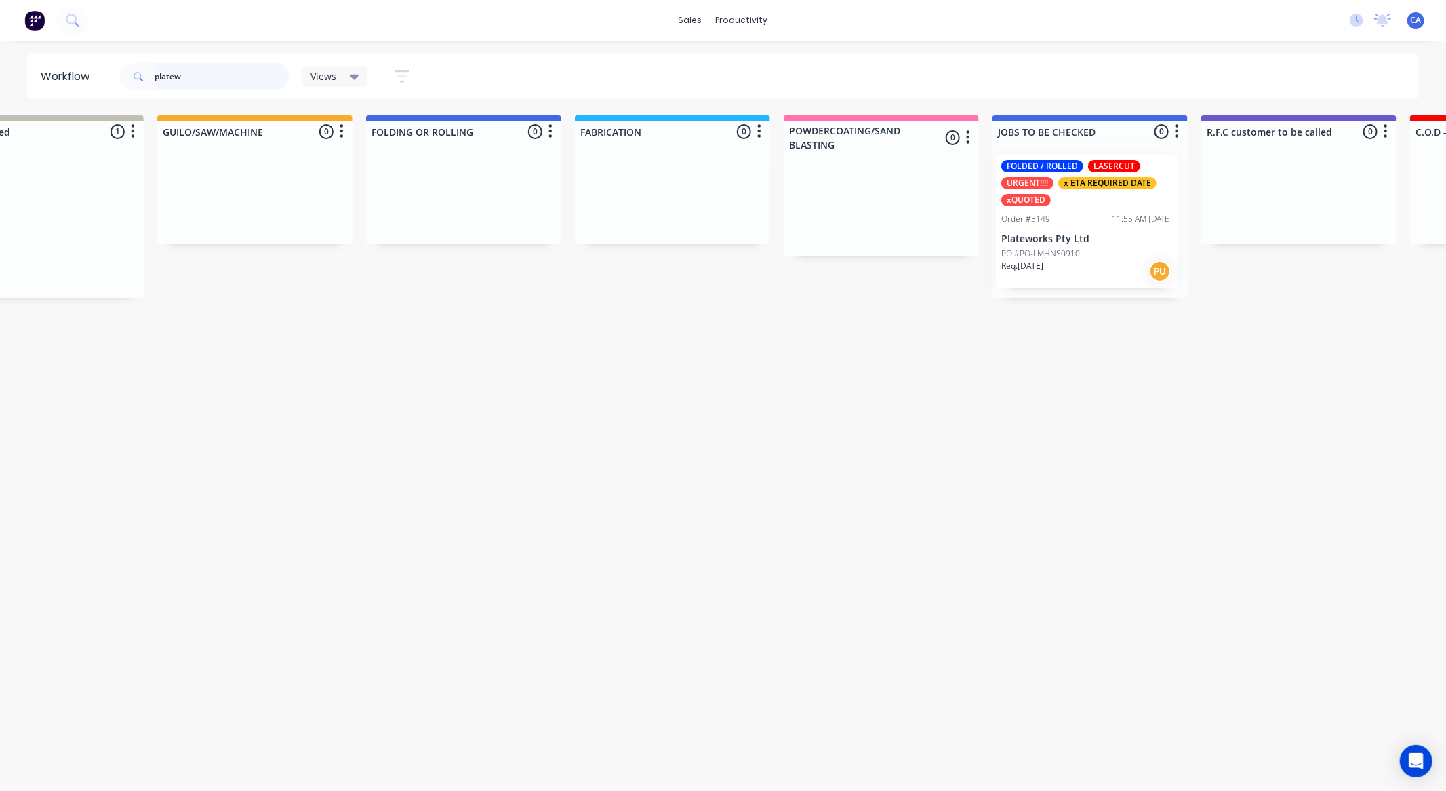
drag, startPoint x: 592, startPoint y: 239, endPoint x: 1146, endPoint y: 249, distance: 554.7
click at [1146, 252] on div "Submitted 0 Sort By Created date Required date Order number Customer name Most …" at bounding box center [1310, 206] width 3637 height 182
drag, startPoint x: 231, startPoint y: 86, endPoint x: 0, endPoint y: 22, distance: 239.2
click at [0, 55] on div "Workflow platew Views Save new view None (Default) edit Show/Hide statuses Show…" at bounding box center [723, 76] width 1446 height 44
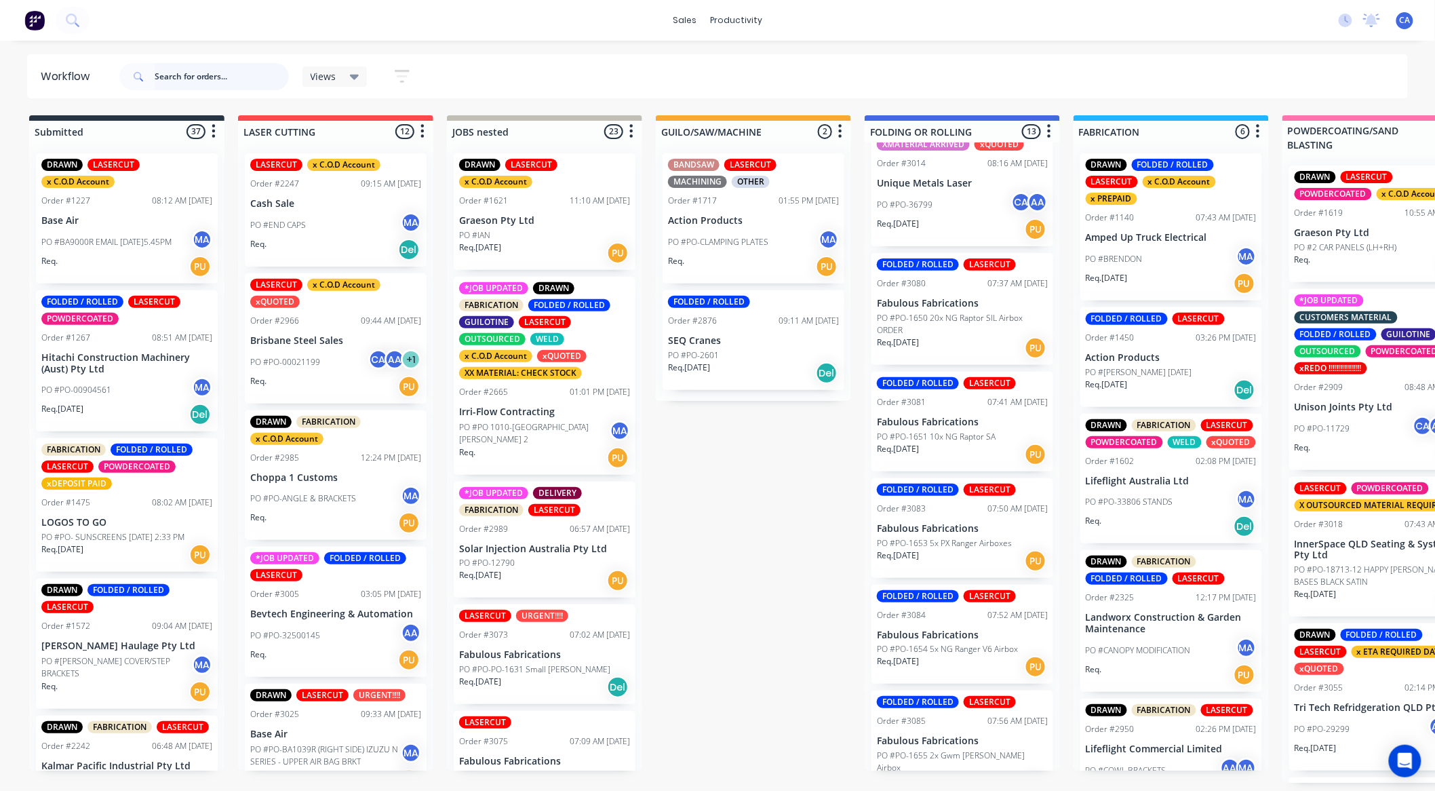
scroll to position [1027, 0]
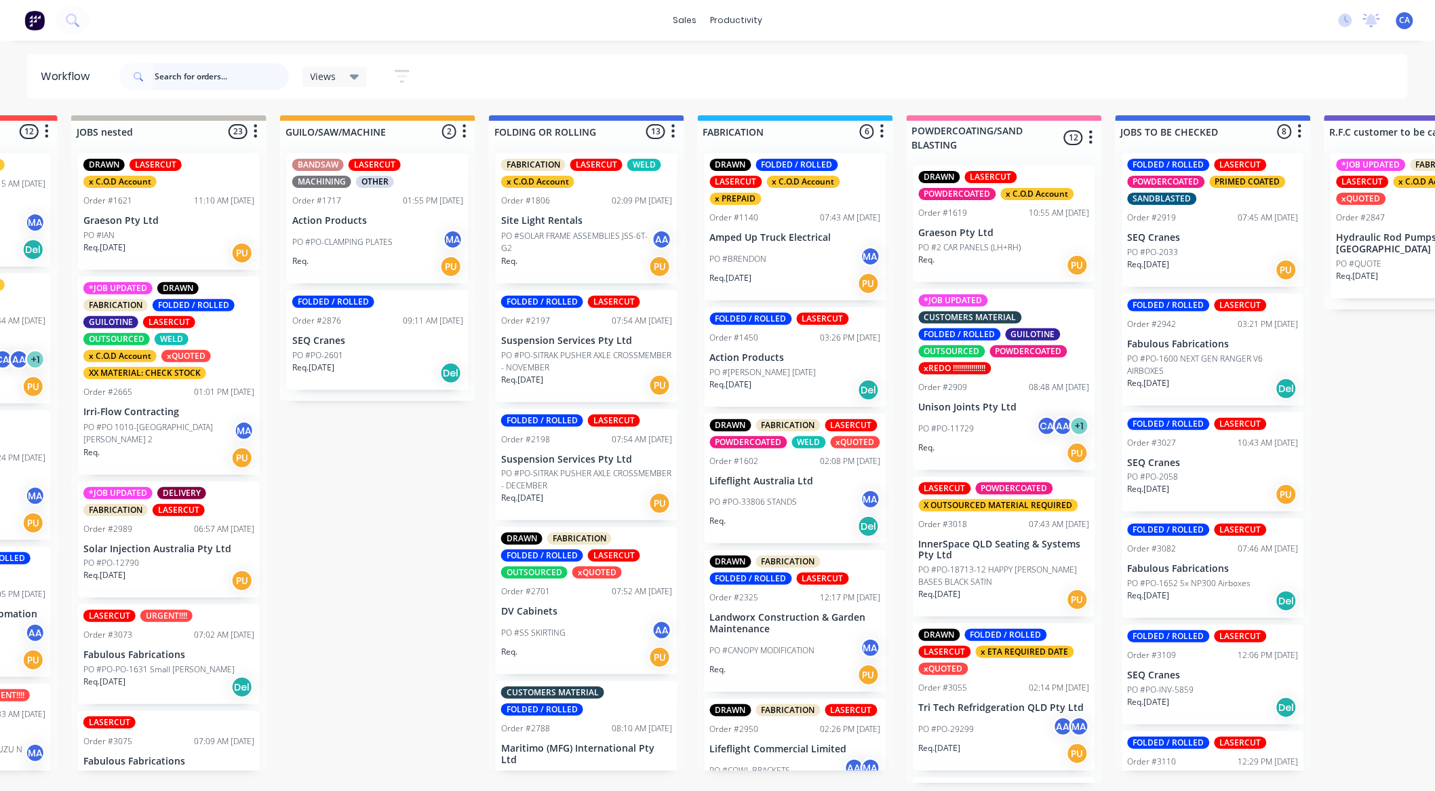
click at [235, 79] on input "text" at bounding box center [222, 76] width 134 height 27
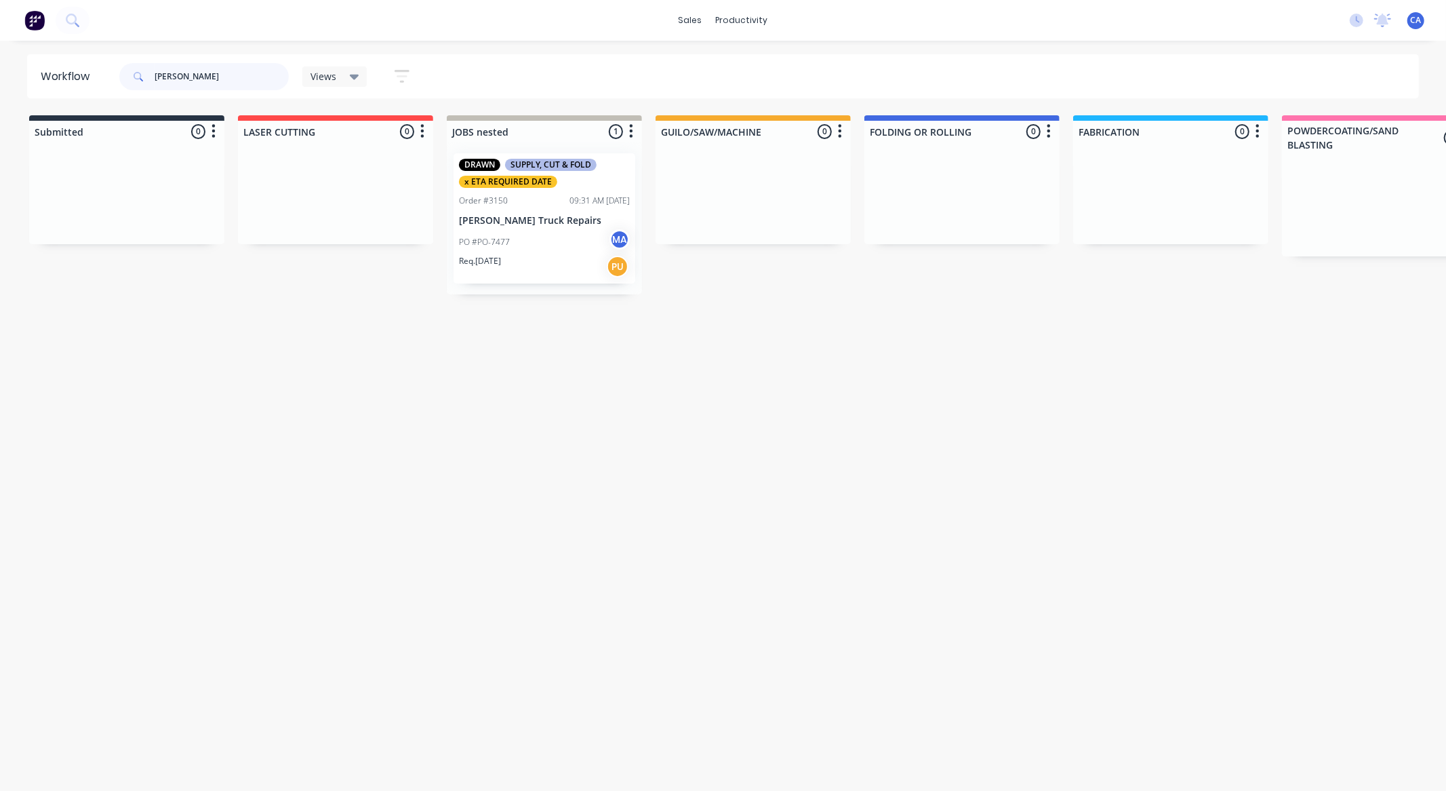
type input "[PERSON_NAME]"
click at [570, 231] on div "PO #PO-7477 MA" at bounding box center [544, 242] width 171 height 26
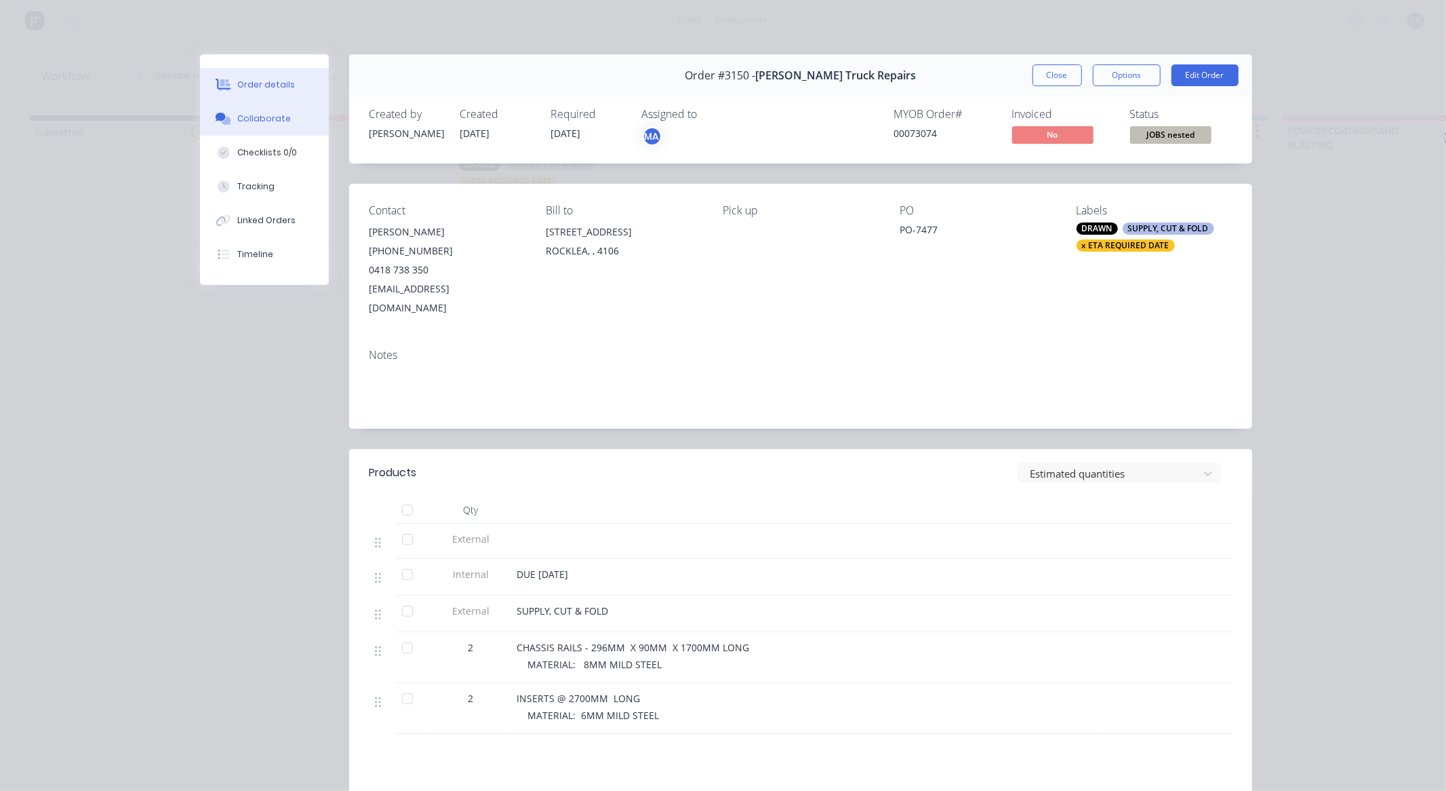
drag, startPoint x: 239, startPoint y: 108, endPoint x: 289, endPoint y: 161, distance: 72.4
click at [240, 108] on button "Collaborate" at bounding box center [264, 119] width 129 height 34
